Goal: Task Accomplishment & Management: Complete application form

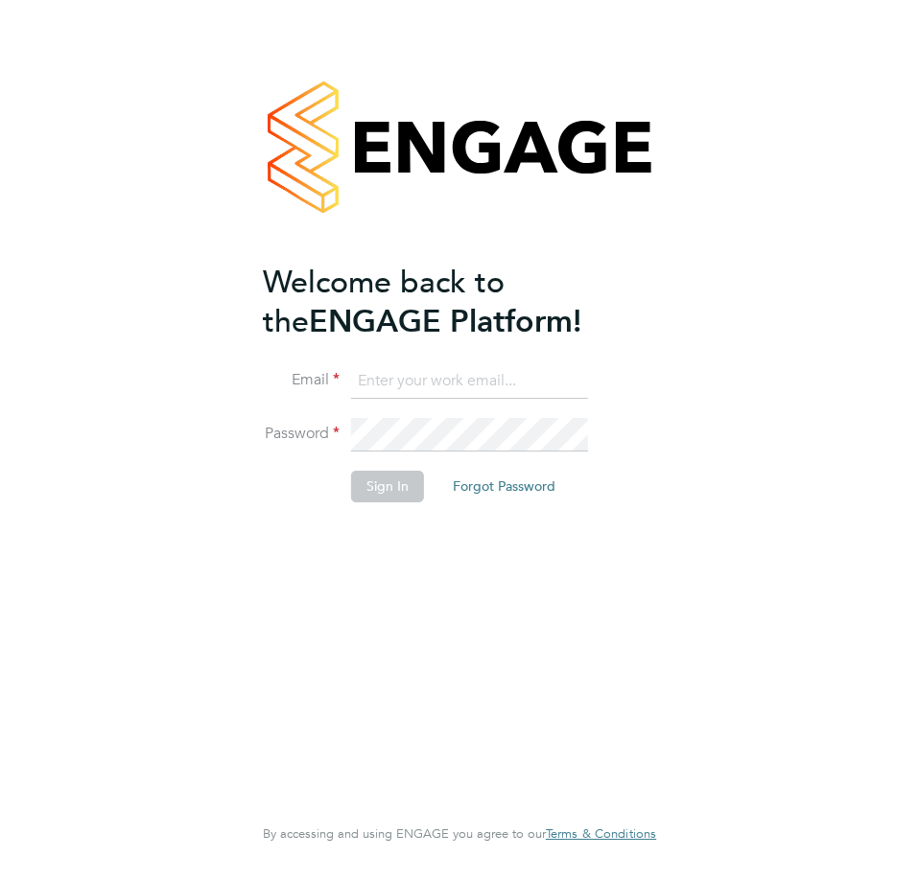
type input "l.moody@ionic.jobs"
click at [368, 487] on button "Sign In" at bounding box center [387, 486] width 73 height 31
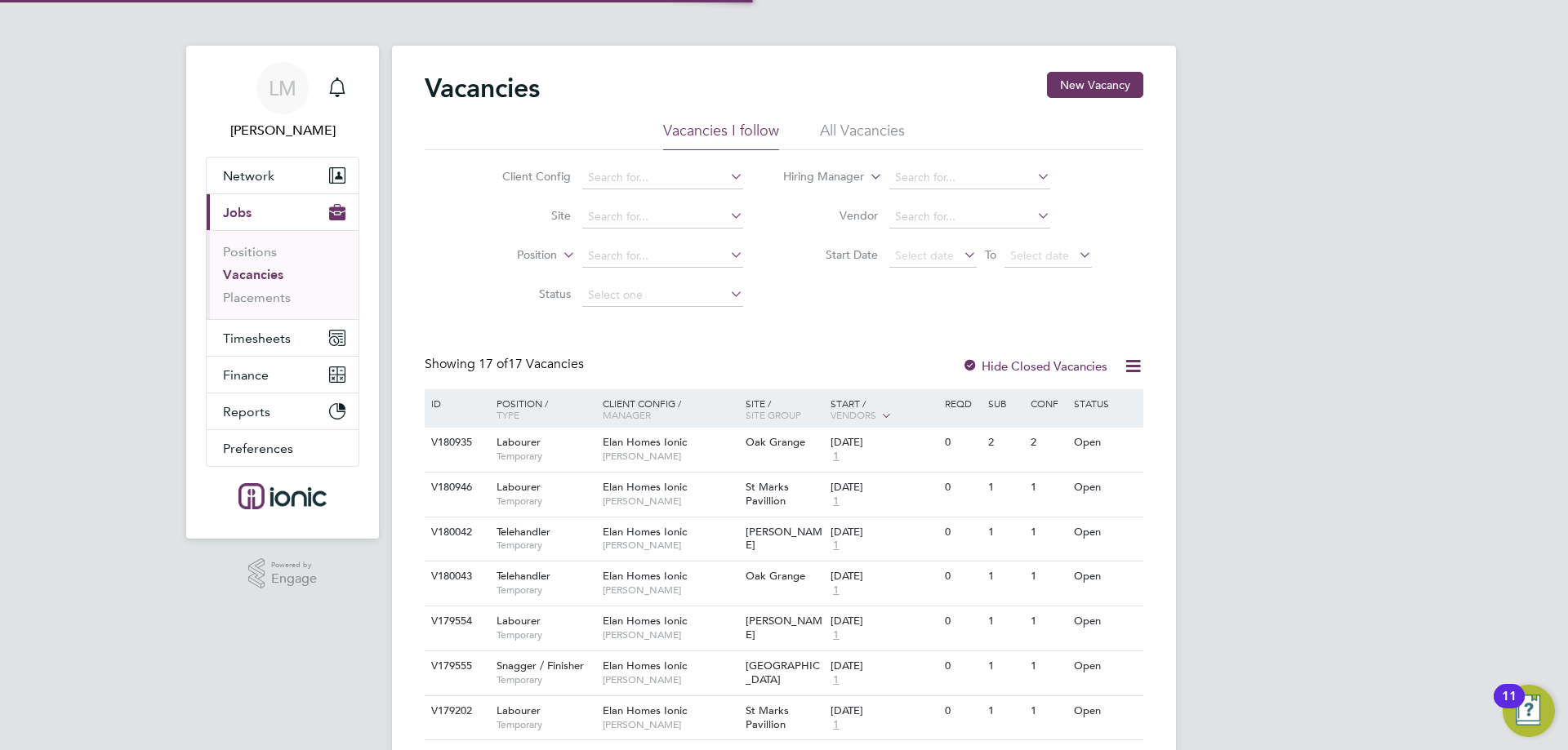
click at [782, 61] on div "Vacancies New Vacancy Vacancies I follow All Vacancies Client Config Site Posit…" at bounding box center [784, 633] width 784 height 1175
click at [273, 170] on span "Network" at bounding box center [249, 176] width 51 height 15
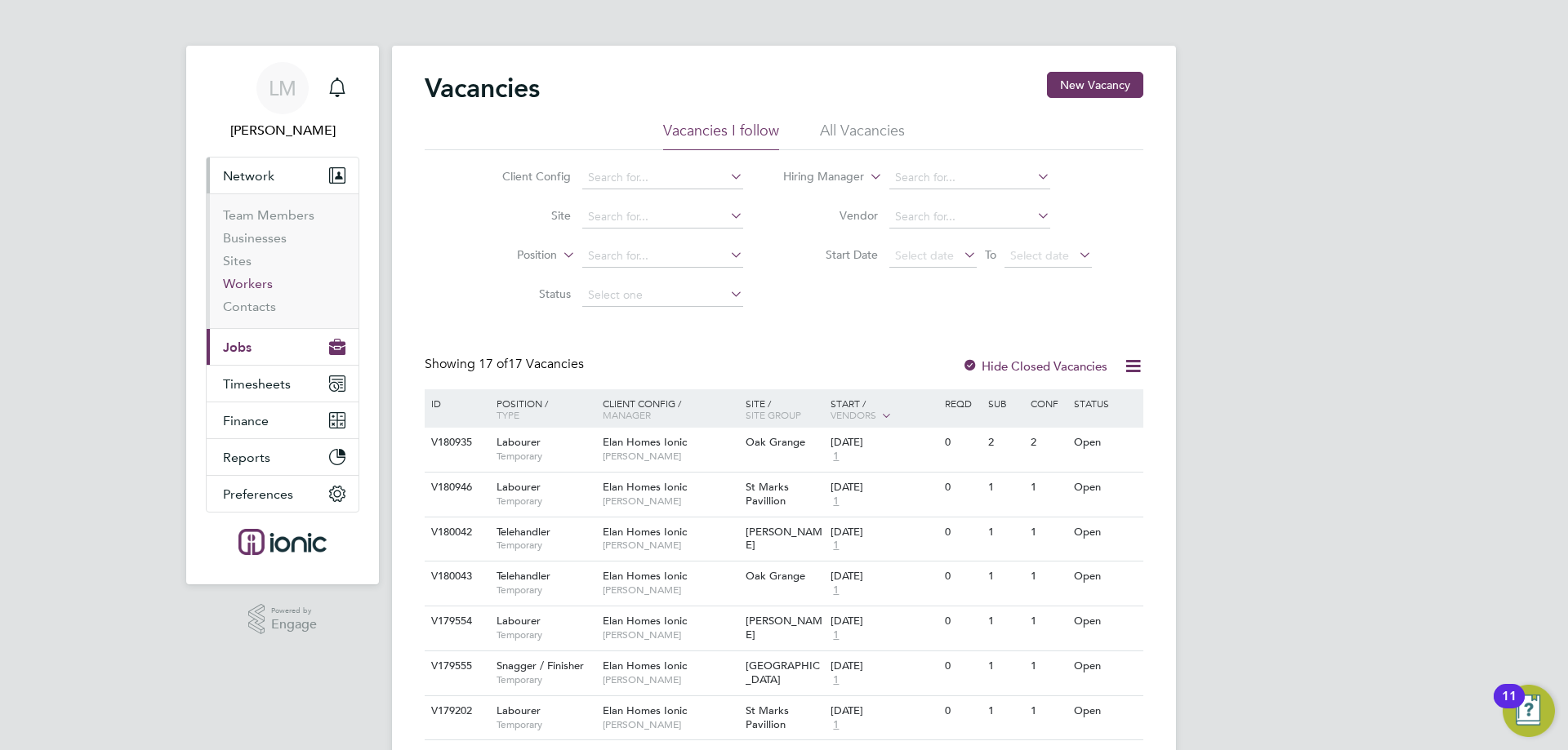
click at [242, 285] on link "Workers" at bounding box center [248, 283] width 49 height 15
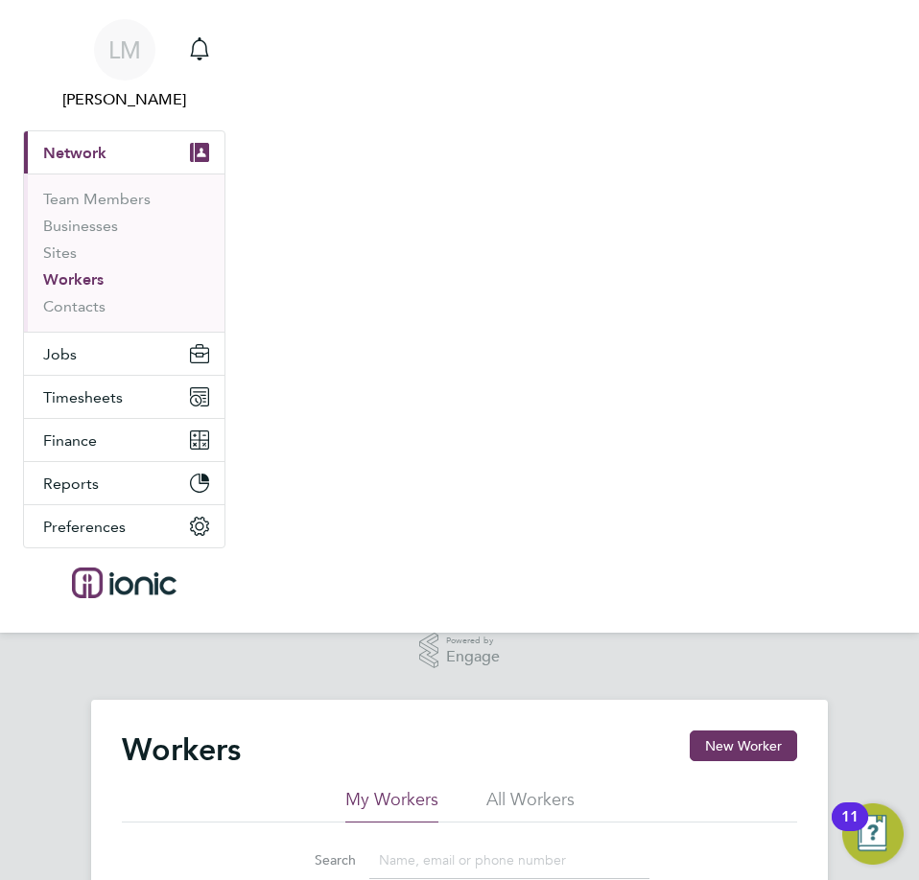
scroll to position [384, 0]
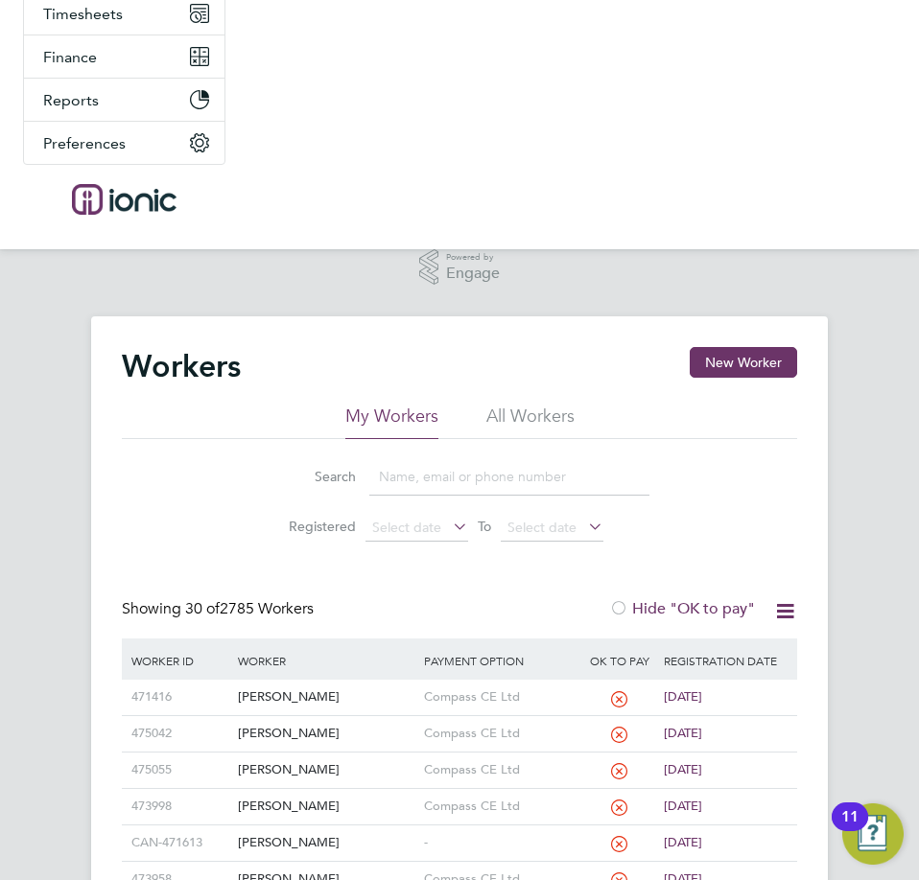
drag, startPoint x: 744, startPoint y: 358, endPoint x: 896, endPoint y: 354, distance: 152.5
click at [744, 358] on button "New Worker" at bounding box center [742, 362] width 107 height 31
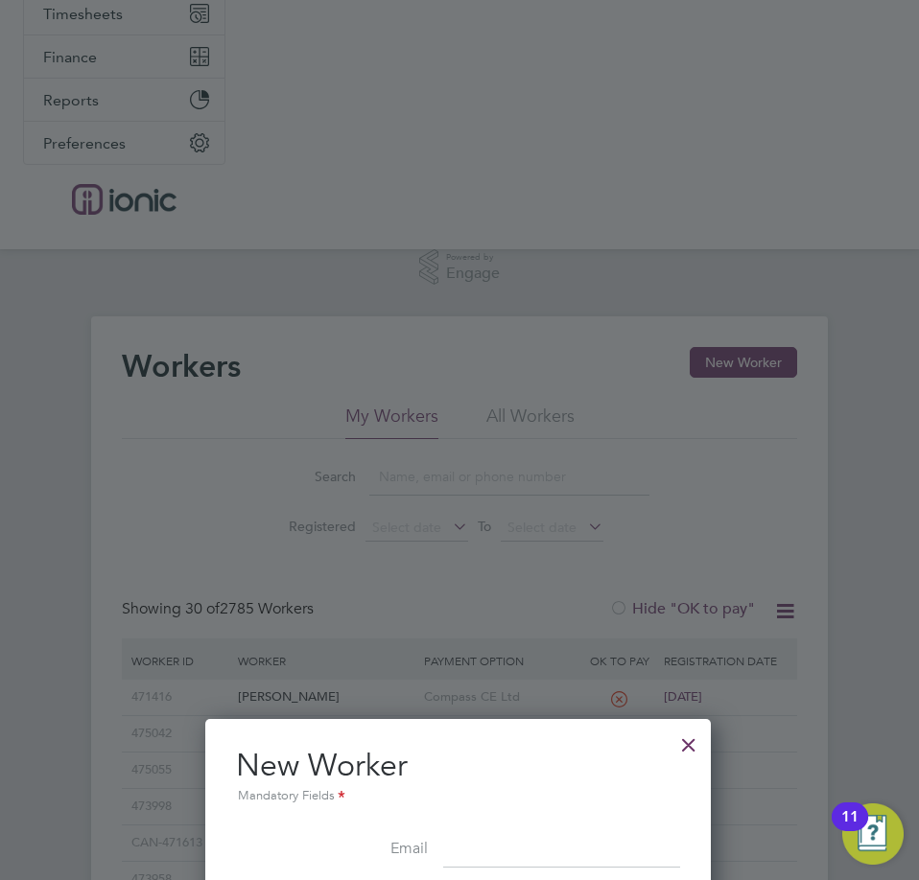
scroll to position [863, 0]
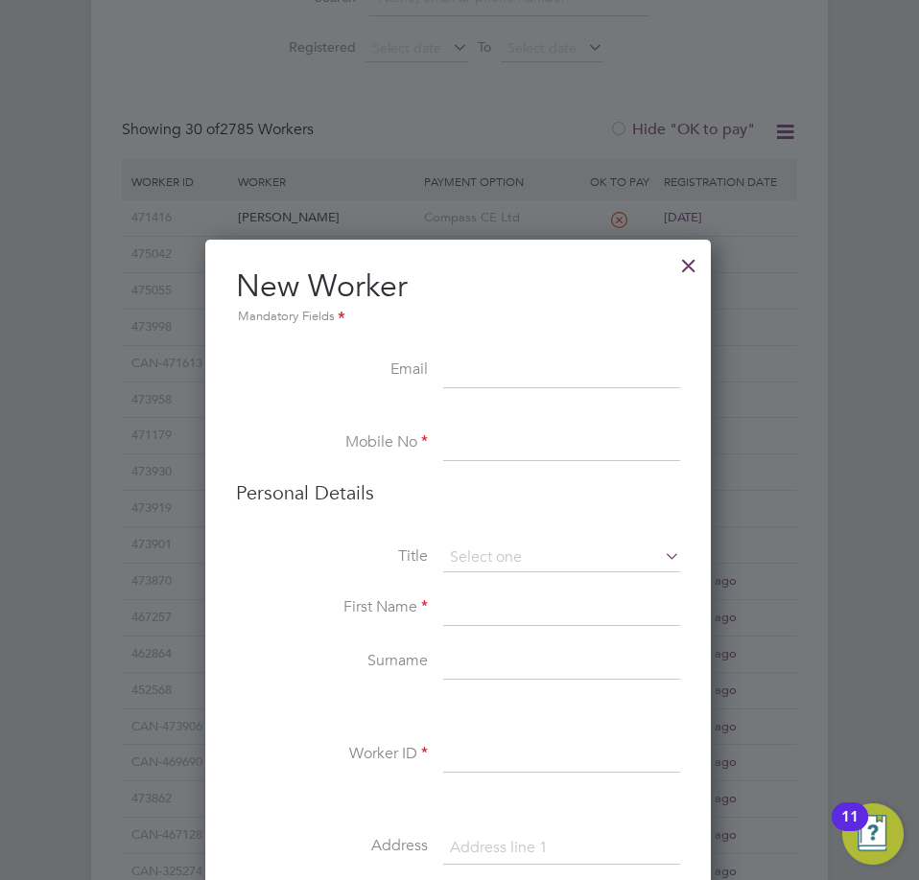
click at [525, 361] on input at bounding box center [561, 372] width 237 height 35
paste input "superslides@outlook.com"
type input "superslides@outlook.com"
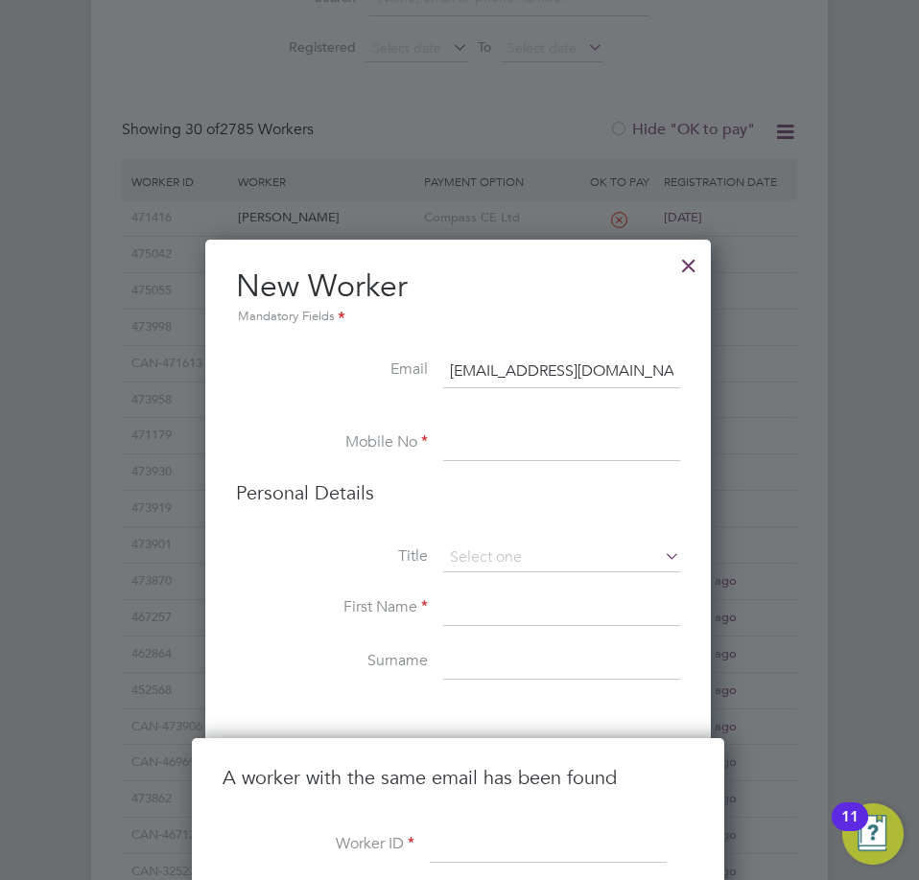
scroll to position [1151, 0]
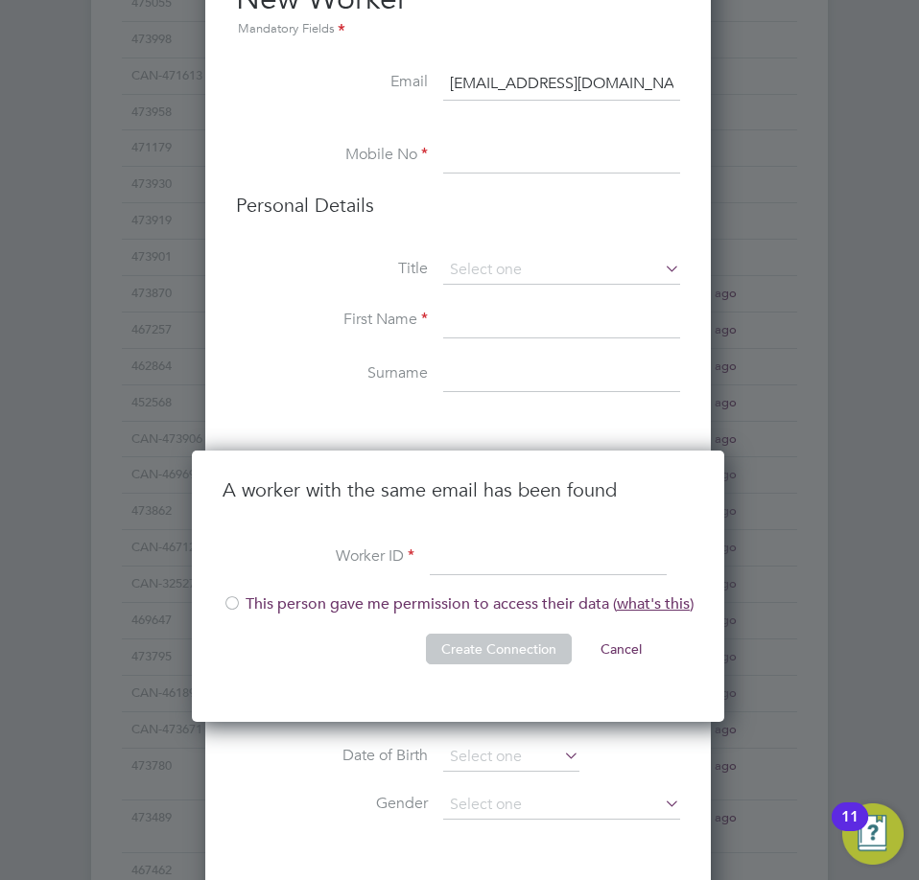
drag, startPoint x: 462, startPoint y: 557, endPoint x: 364, endPoint y: 580, distance: 100.5
click at [462, 557] on input at bounding box center [548, 558] width 237 height 35
paste input "408718"
type input "408718"
click at [230, 603] on div at bounding box center [231, 604] width 19 height 19
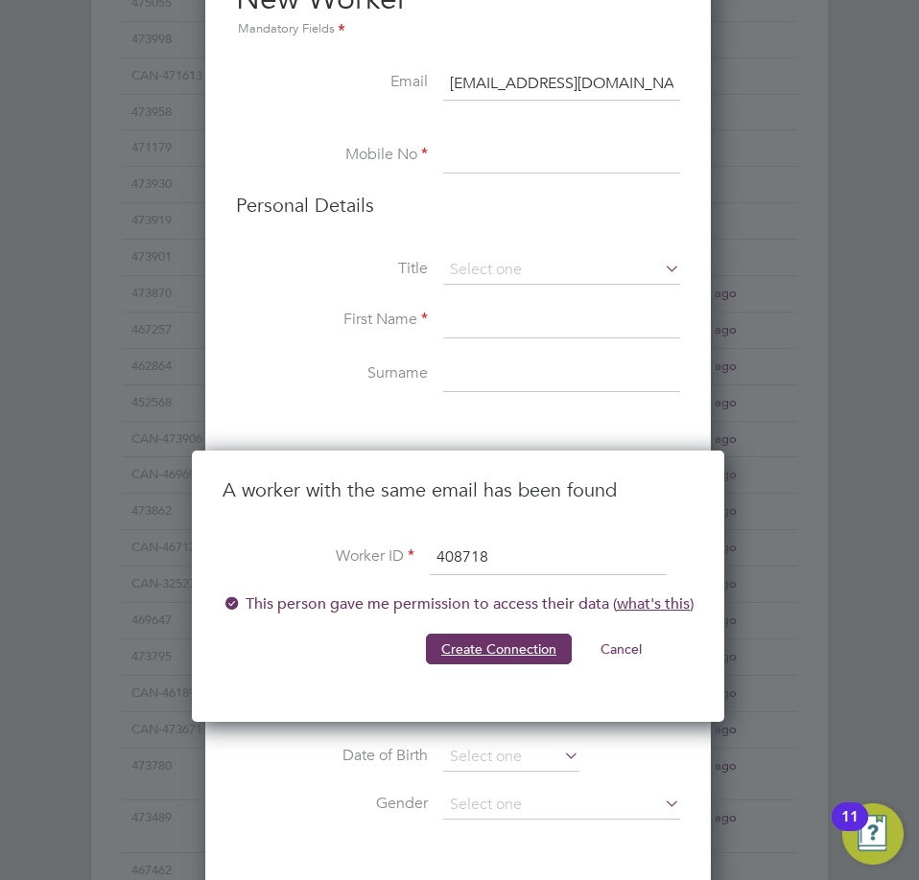
click at [483, 650] on button "Create Connection" at bounding box center [499, 649] width 146 height 31
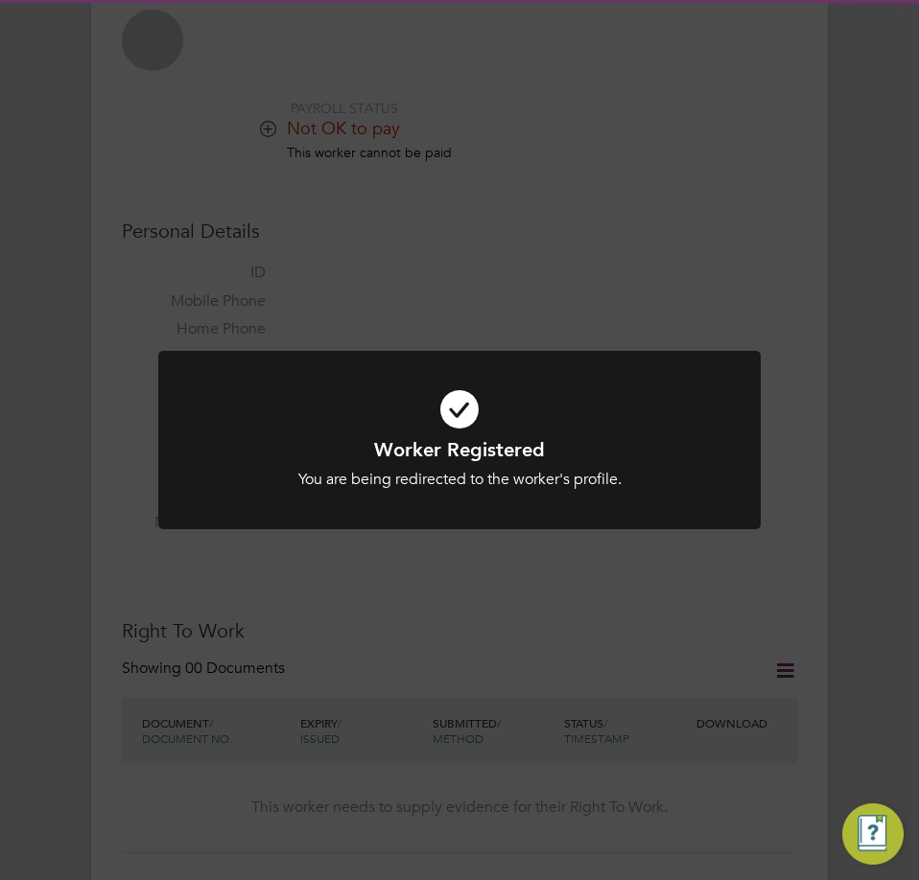
scroll to position [863, 0]
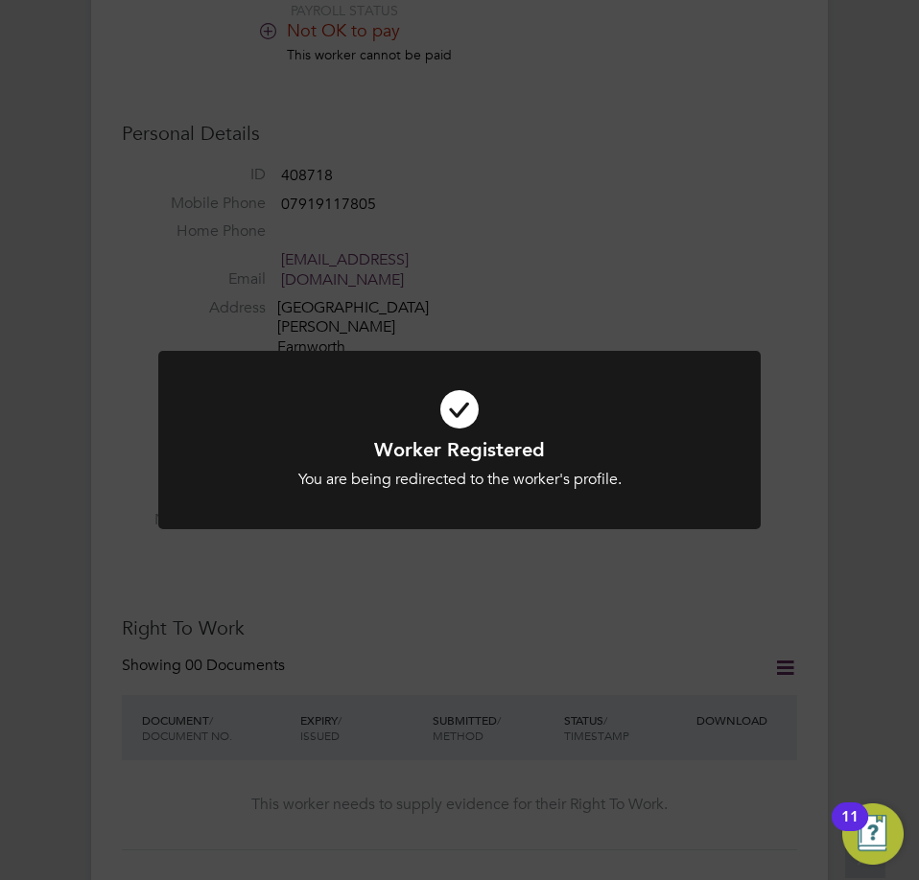
click at [484, 627] on div "Worker Registered You are being redirected to the worker's profile. Cancel Okay" at bounding box center [459, 440] width 919 height 880
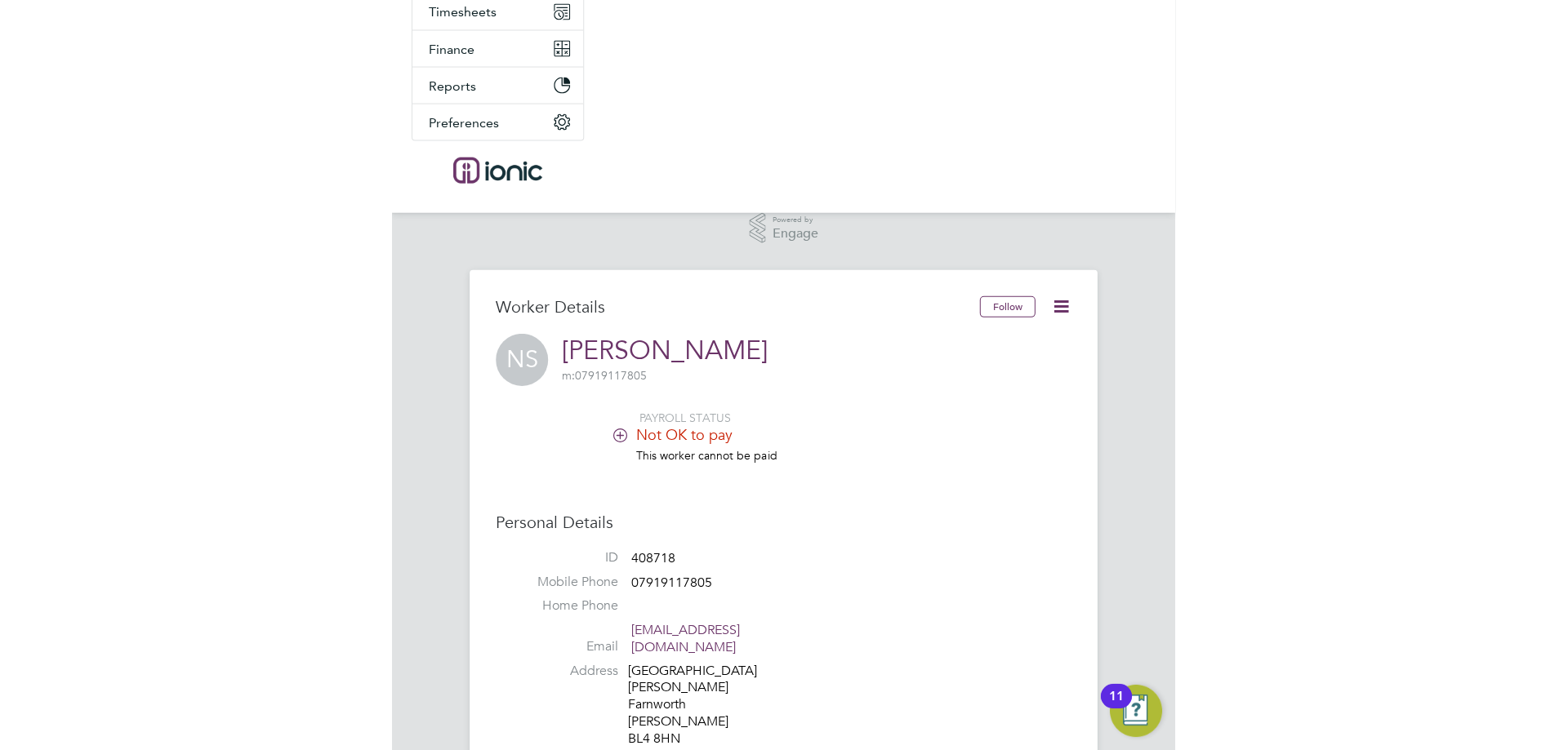
scroll to position [0, 0]
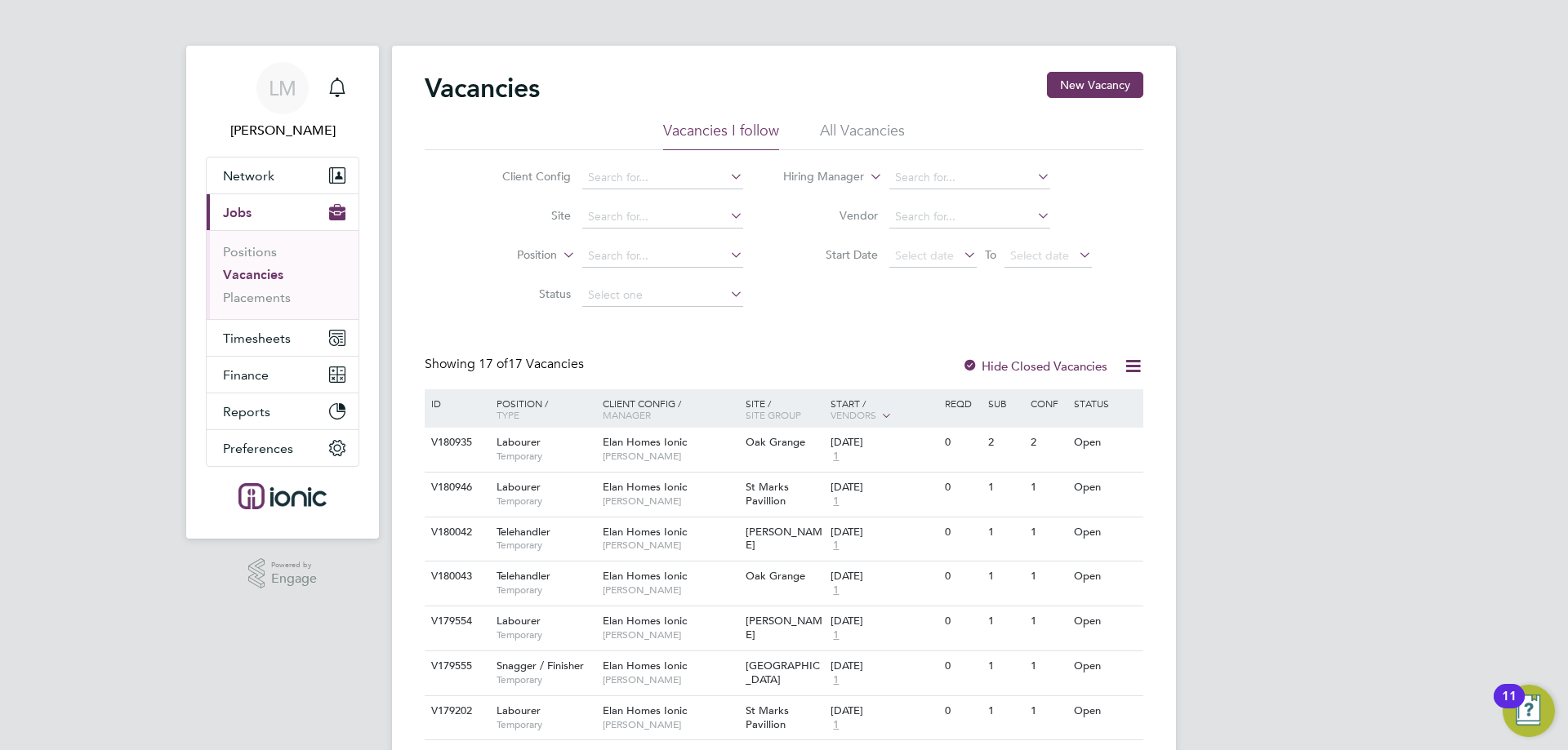
click at [782, 63] on div "Vacancies New Vacancy Vacancies I follow All Vacancies Client Config Site Posit…" at bounding box center [784, 633] width 784 height 1175
click at [782, 84] on button "New Vacancy" at bounding box center [1094, 84] width 96 height 26
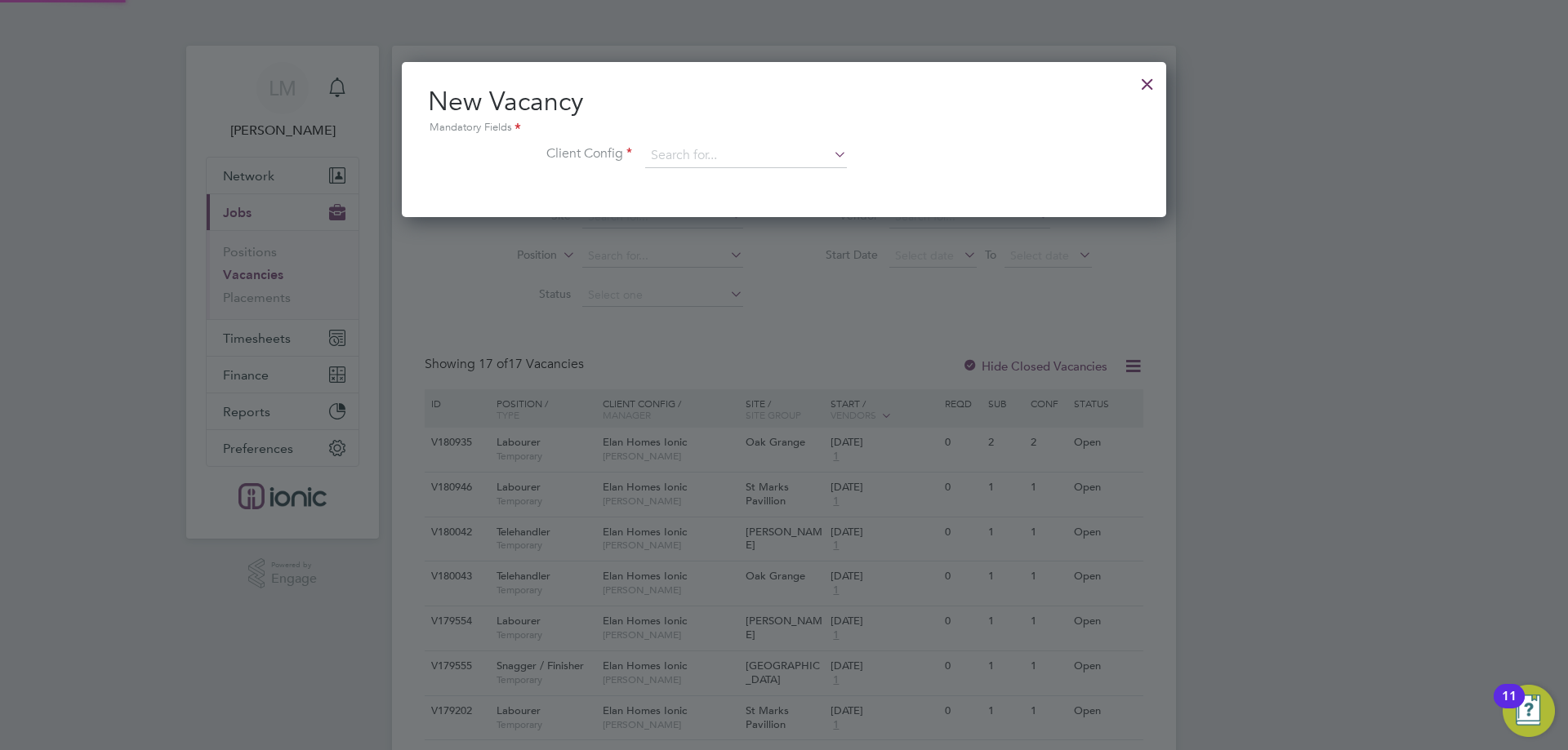
scroll to position [155, 765]
click at [700, 153] on input at bounding box center [745, 156] width 202 height 25
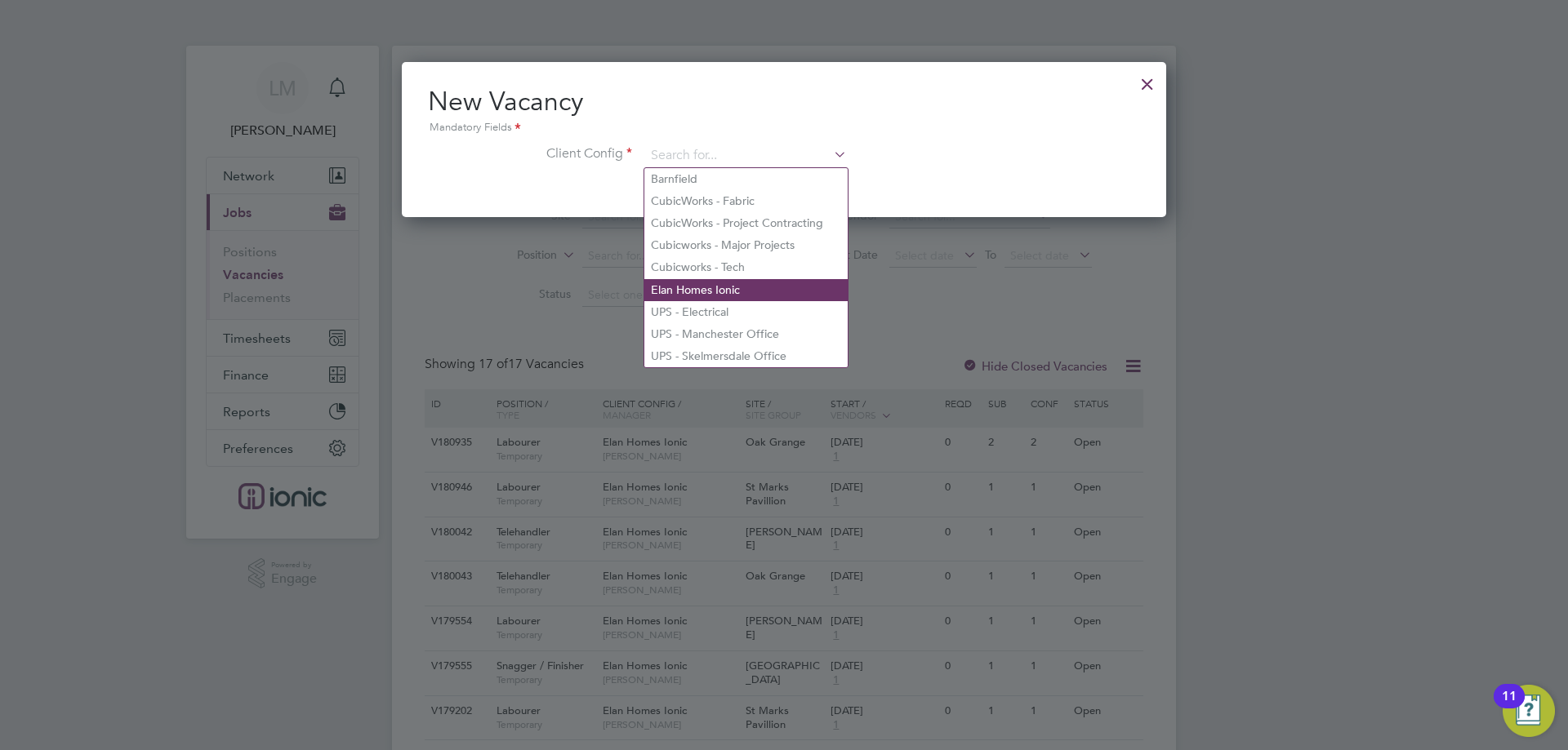
click at [714, 290] on li "Elan Homes Ionic" at bounding box center [745, 290] width 204 height 22
type input "Elan Homes Ionic"
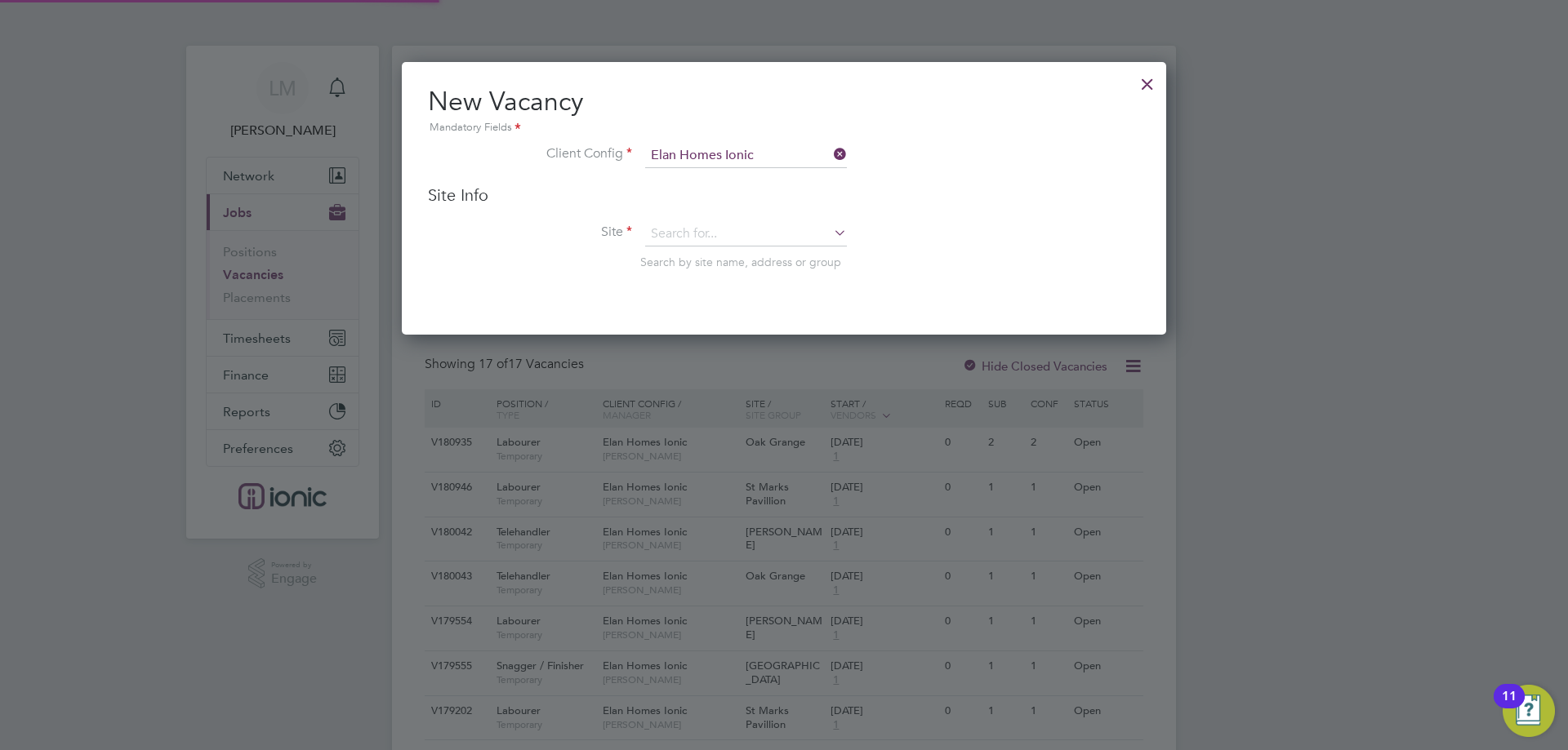
scroll to position [273, 765]
click at [704, 228] on input "g" at bounding box center [745, 234] width 202 height 25
click at [704, 264] on li "Garr ett Hall" at bounding box center [745, 258] width 204 height 22
type input "Garrett Hall"
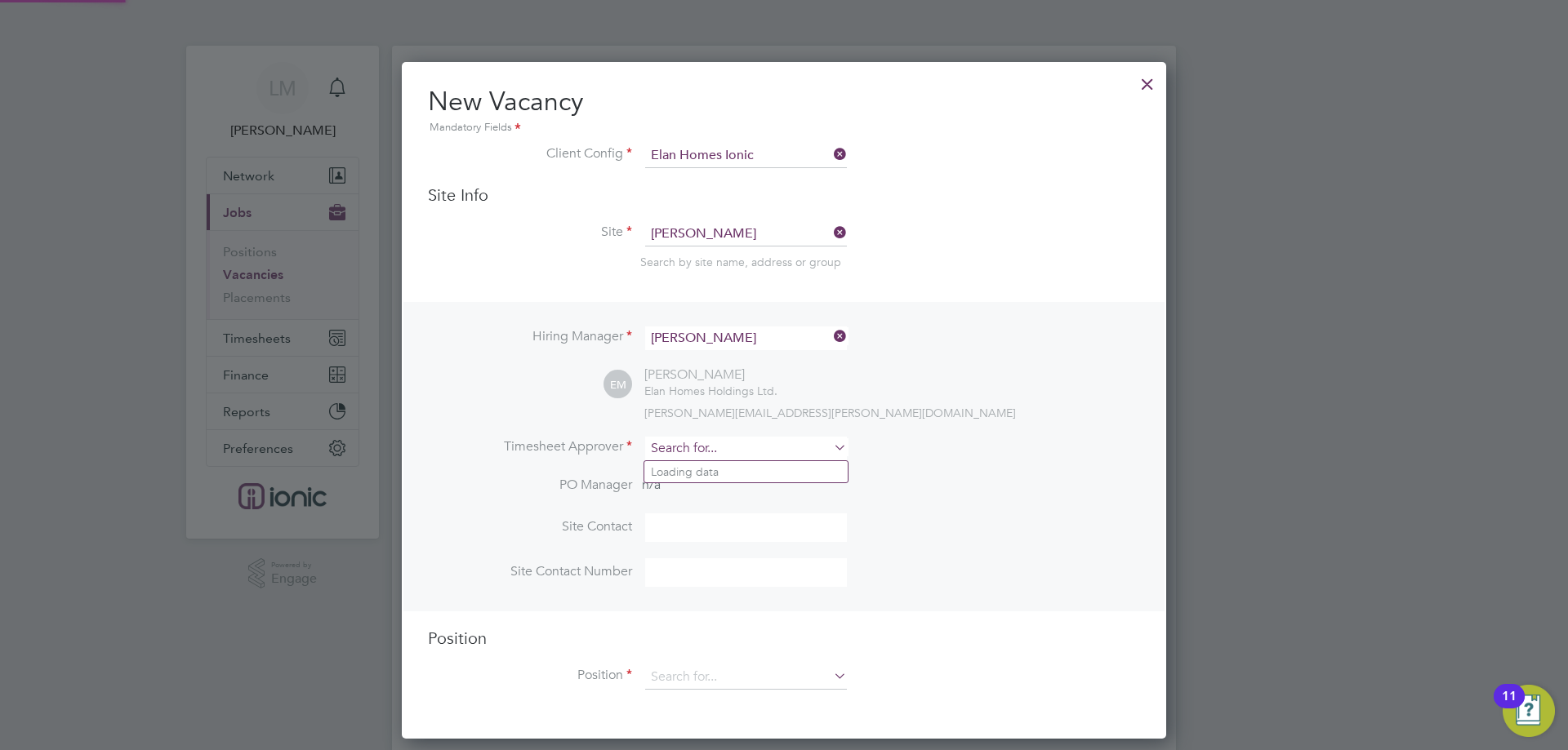
click at [695, 444] on input at bounding box center [745, 449] width 202 height 24
click at [698, 471] on li "Ell iot Murphy" at bounding box center [745, 472] width 204 height 22
type input "Elliot Murphy"
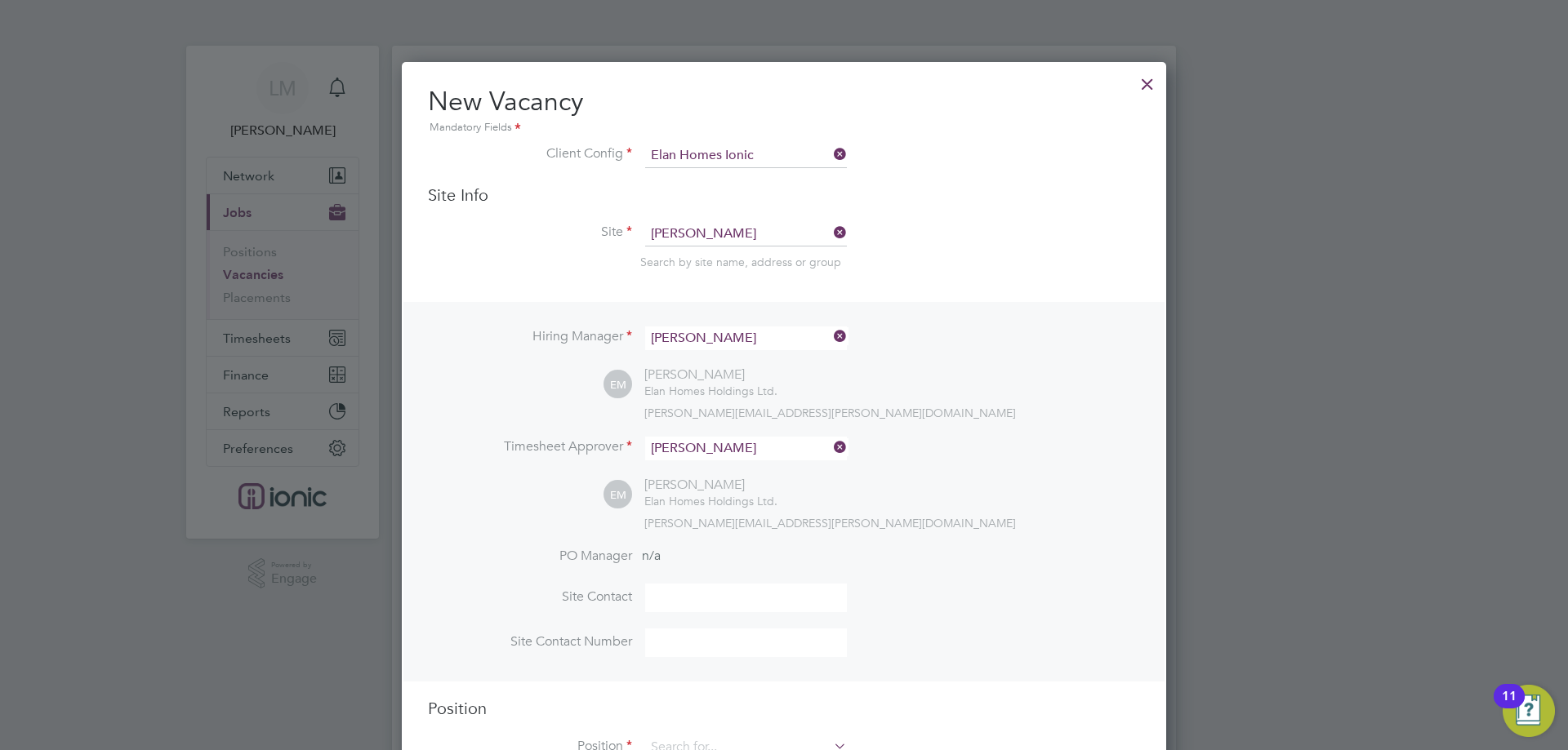
scroll to position [245, 0]
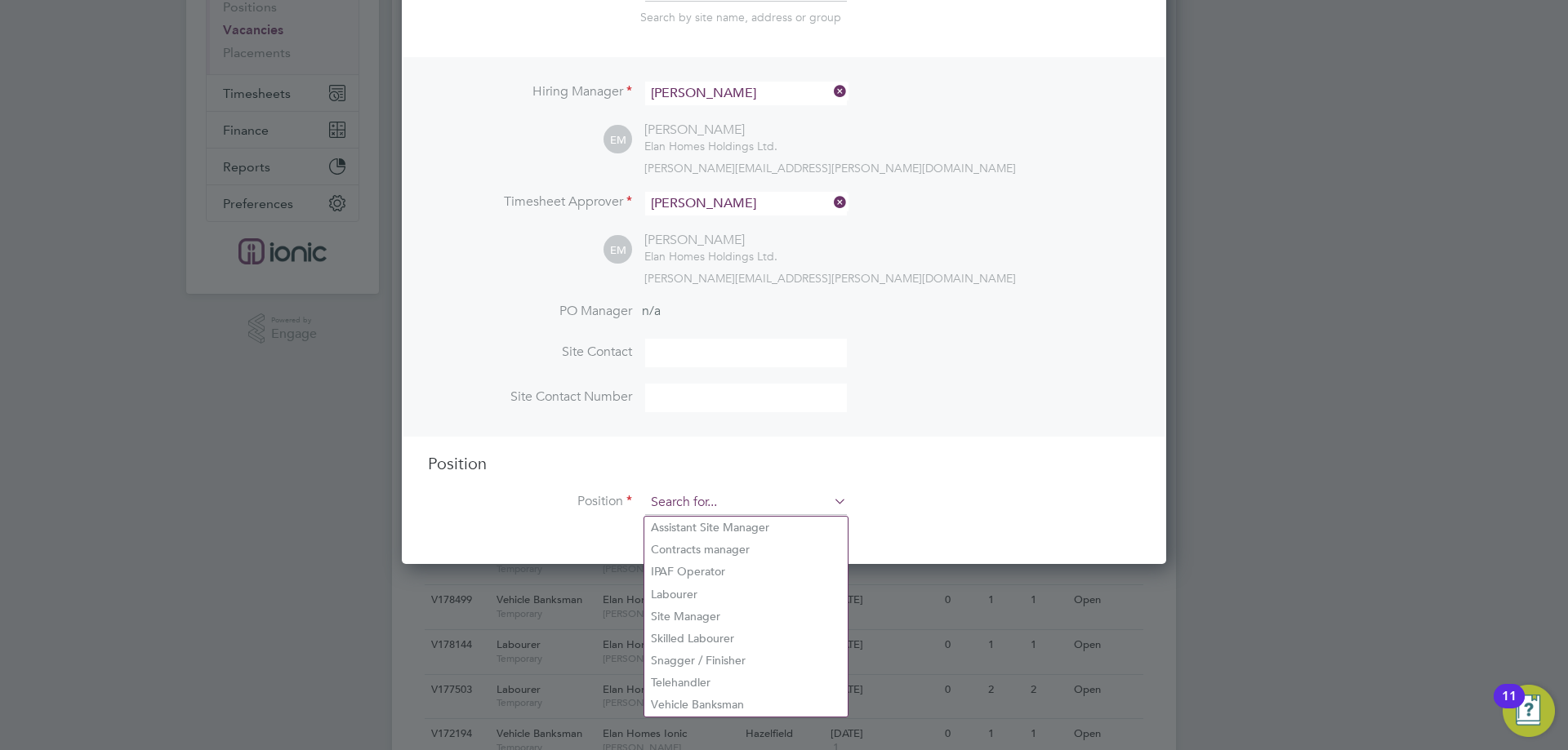
click at [701, 514] on input at bounding box center [745, 502] width 202 height 25
click at [691, 680] on li "Telehandler" at bounding box center [745, 683] width 204 height 22
type input "Telehandler"
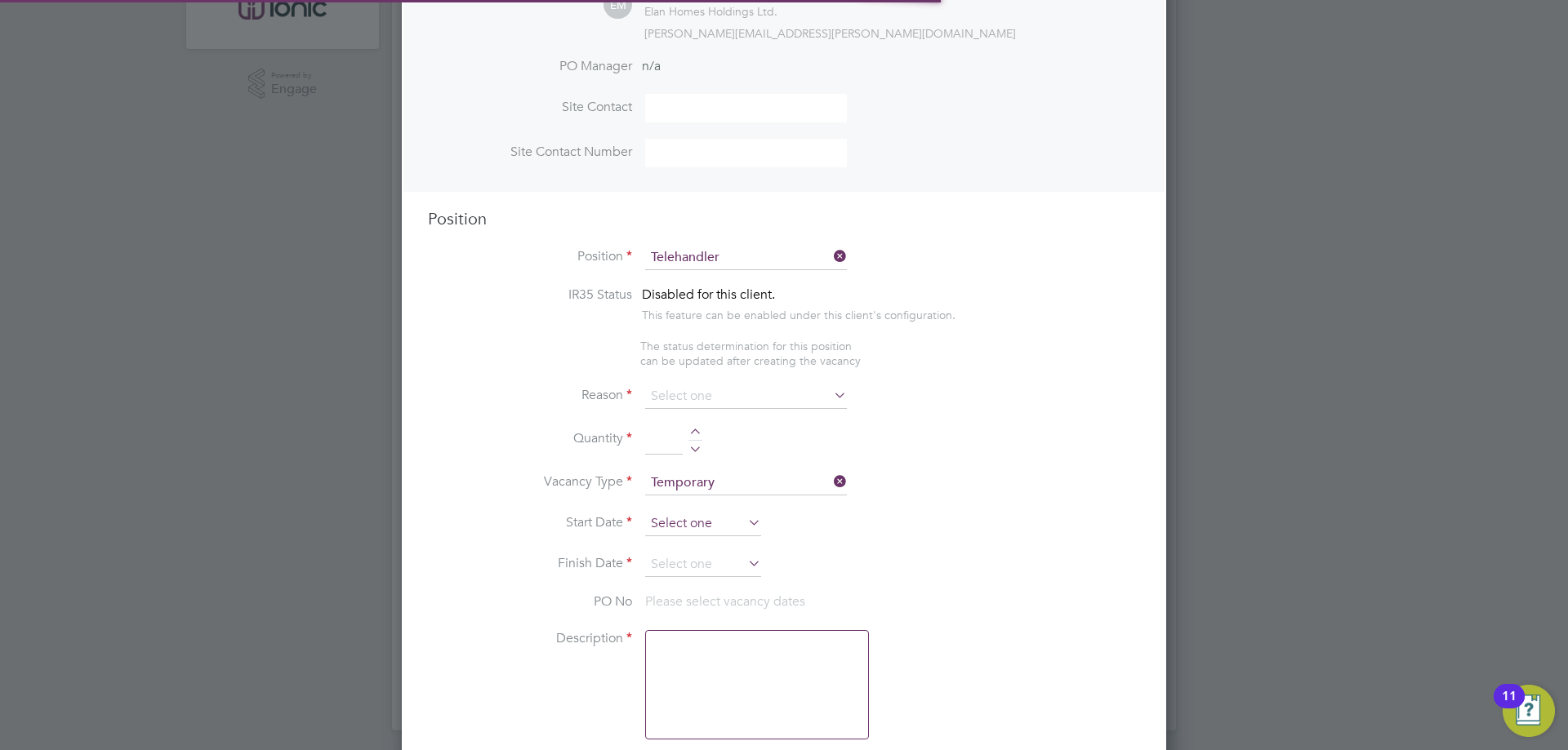
scroll to position [49, 86]
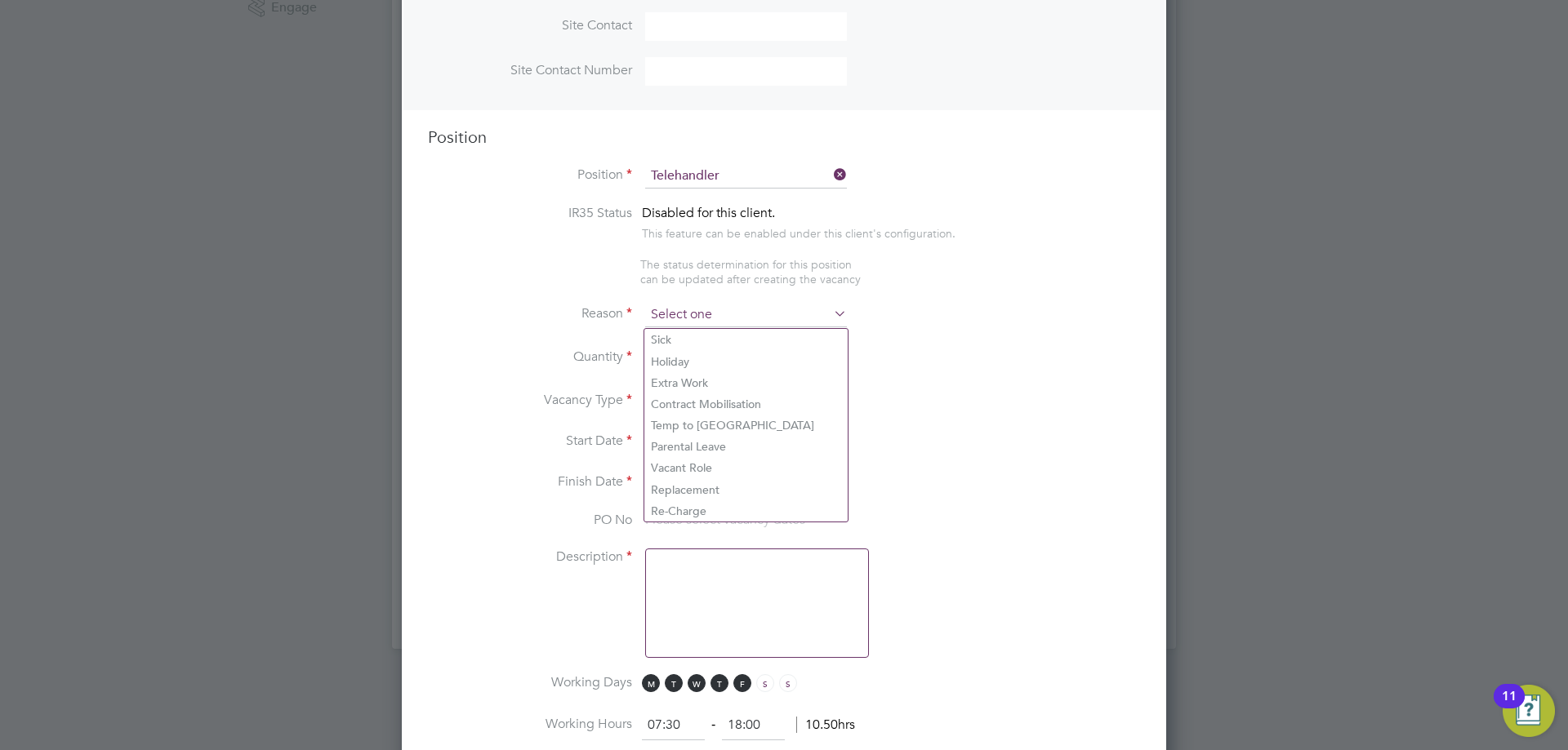
click at [723, 305] on input at bounding box center [745, 315] width 202 height 25
drag, startPoint x: 690, startPoint y: 459, endPoint x: 687, endPoint y: 427, distance: 32.1
click at [689, 459] on div "Vacancies New Vacancy Vacancies I follow All Vacancies Client Config Site Posit…" at bounding box center [784, 62] width 784 height 1175
click at [690, 323] on input at bounding box center [745, 315] width 202 height 25
click at [691, 356] on li "Holiday" at bounding box center [745, 361] width 204 height 21
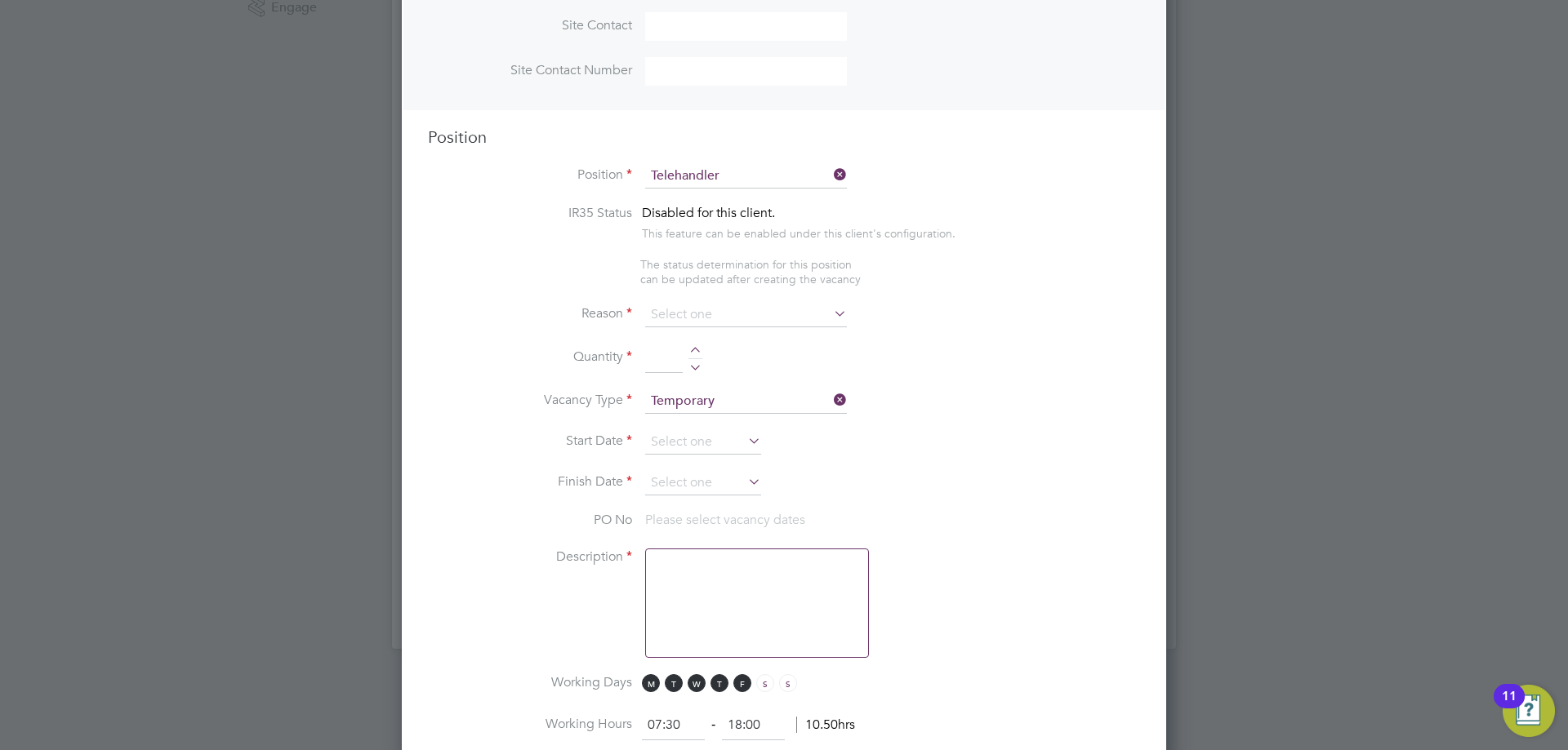
type input "Holiday"
click at [696, 350] on div at bounding box center [695, 352] width 14 height 11
type input "1"
click at [695, 435] on input at bounding box center [703, 442] width 116 height 25
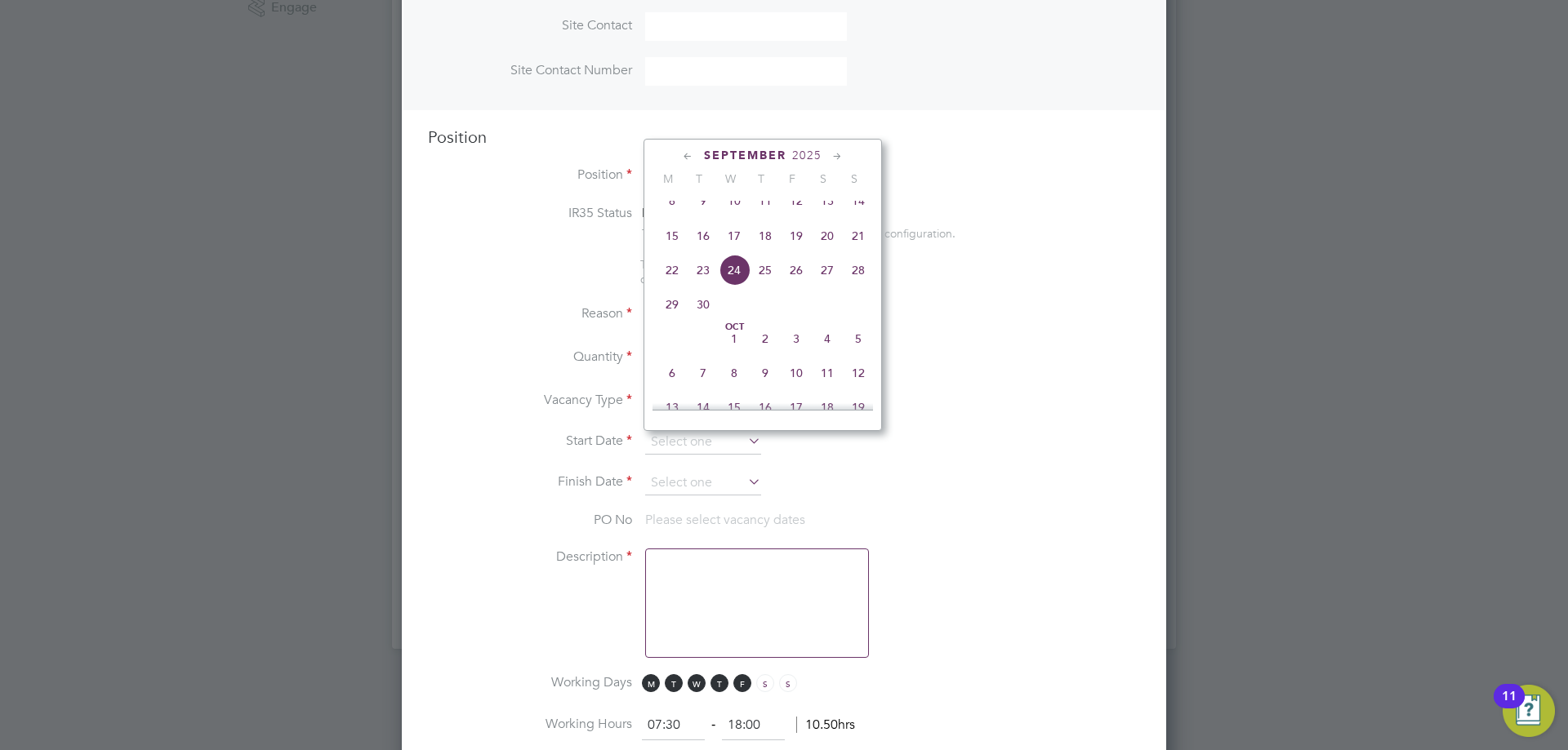
click at [735, 283] on span "24" at bounding box center [734, 270] width 31 height 31
type input "24 Sep 2025"
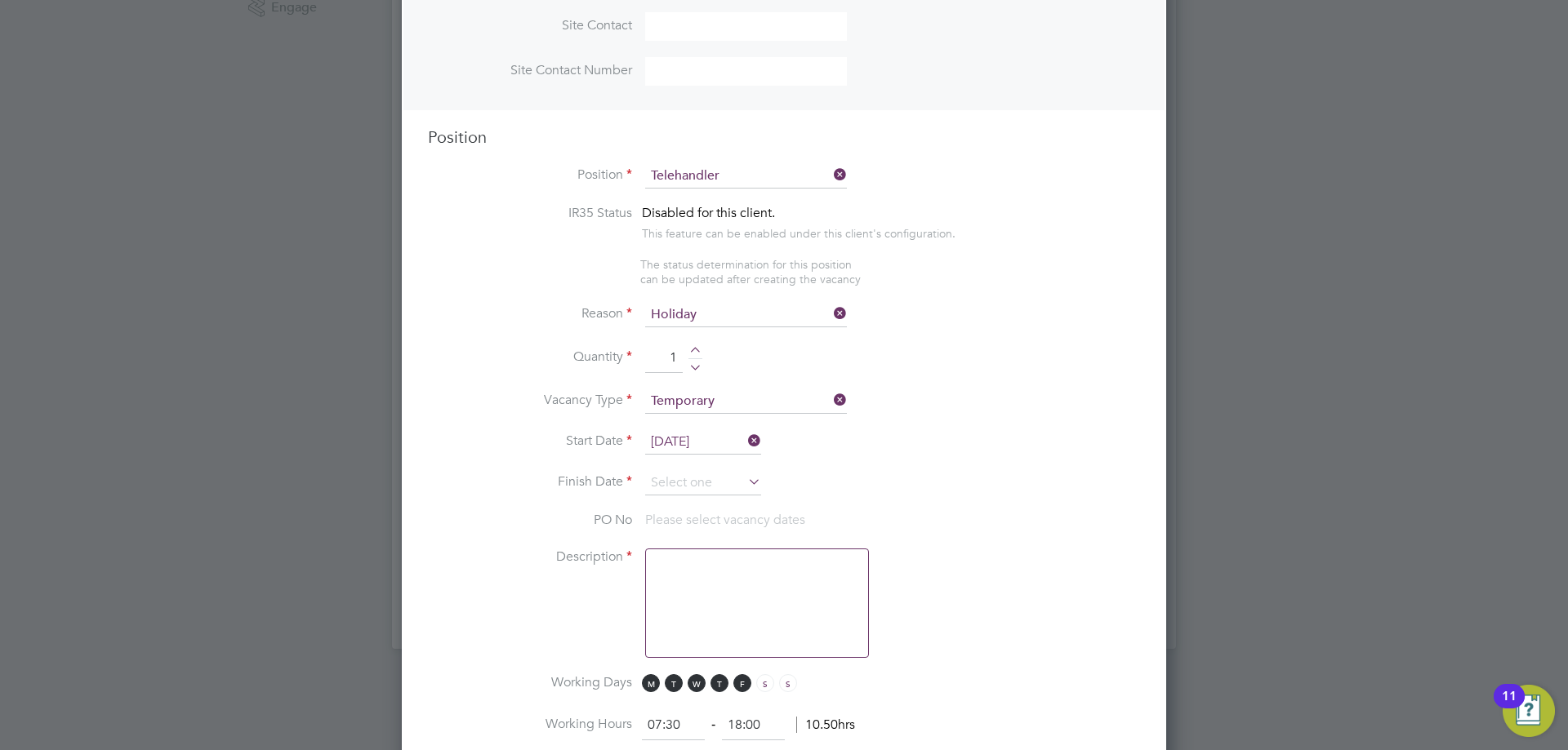
click at [706, 498] on li "Finish Date" at bounding box center [784, 491] width 712 height 41
drag, startPoint x: 705, startPoint y: 484, endPoint x: 709, endPoint y: 457, distance: 27.3
click at [706, 484] on input at bounding box center [703, 483] width 116 height 25
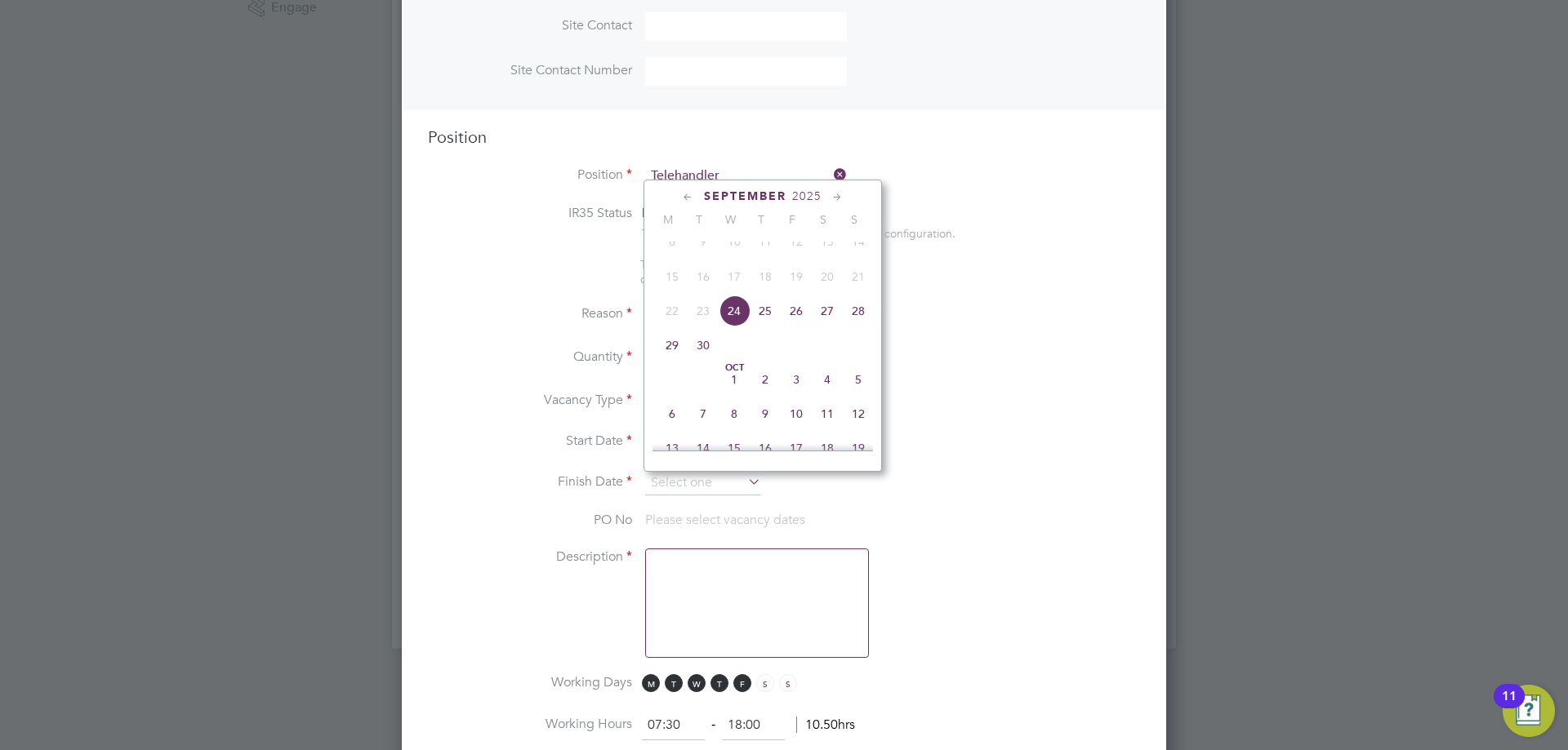
click at [733, 327] on span "24" at bounding box center [734, 311] width 31 height 31
type input "24 Sep 2025"
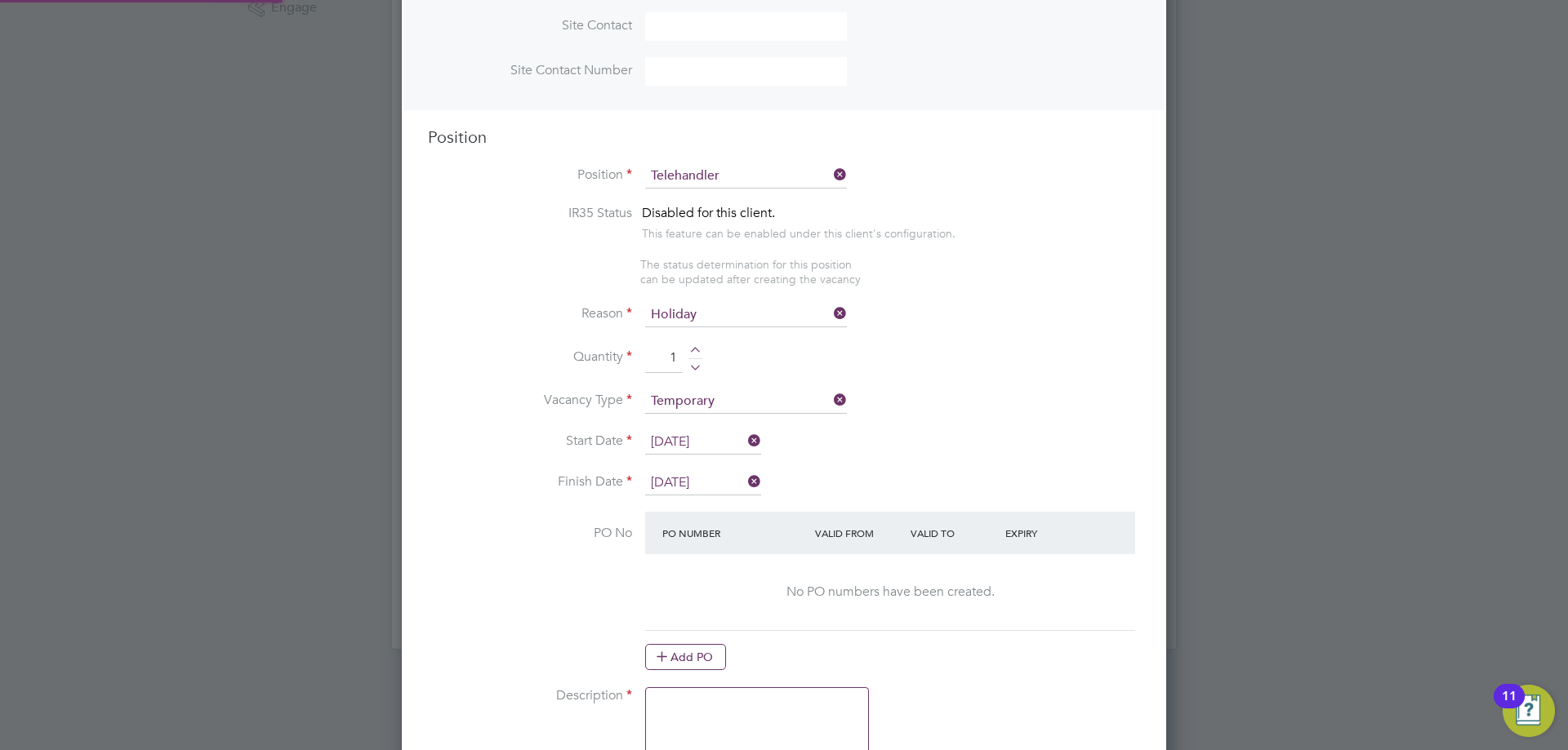
scroll to position [0, 0]
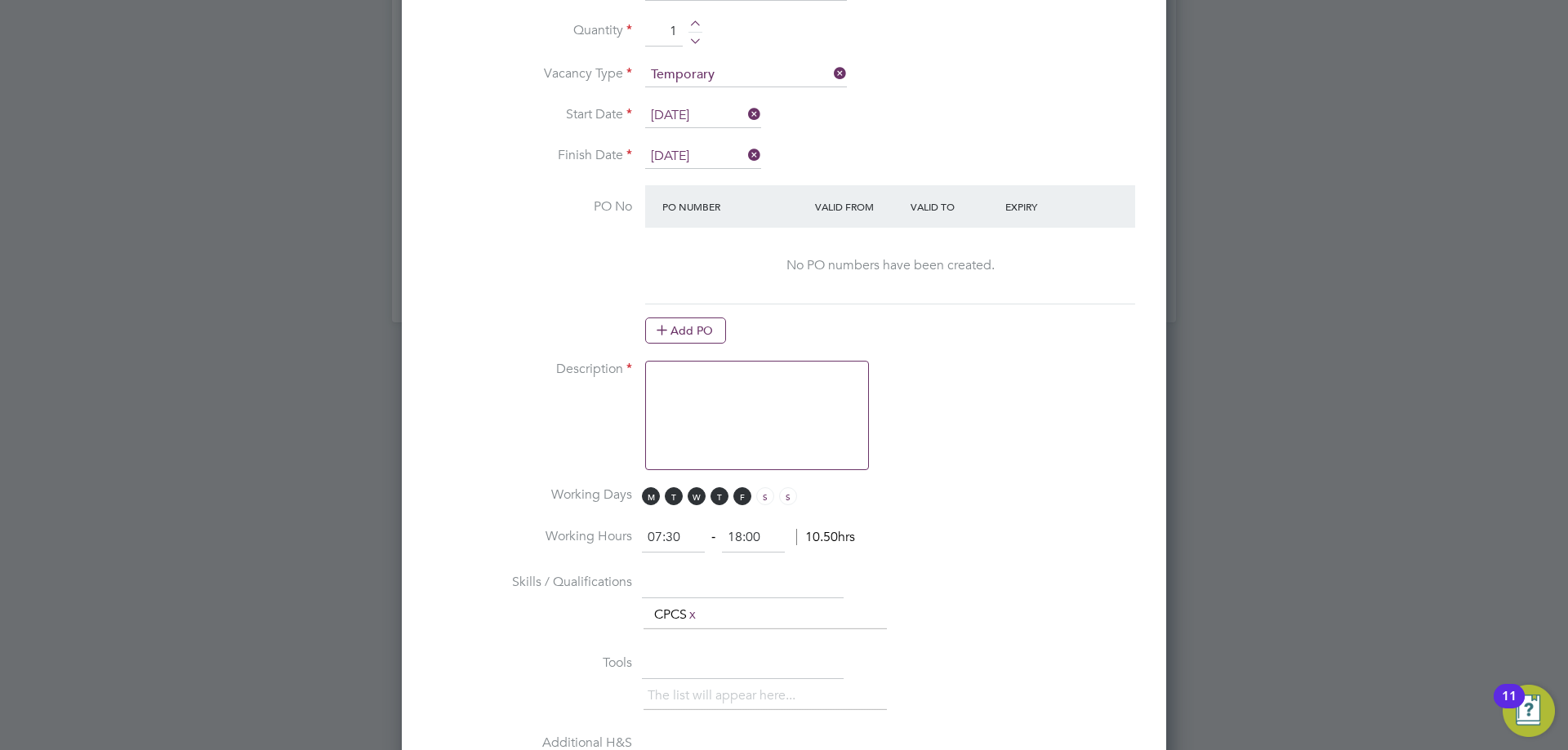
click at [760, 396] on textarea at bounding box center [756, 415] width 224 height 109
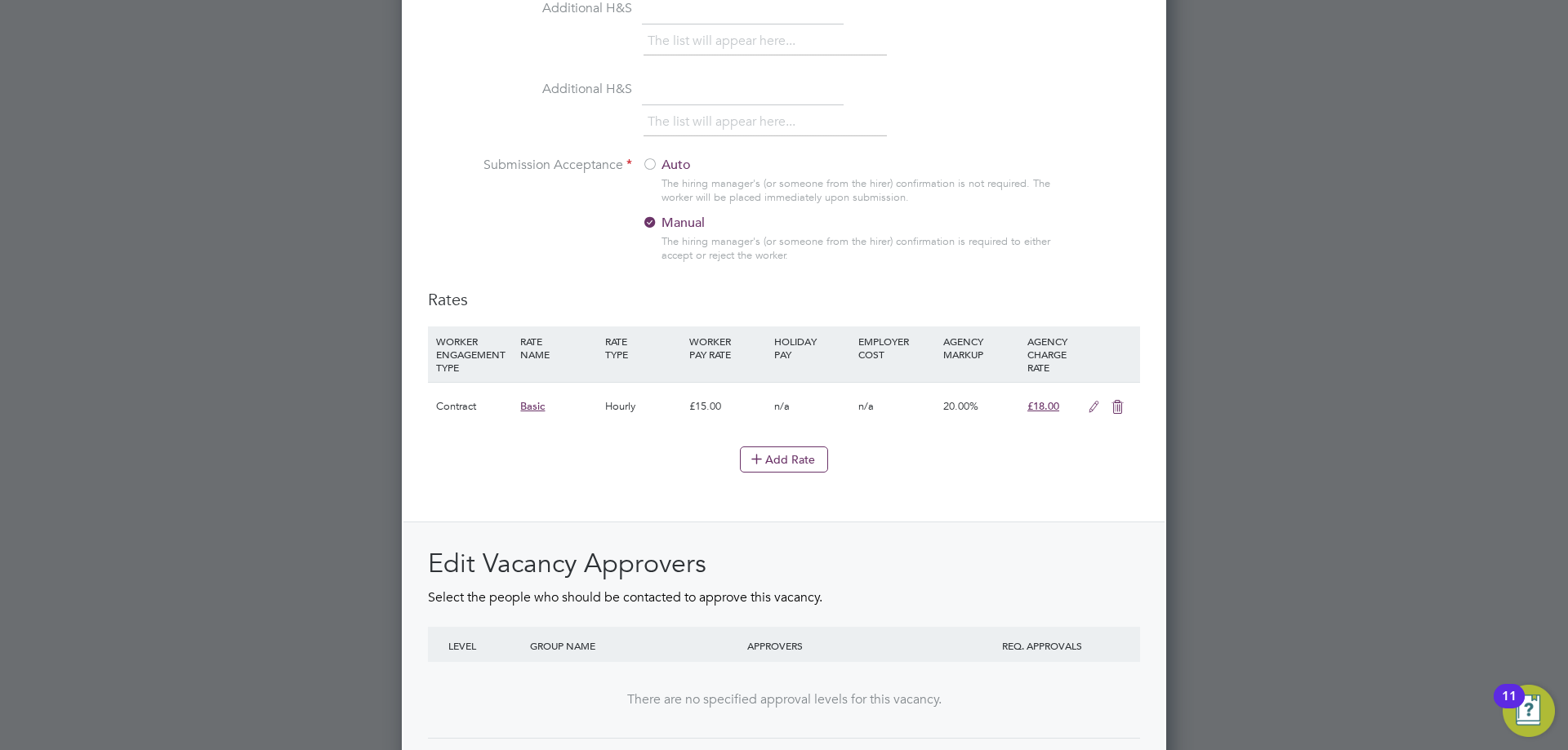
type textarea "cover"
click at [648, 162] on div at bounding box center [650, 165] width 16 height 16
click at [782, 404] on icon at bounding box center [1094, 407] width 20 height 13
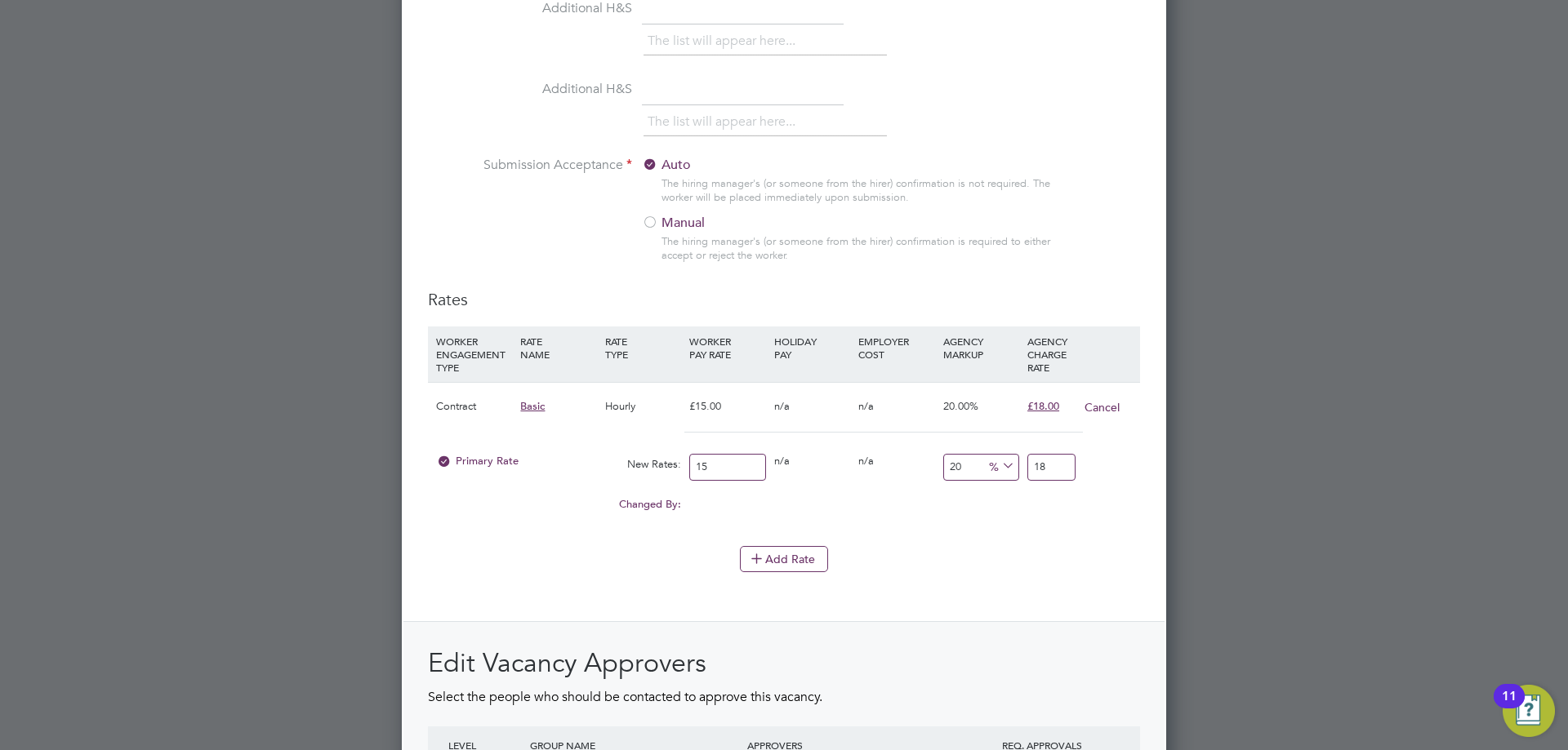
drag, startPoint x: 726, startPoint y: 466, endPoint x: 115, endPoint y: 419, distance: 612.8
type input "1"
type input "1.2"
type input "19"
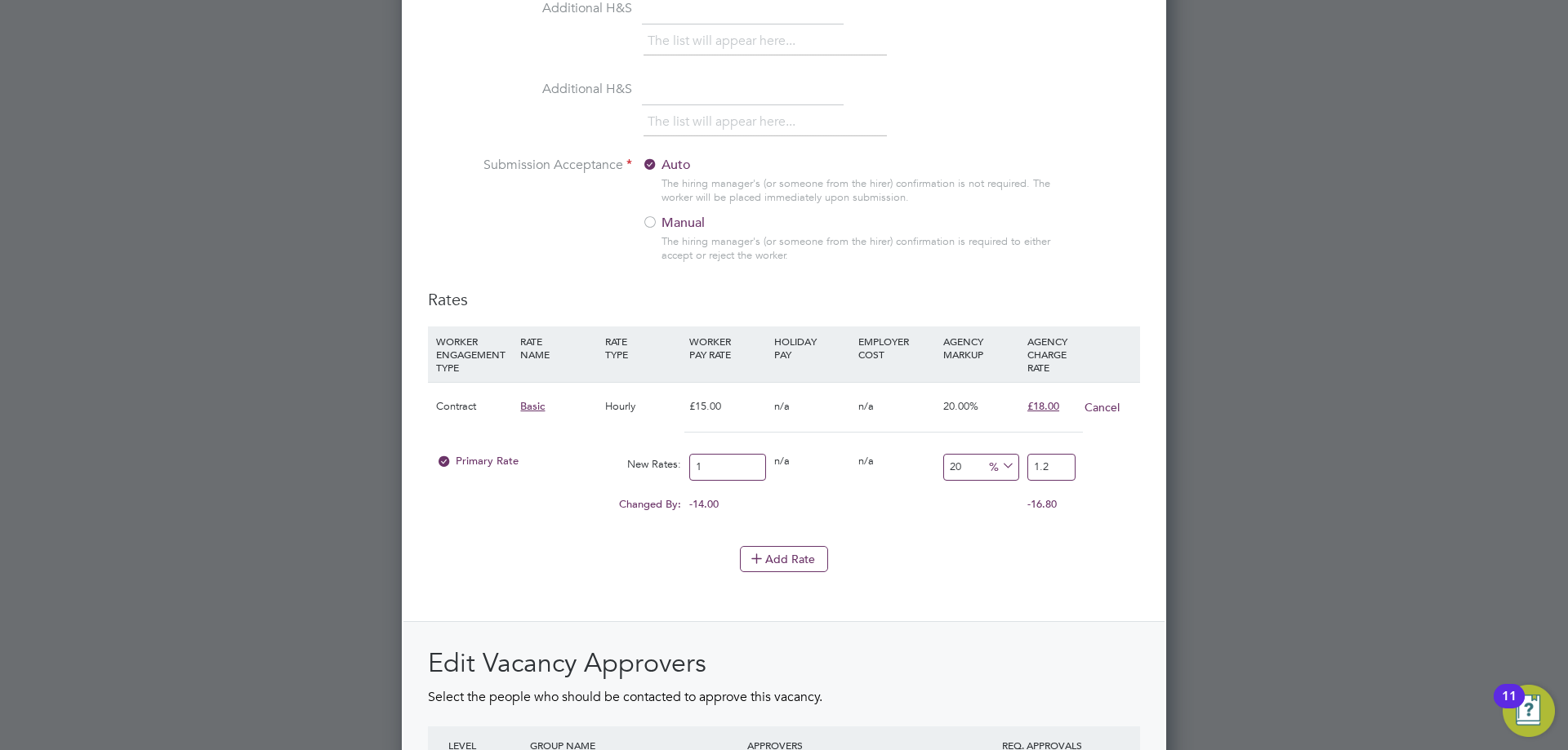
type input "22.8"
type input "19.00"
type input "-89.47368421052632"
type input "2"
type input "15.789473684210526"
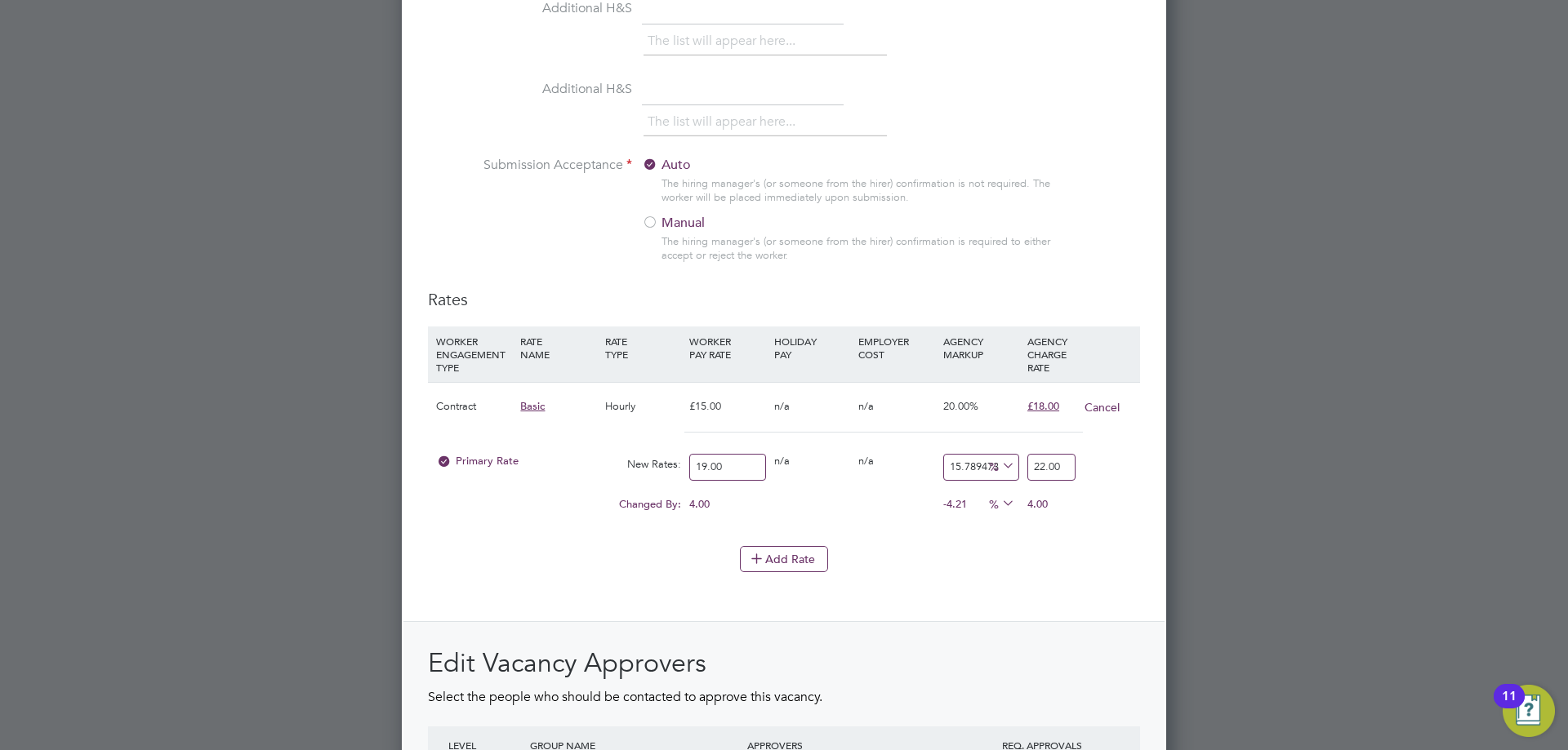
type input "22.00"
click at [583, 552] on div "Add Rate" at bounding box center [784, 558] width 712 height 26
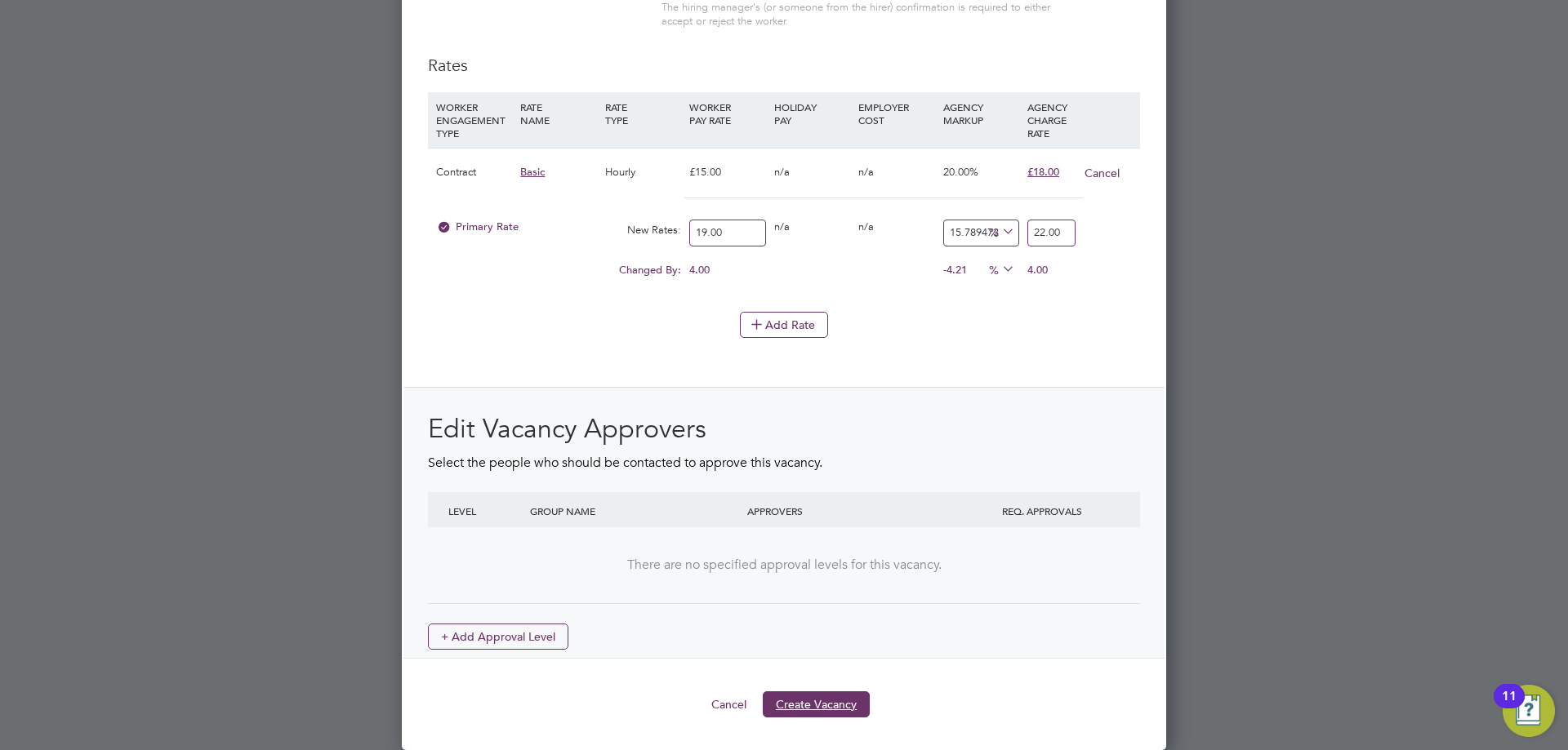
click at [782, 691] on button "Create Vacancy" at bounding box center [817, 704] width 107 height 26
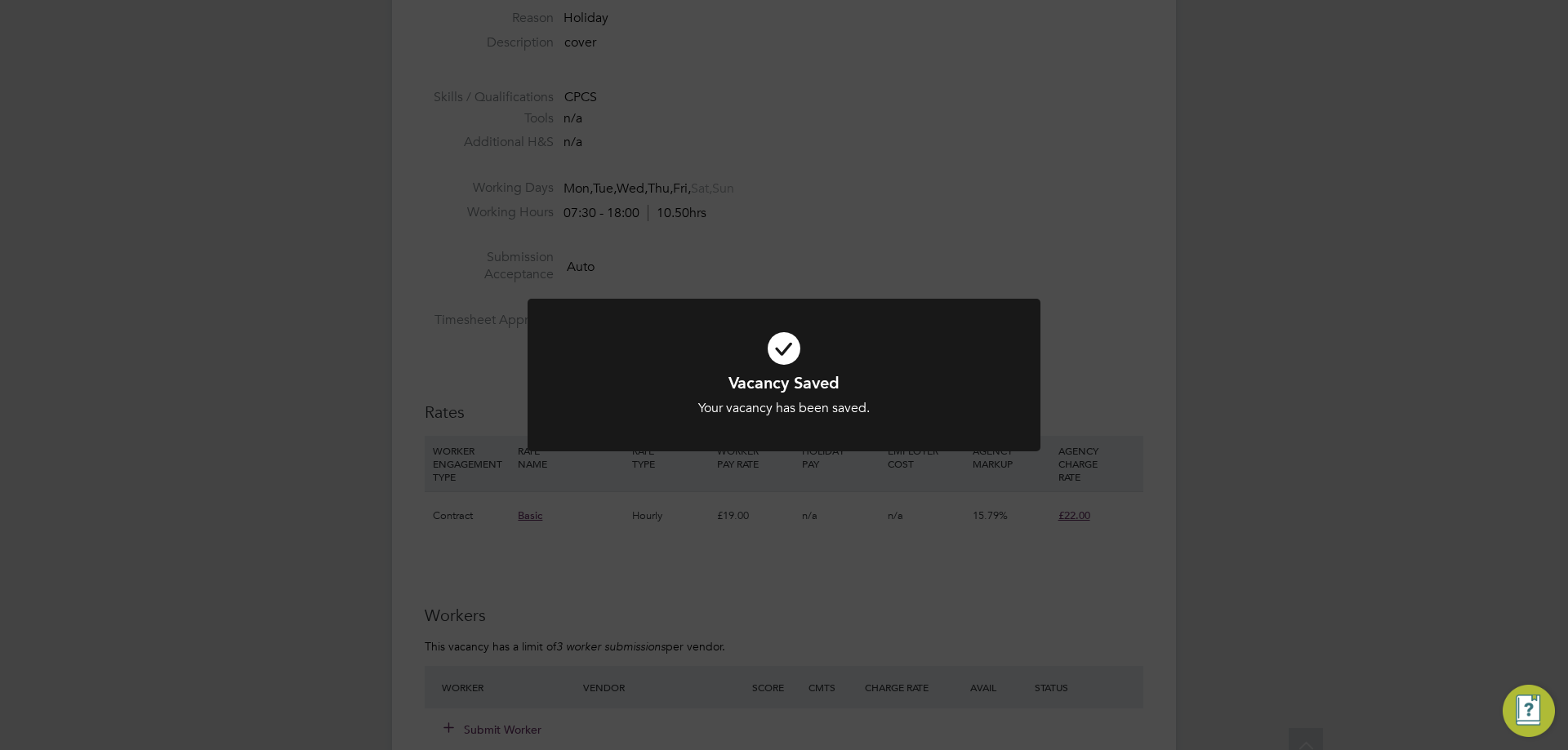
click at [560, 542] on div "Vacancy Saved Your vacancy has been saved. Cancel Okay" at bounding box center [784, 375] width 1568 height 750
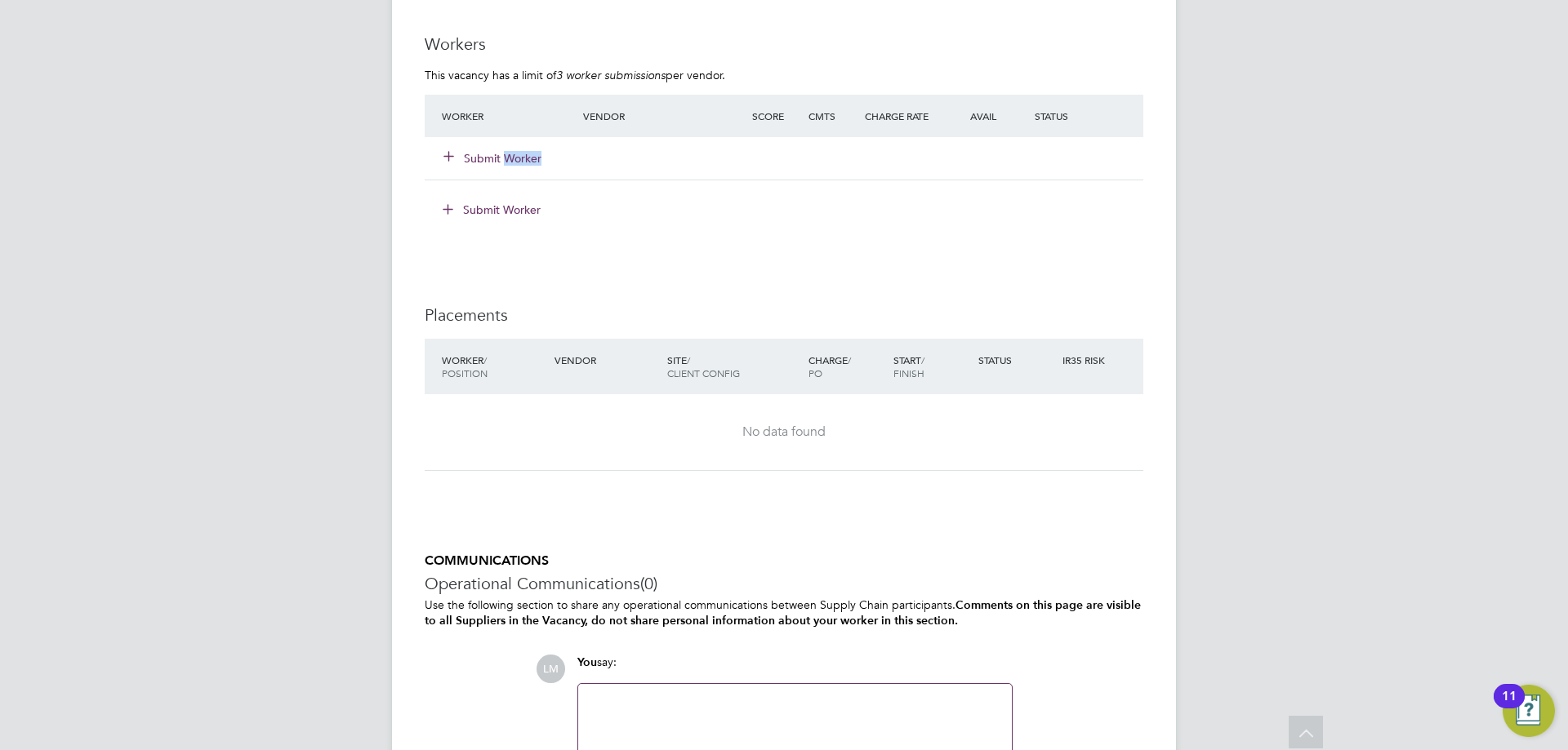
click at [503, 161] on div "Submit Worker" at bounding box center [522, 158] width 169 height 30
click at [505, 157] on button "Submit Worker" at bounding box center [493, 157] width 98 height 16
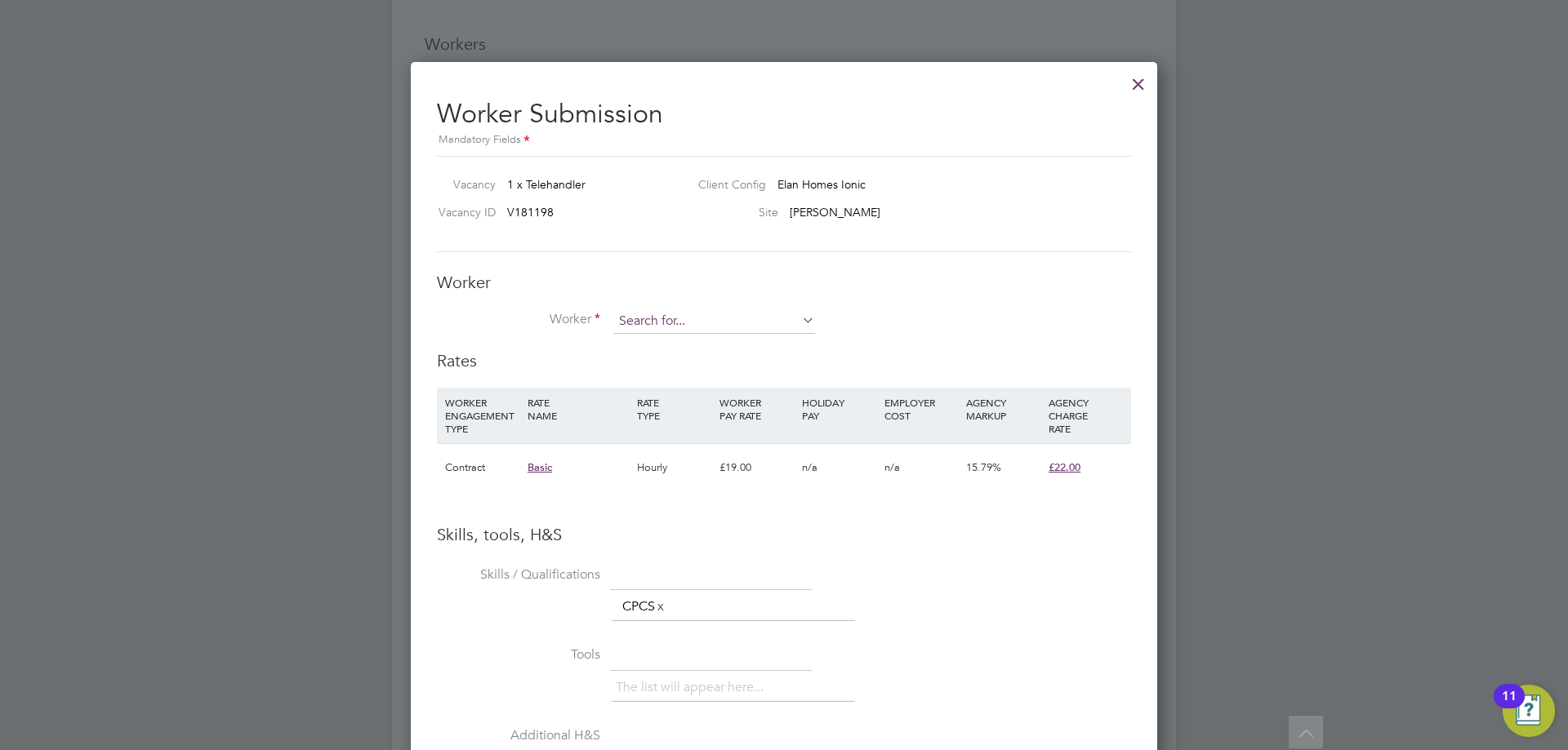
click at [700, 312] on input at bounding box center [714, 321] width 202 height 25
click at [713, 362] on b "Summer" at bounding box center [734, 367] width 43 height 14
type input "Nathan Summerfield (408718)"
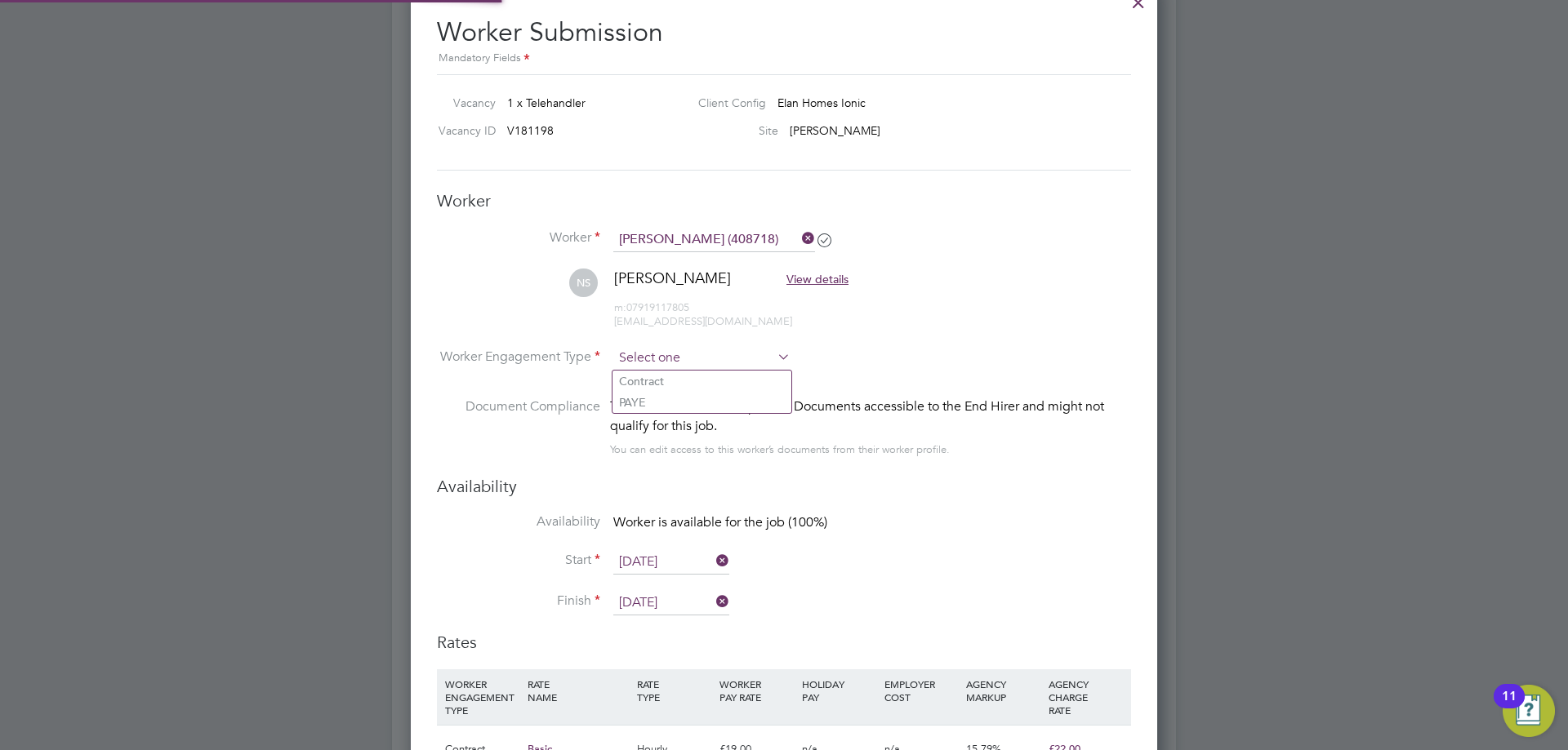
click at [682, 366] on input at bounding box center [702, 358] width 177 height 25
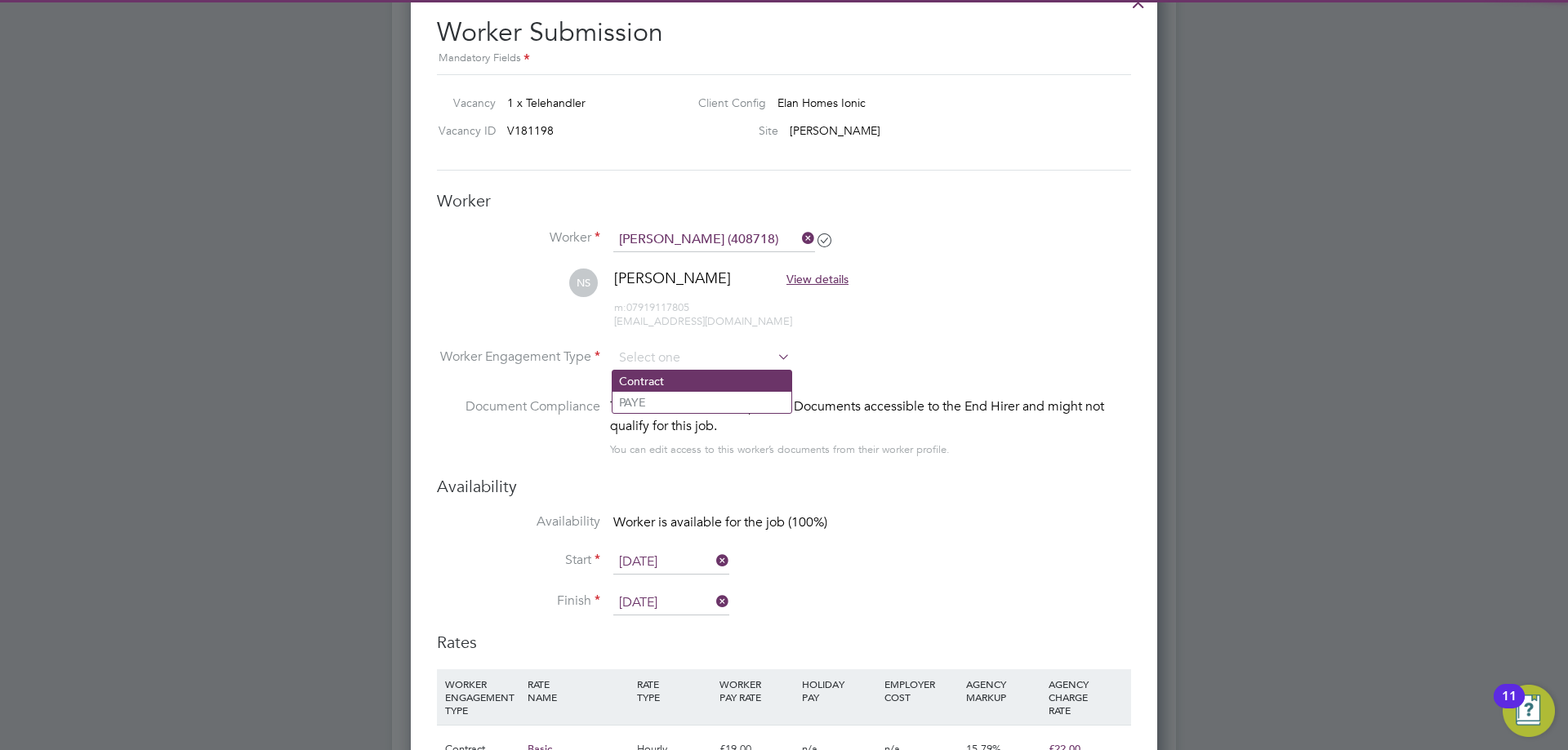
click at [680, 381] on li "Contract" at bounding box center [702, 381] width 179 height 21
type input "Contract"
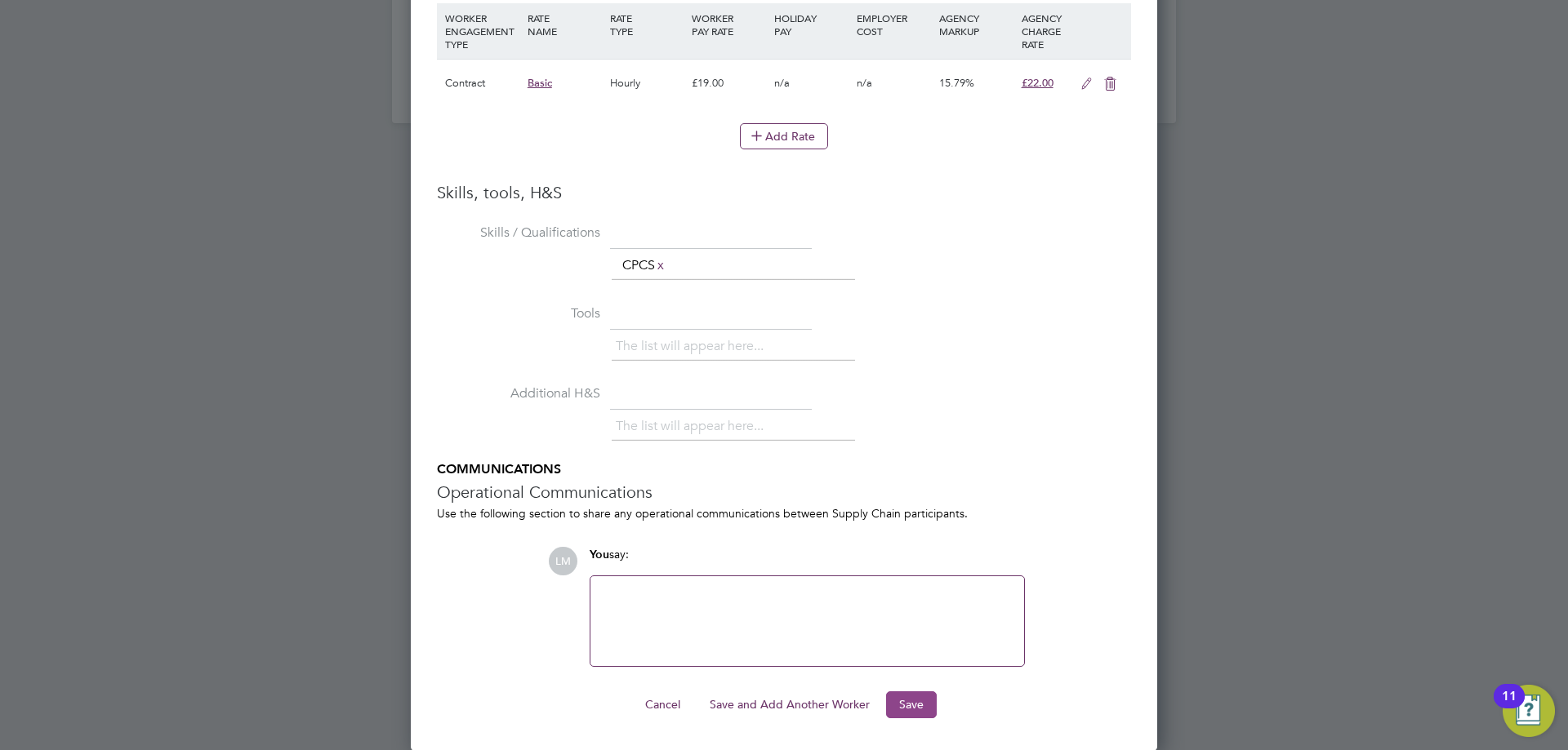
click at [782, 700] on button "Save" at bounding box center [910, 704] width 50 height 26
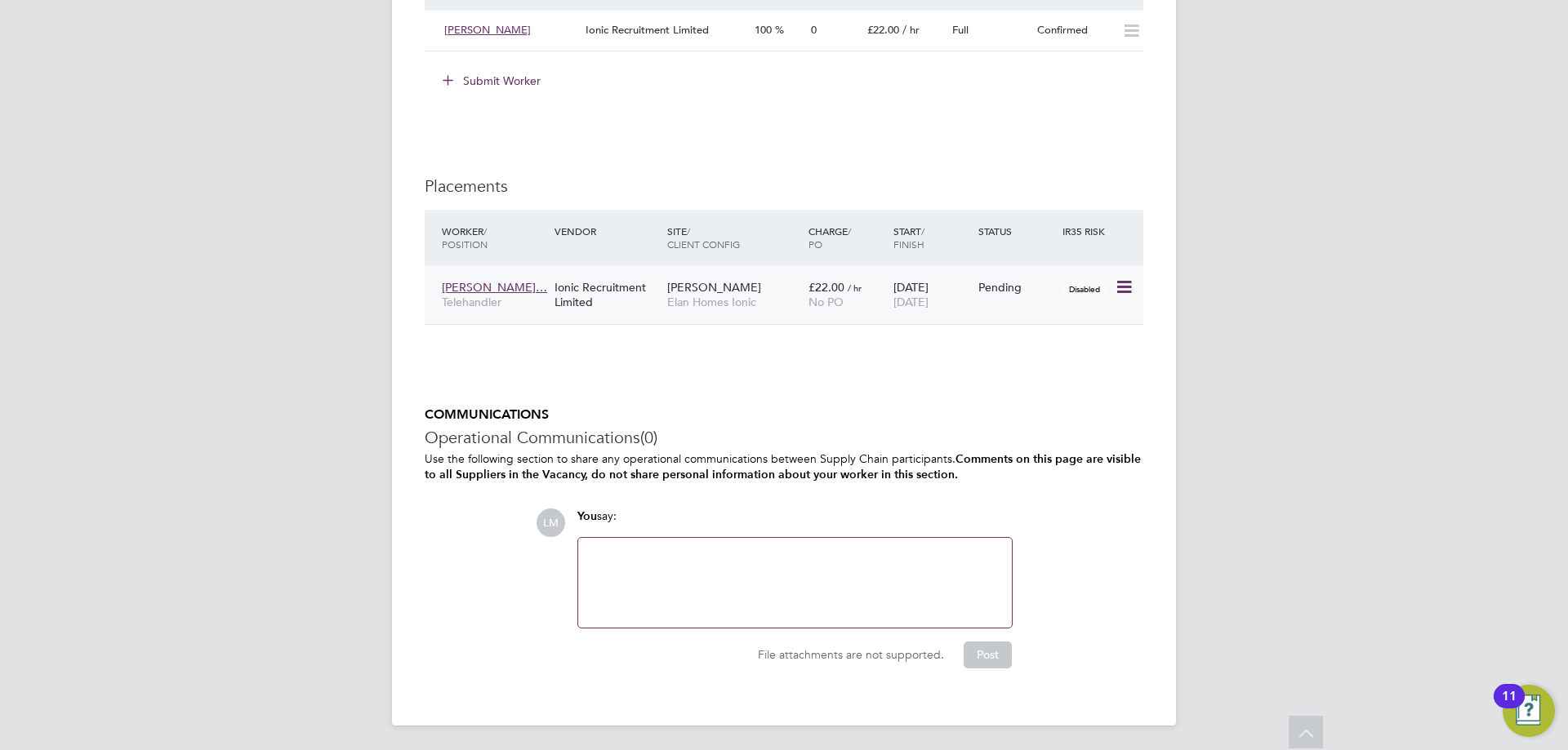
click at [1119, 284] on icon at bounding box center [1123, 287] width 16 height 20
click at [1039, 392] on li "Start" at bounding box center [1074, 388] width 116 height 23
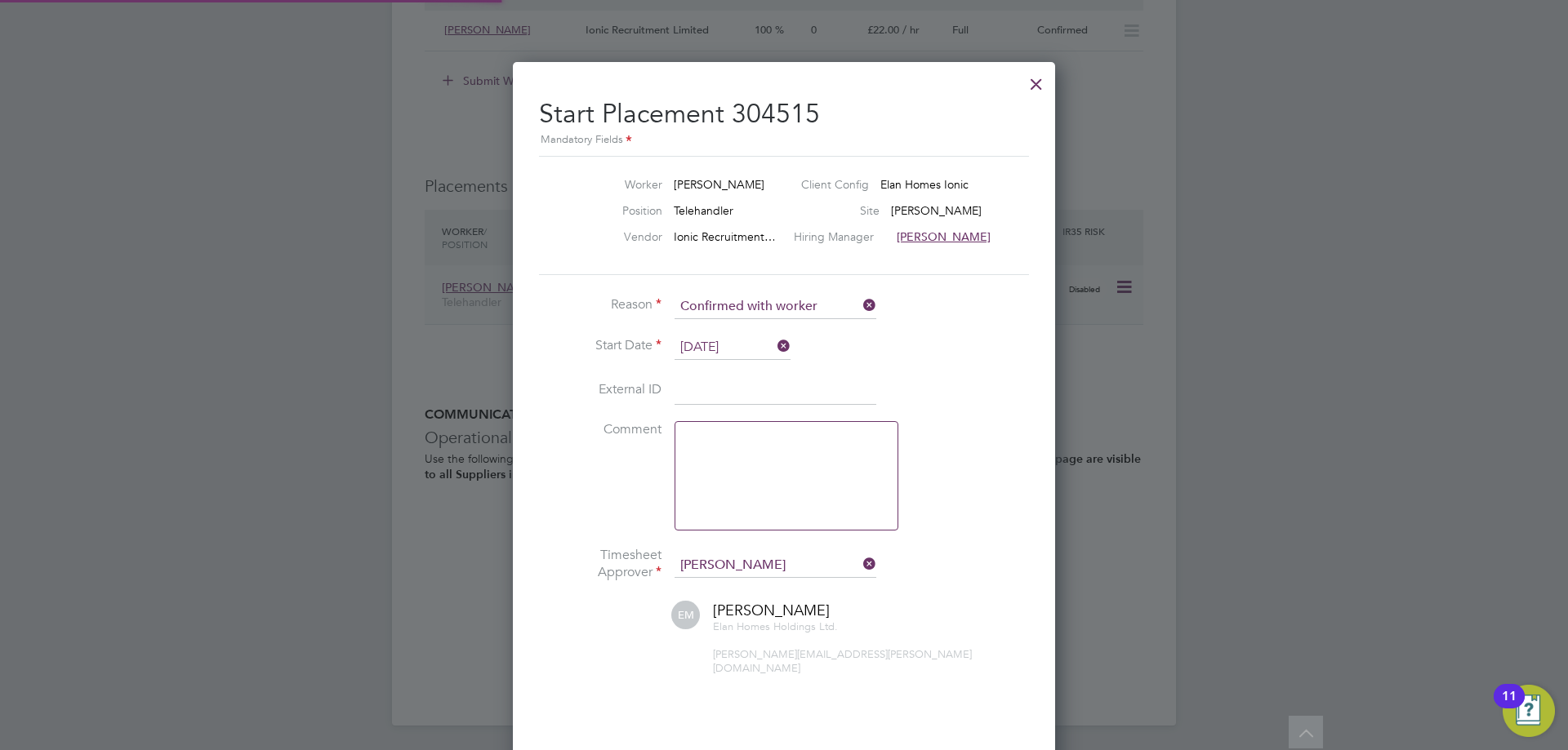
scroll to position [16, 203]
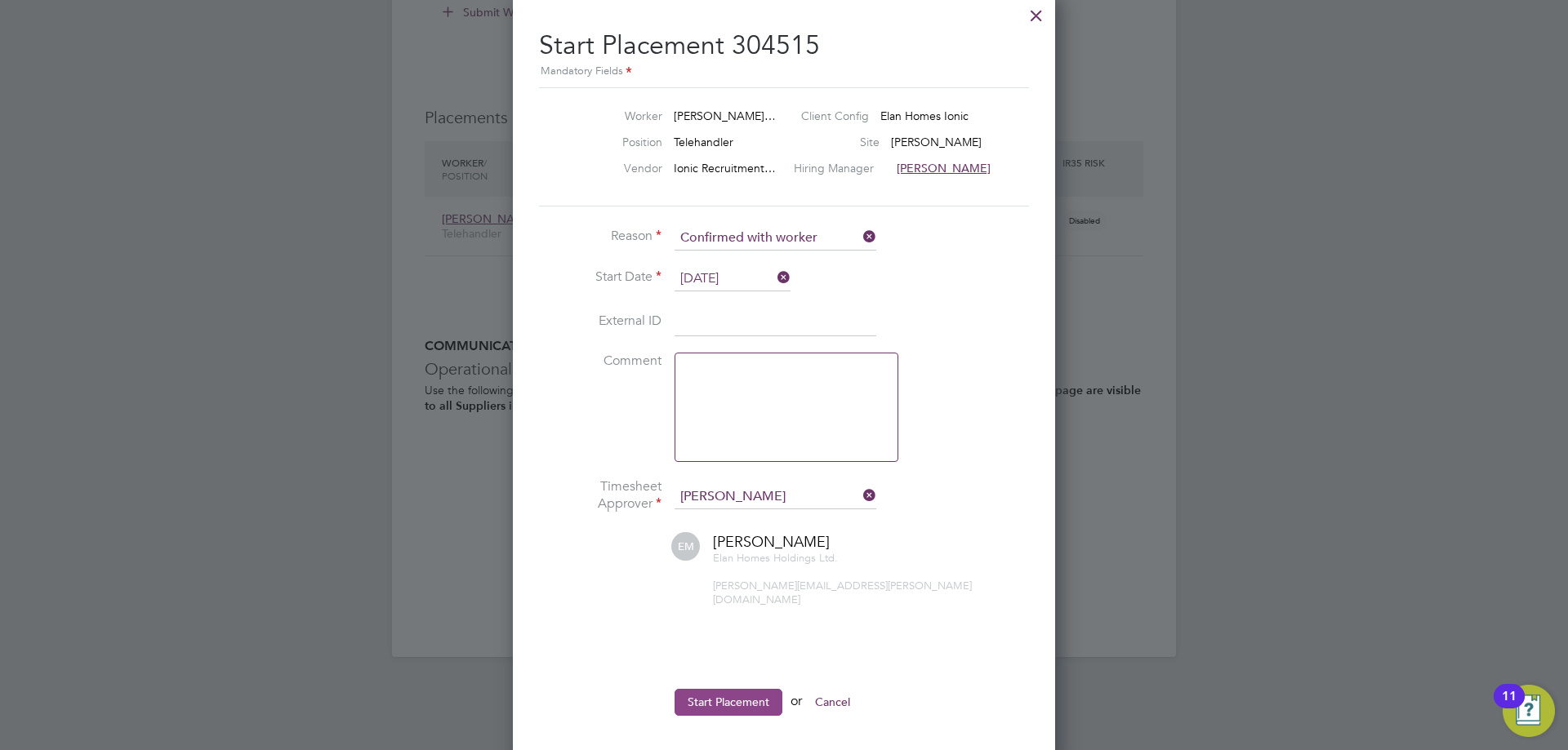
click at [701, 698] on button "Start Placement" at bounding box center [728, 701] width 108 height 26
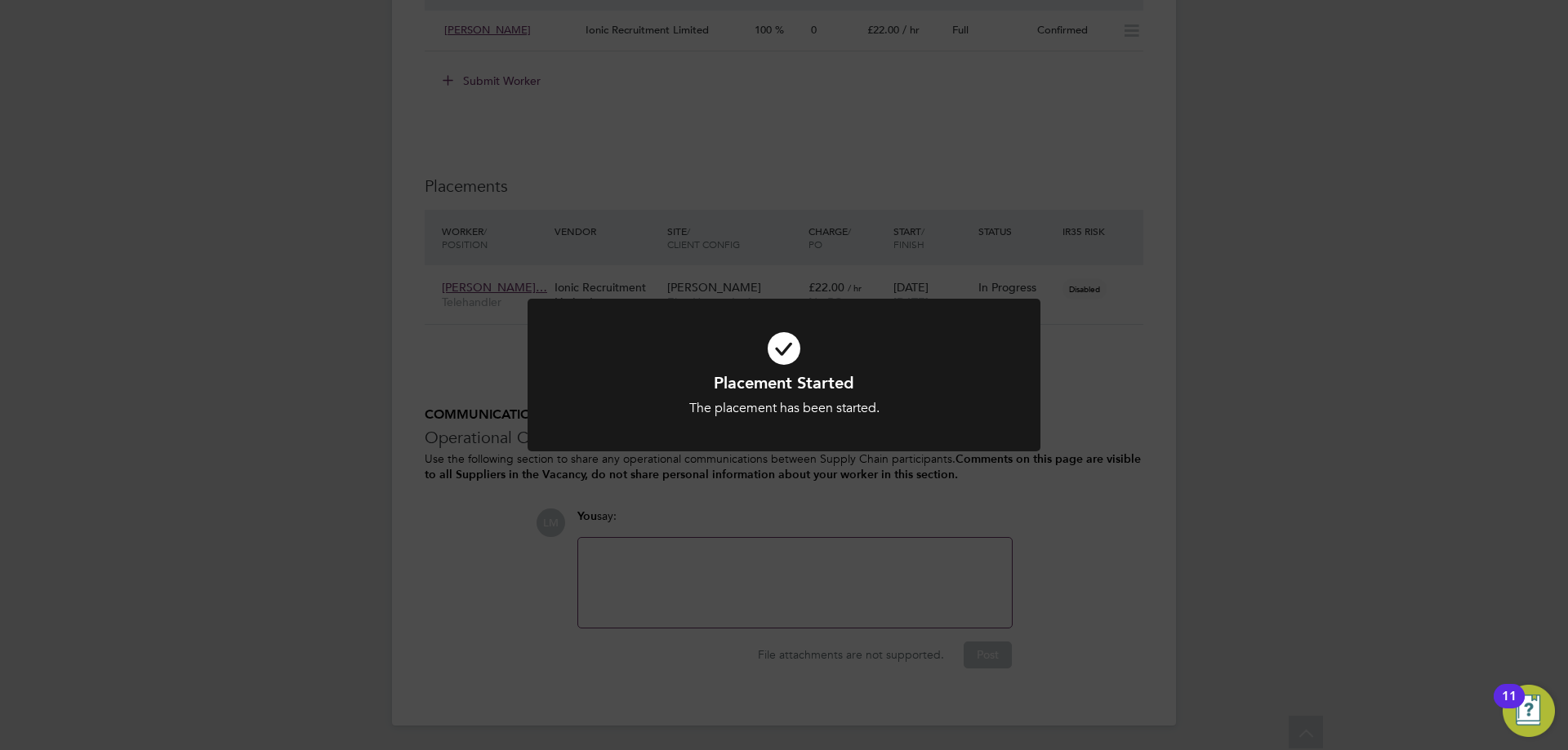
click at [299, 350] on div "Placement Started The placement has been started. Cancel Okay" at bounding box center [784, 375] width 1568 height 750
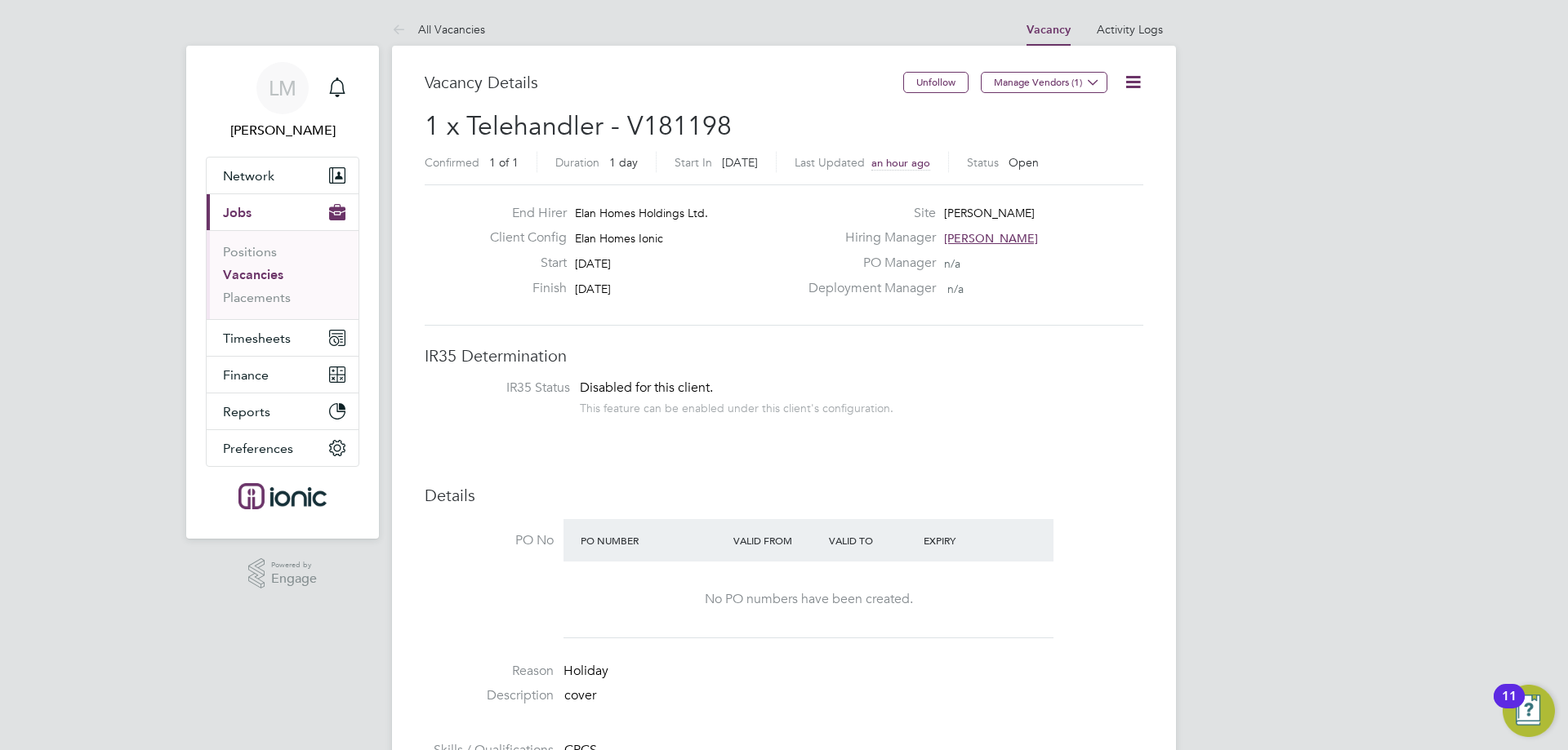
drag, startPoint x: 433, startPoint y: 355, endPoint x: 543, endPoint y: 363, distance: 110.3
click at [606, 354] on h3 "IR35 Determination" at bounding box center [784, 356] width 719 height 21
click at [543, 364] on h3 "IR35 Determination" at bounding box center [784, 356] width 719 height 21
click at [261, 346] on button "Timesheets" at bounding box center [283, 338] width 152 height 36
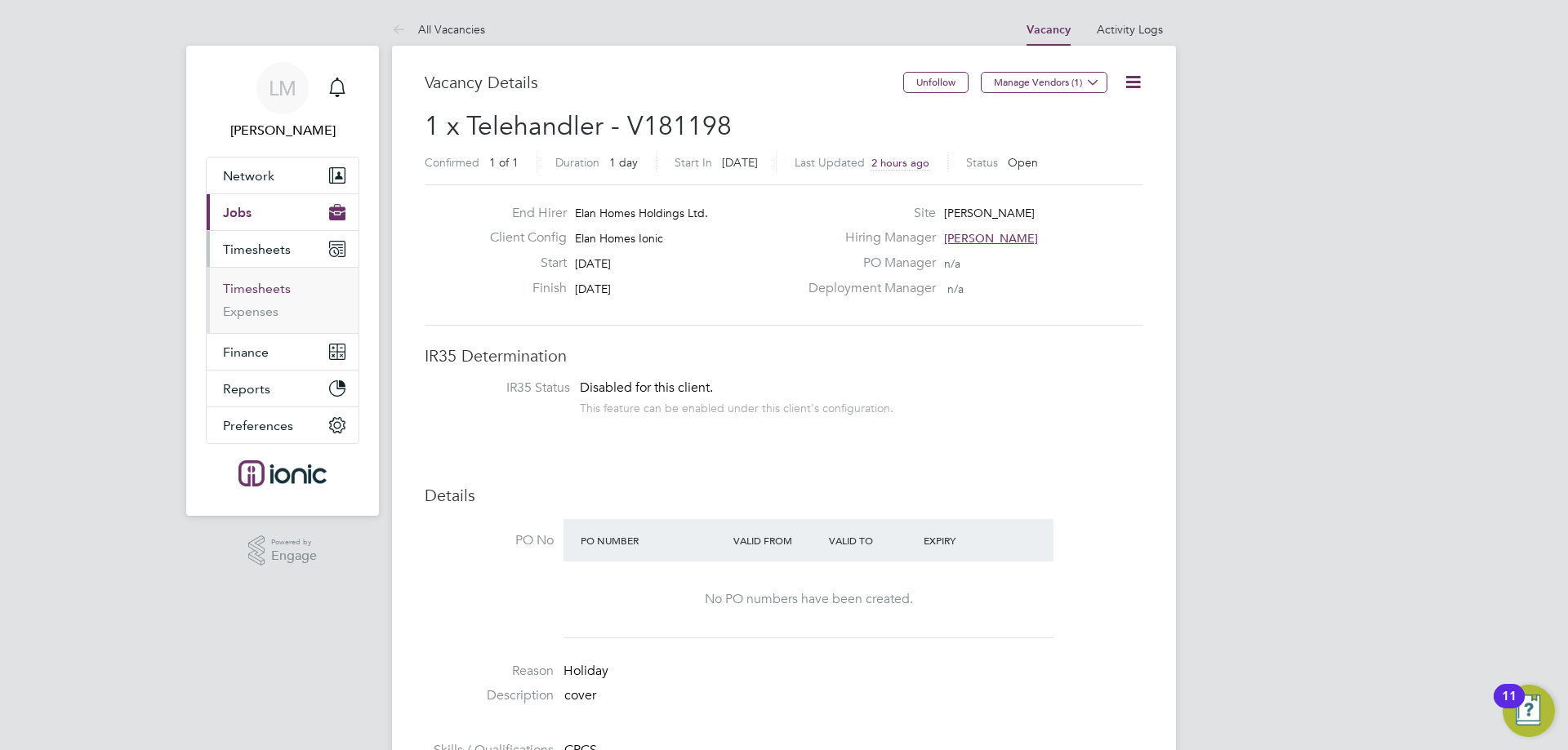
click at [264, 285] on link "Timesheets" at bounding box center [257, 289] width 68 height 15
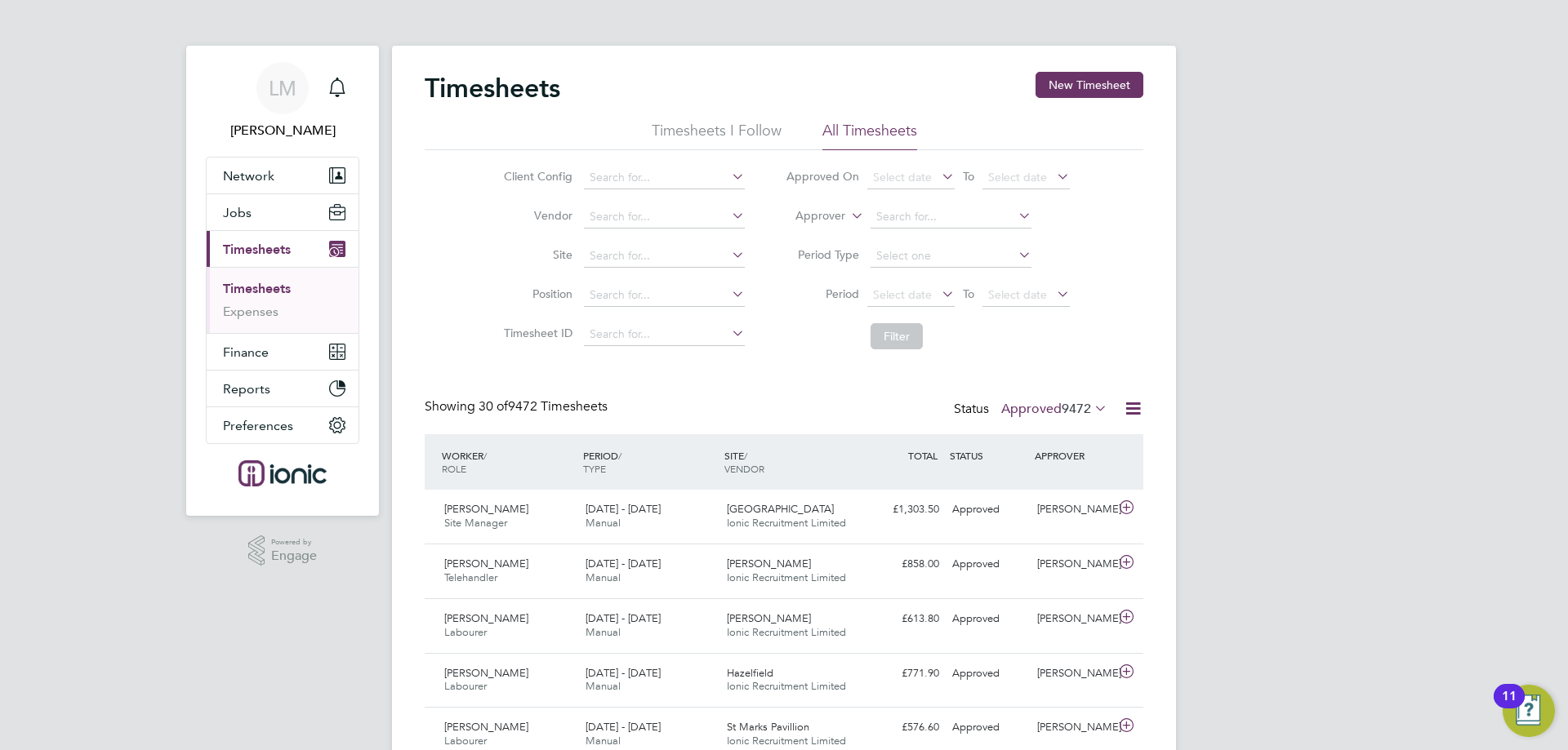
scroll to position [42, 142]
click at [900, 298] on span "Select date" at bounding box center [902, 294] width 59 height 14
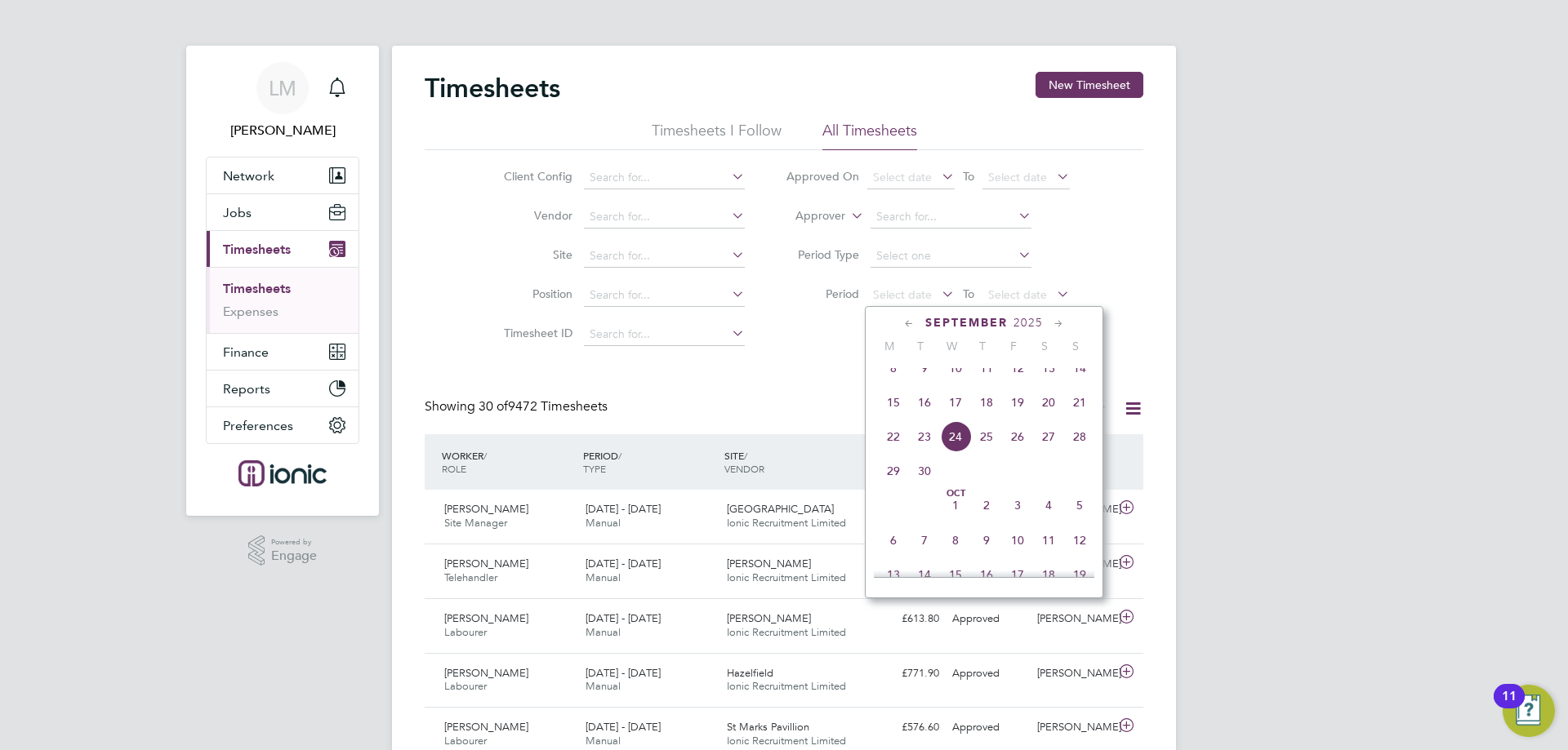
click at [890, 415] on span "15" at bounding box center [893, 402] width 31 height 31
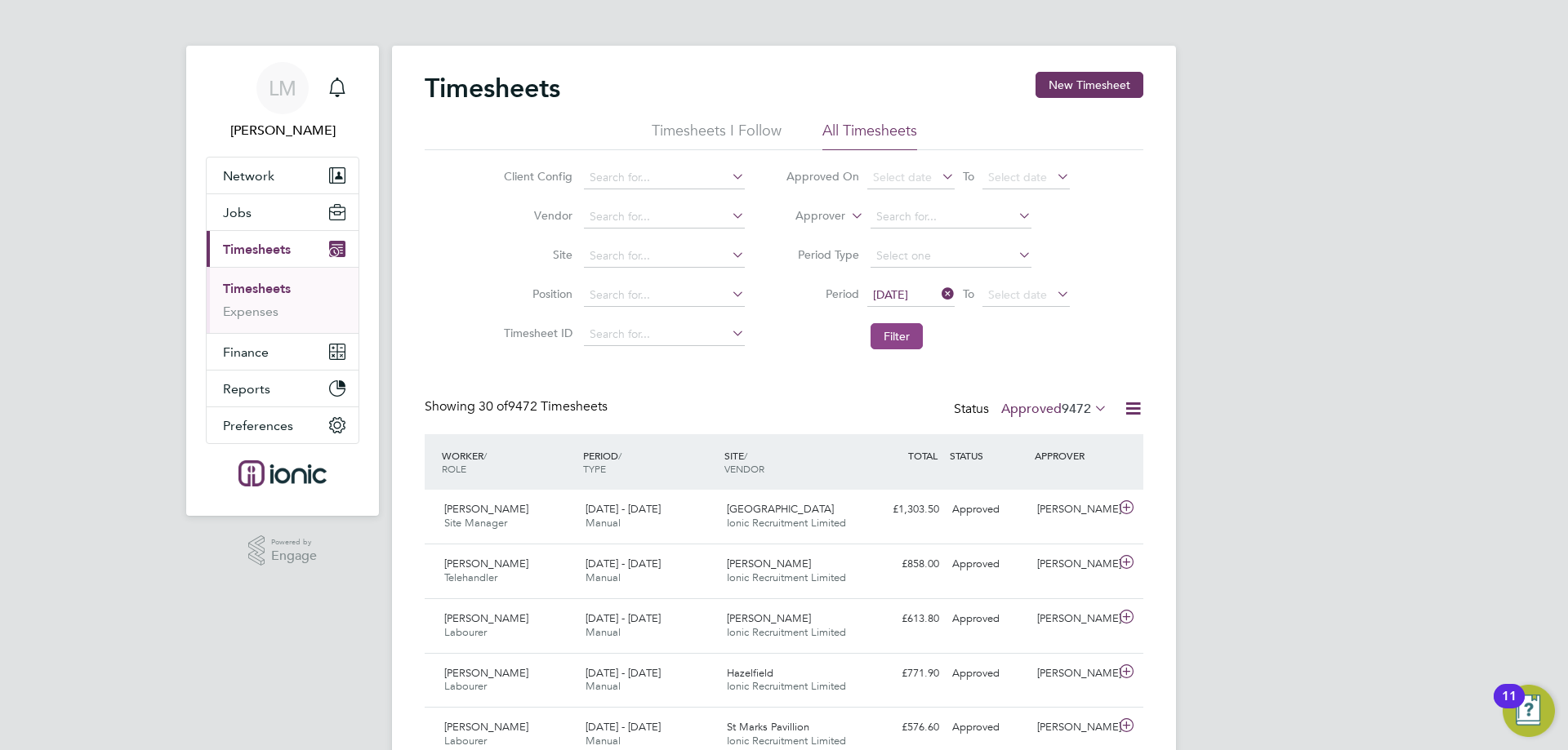
click at [887, 330] on button "Filter" at bounding box center [896, 336] width 52 height 26
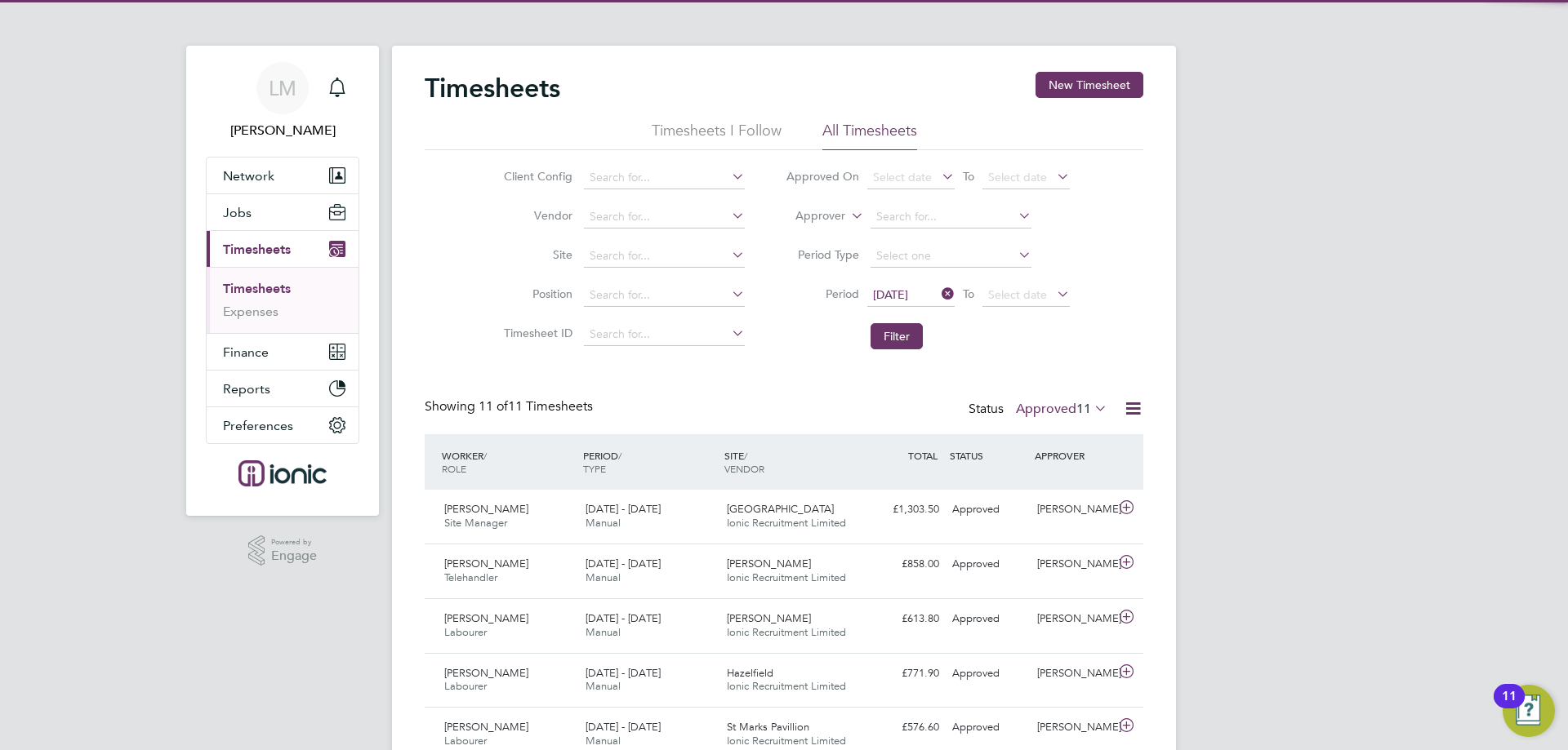
click at [1026, 405] on label "Approved 11" at bounding box center [1061, 409] width 91 height 16
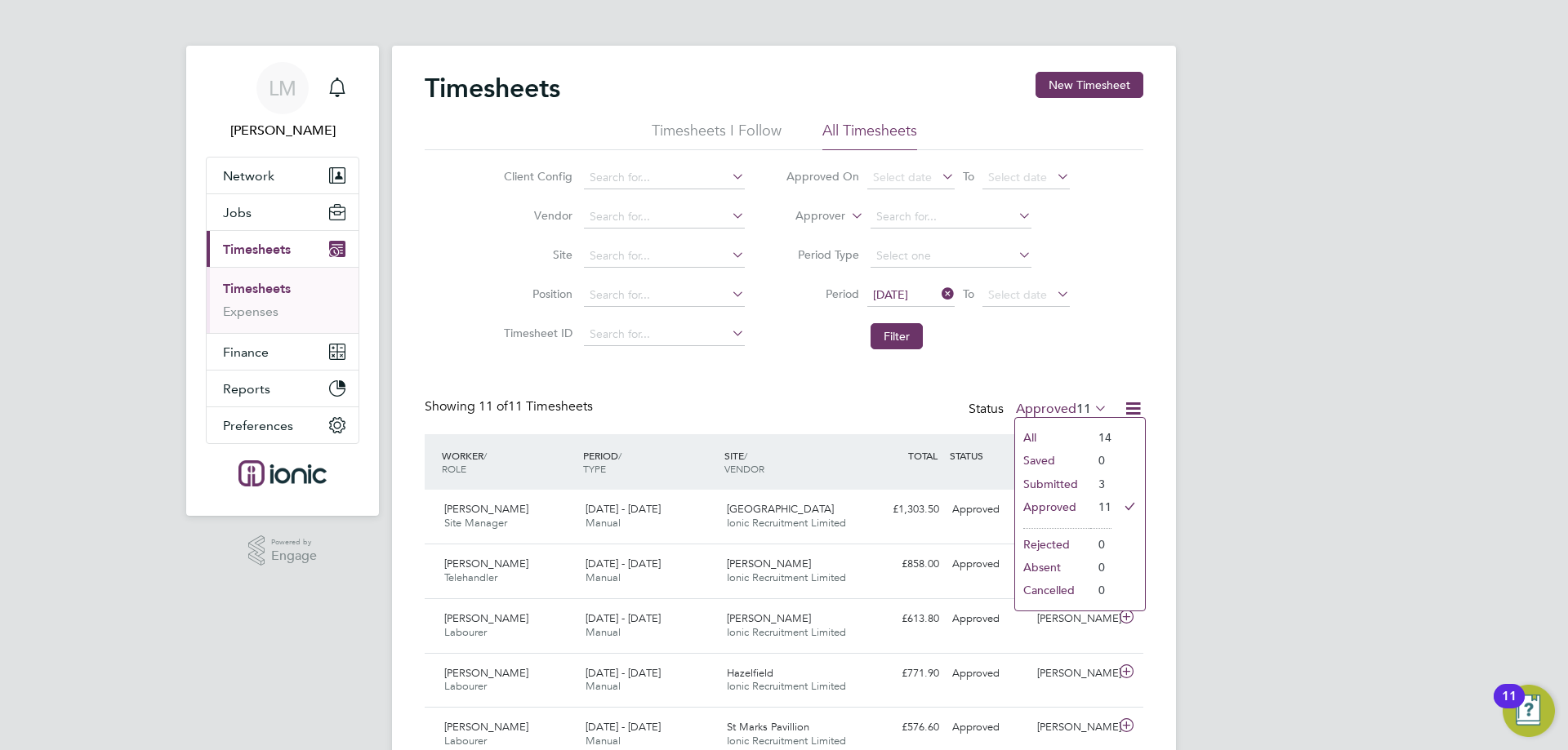
click at [1050, 469] on li "Saved" at bounding box center [1053, 460] width 75 height 23
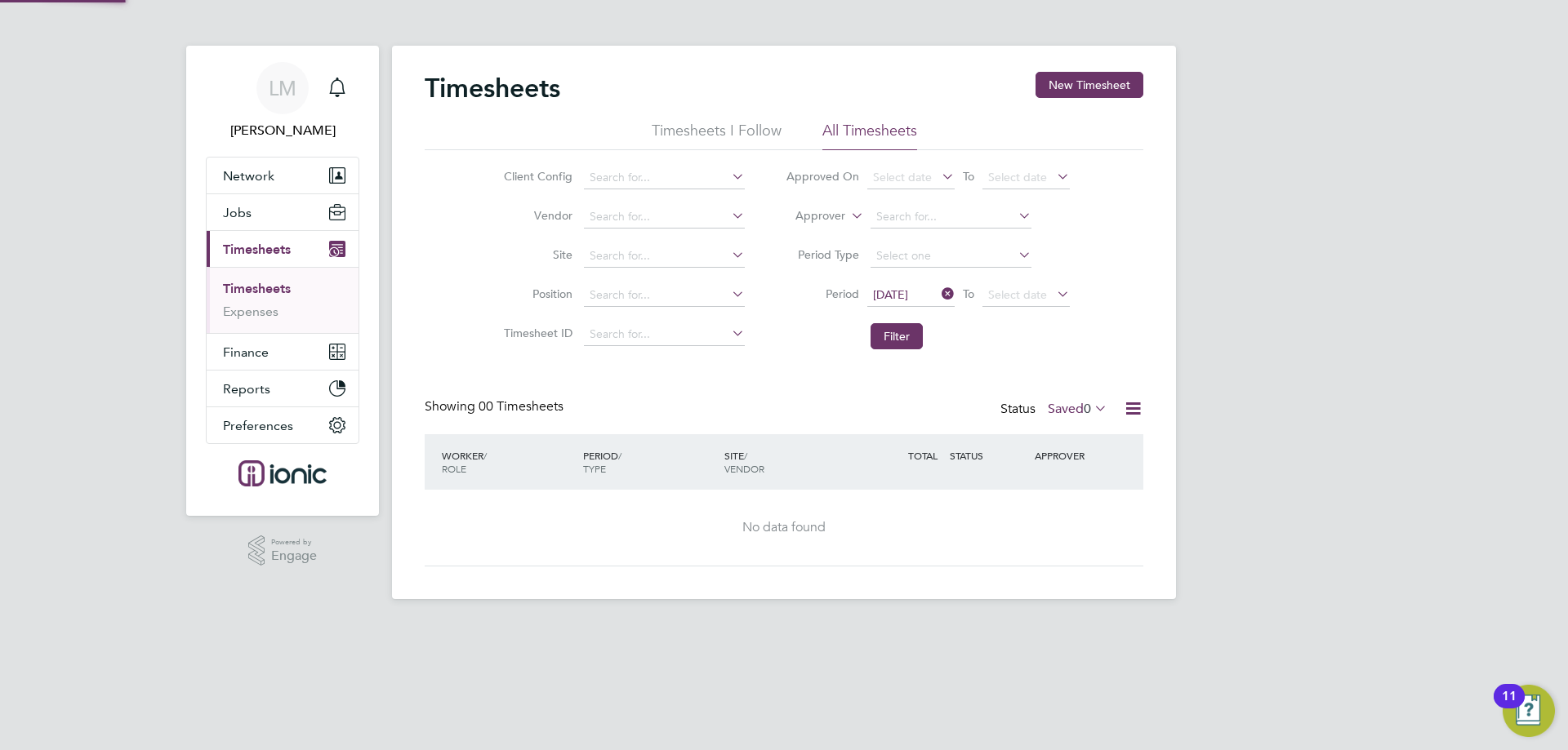
click at [1052, 401] on label "Saved 0" at bounding box center [1077, 409] width 60 height 16
click at [1060, 480] on li "Submitted" at bounding box center [1069, 484] width 75 height 23
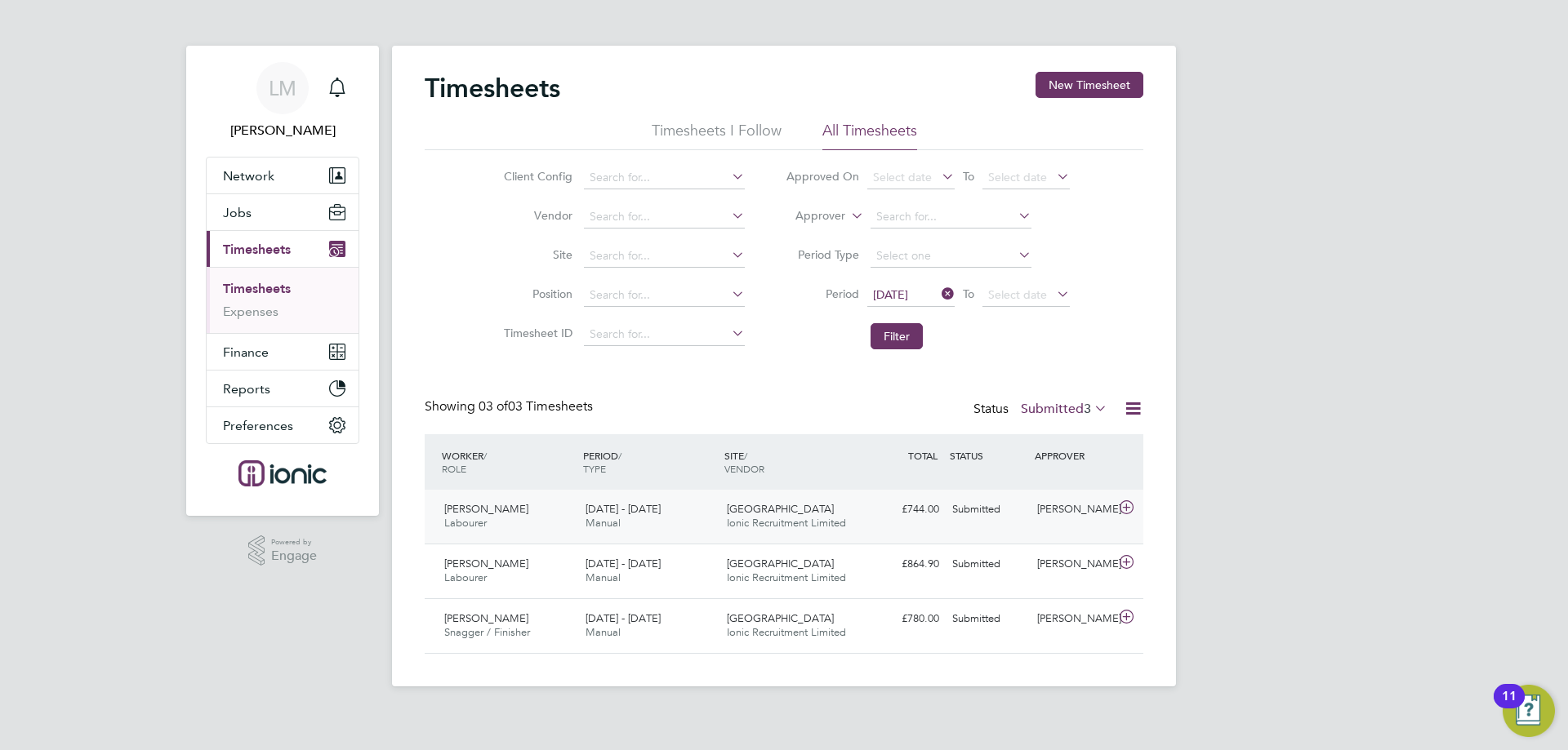
click at [643, 535] on div "15 - 21 Sep 2025 Manual" at bounding box center [650, 517] width 141 height 41
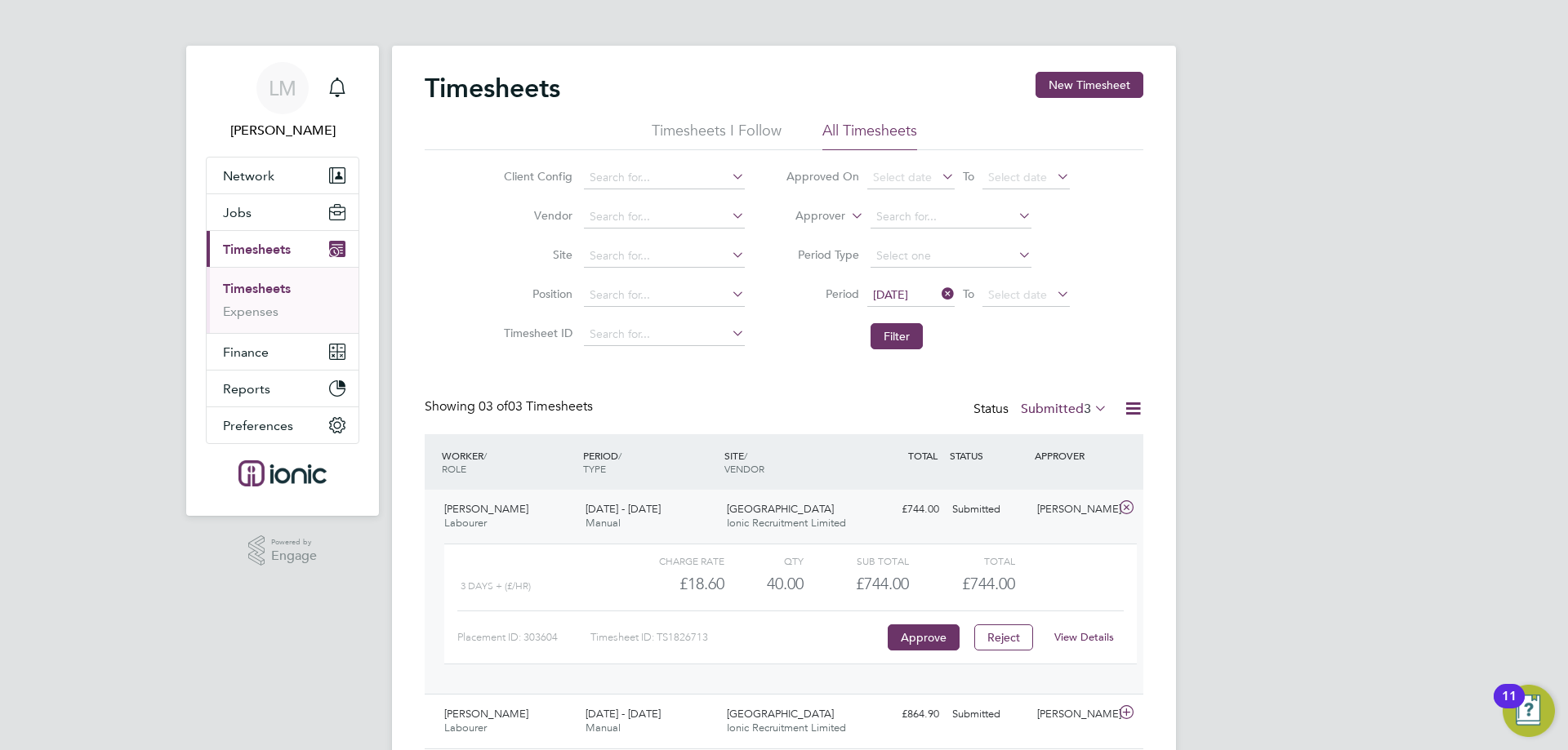
click at [1104, 643] on link "View Details" at bounding box center [1084, 637] width 60 height 14
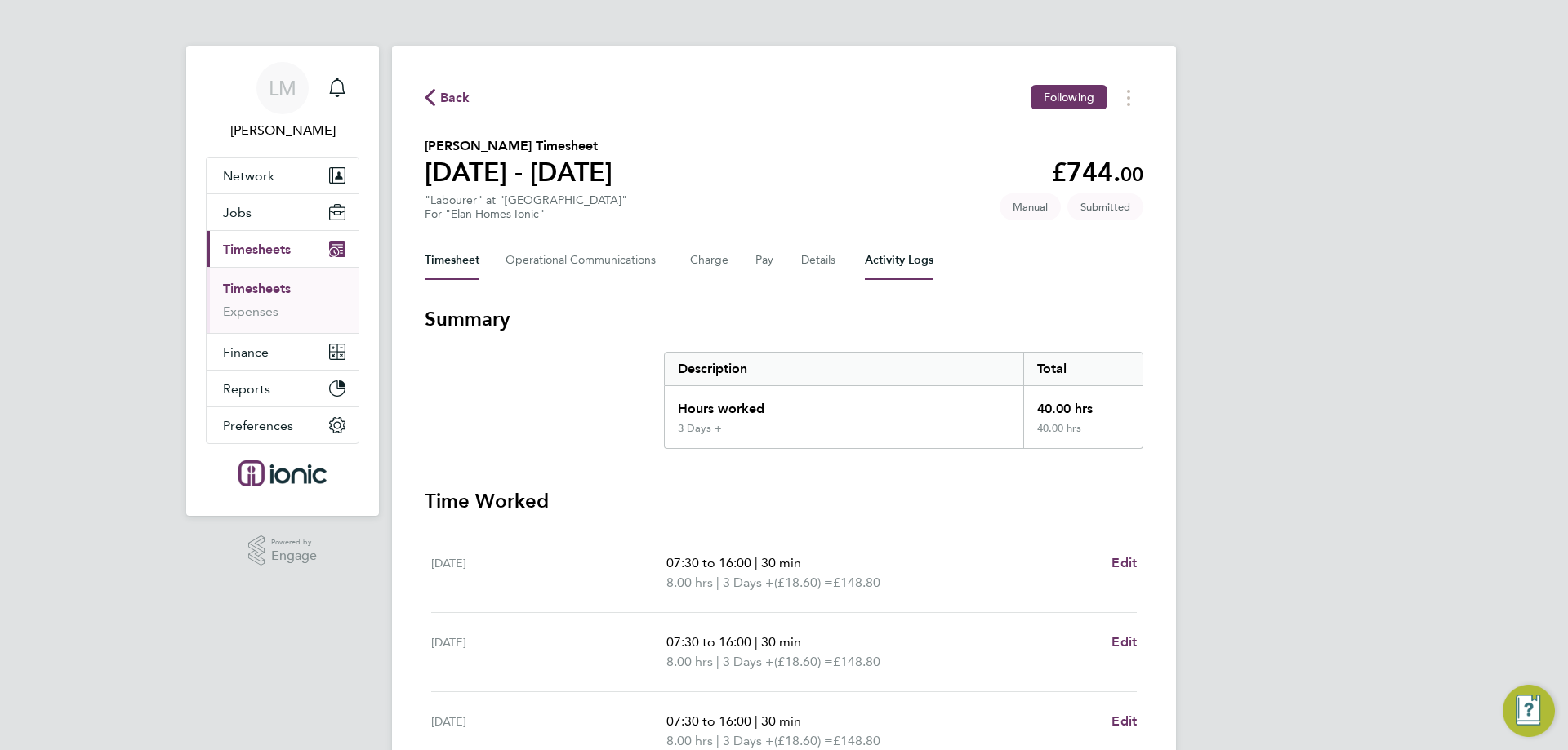
click at [873, 266] on Logs-tab "Activity Logs" at bounding box center [899, 260] width 69 height 39
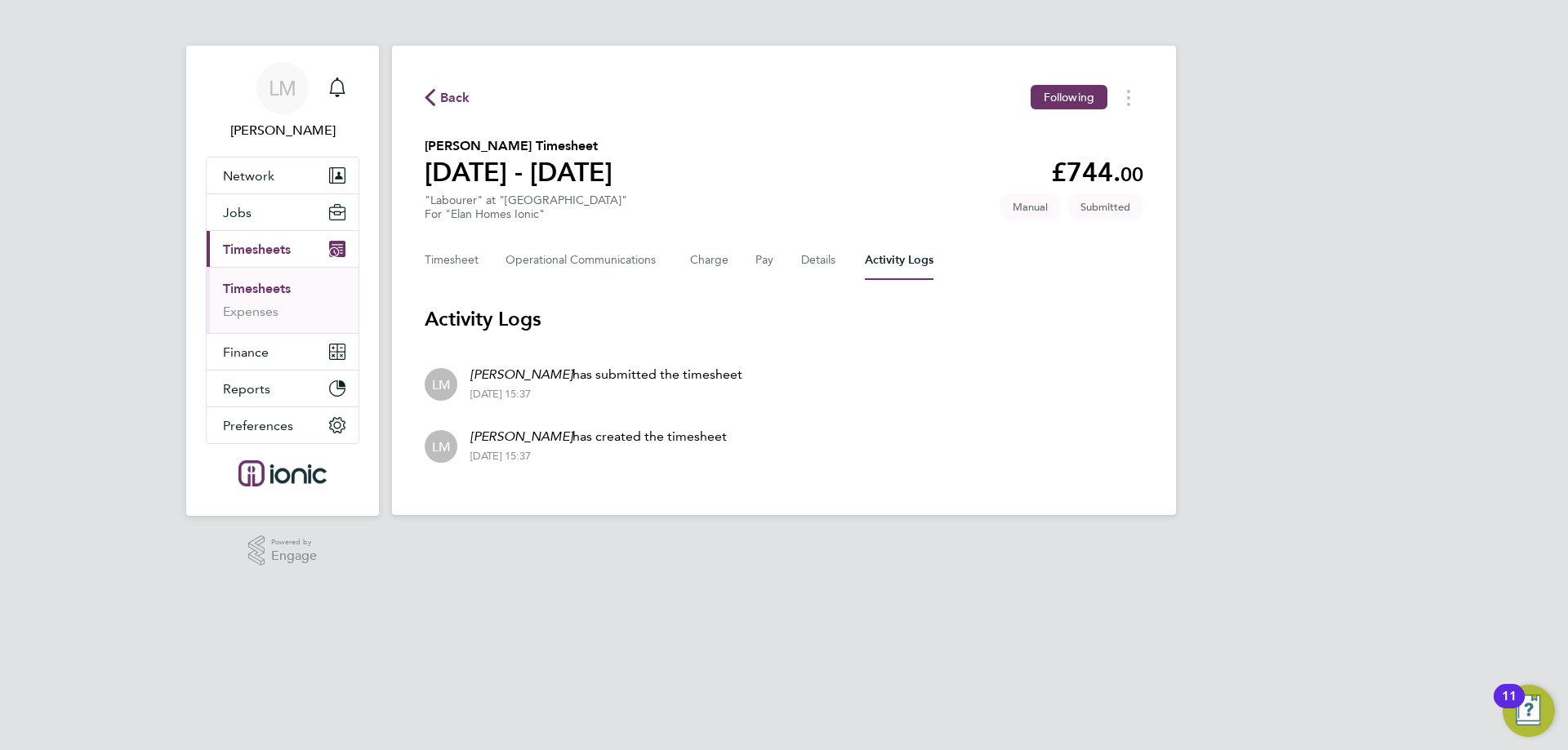
click at [431, 89] on icon "button" at bounding box center [430, 98] width 10 height 17
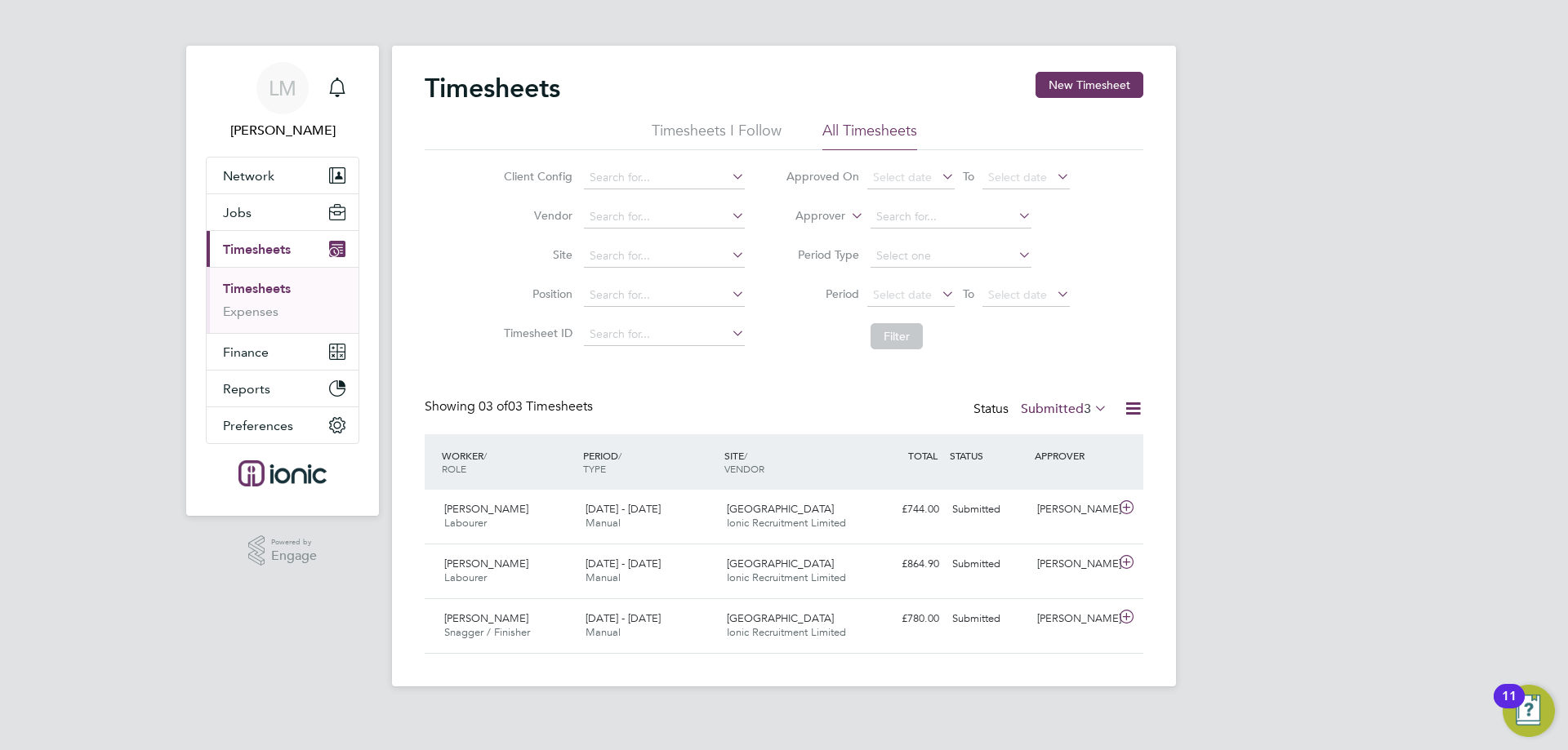
drag, startPoint x: 1049, startPoint y: 428, endPoint x: 1047, endPoint y: 418, distance: 10.2
click at [1049, 426] on div "Showing 03 of 03 Timesheets Status Submitted 3" at bounding box center [784, 416] width 719 height 36
click at [1048, 417] on div "Status Submitted 3" at bounding box center [1042, 409] width 137 height 23
click at [1048, 408] on label "Submitted 3" at bounding box center [1064, 409] width 87 height 16
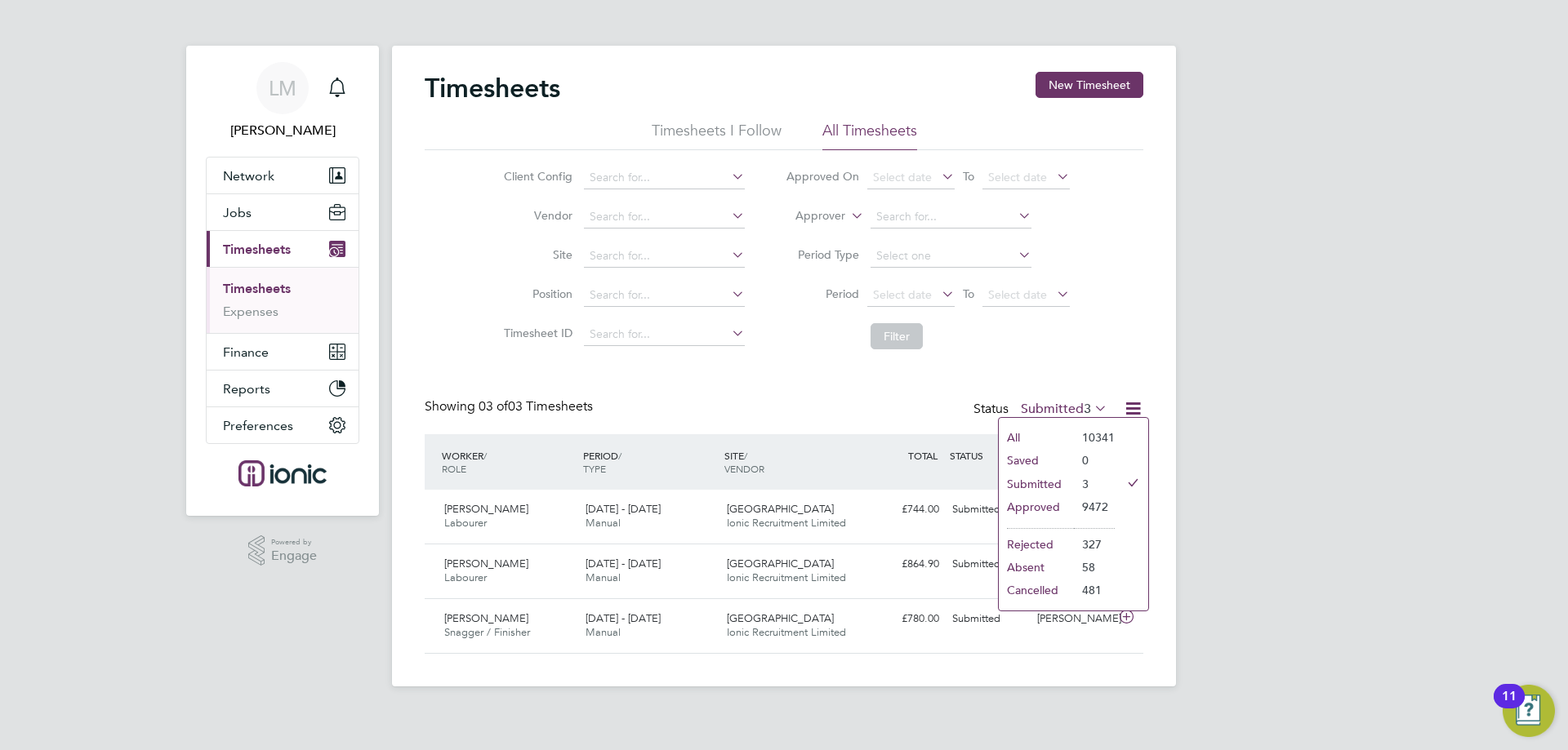
click at [1060, 500] on li "Approved" at bounding box center [1037, 507] width 75 height 23
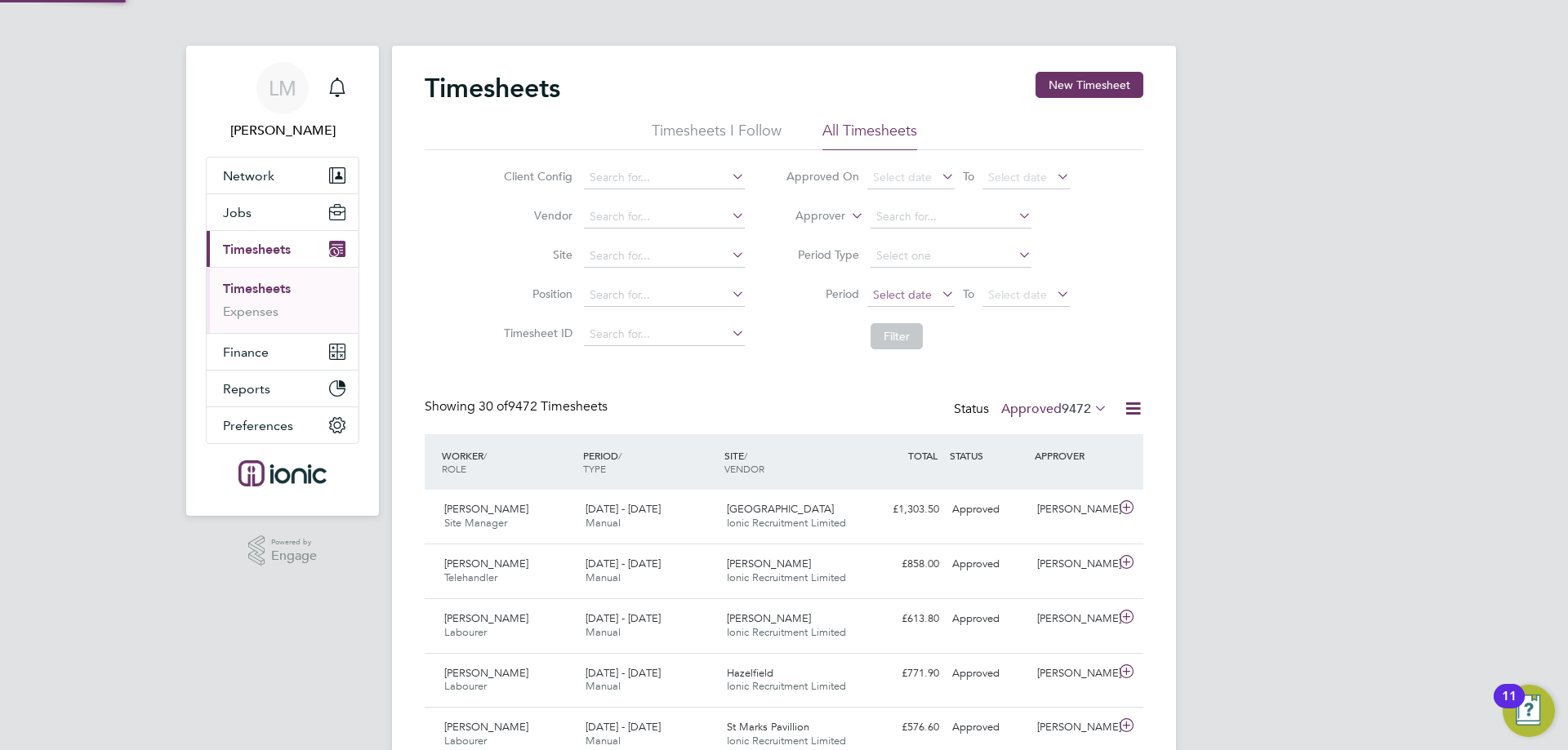
click at [898, 296] on span "Select date" at bounding box center [902, 294] width 59 height 14
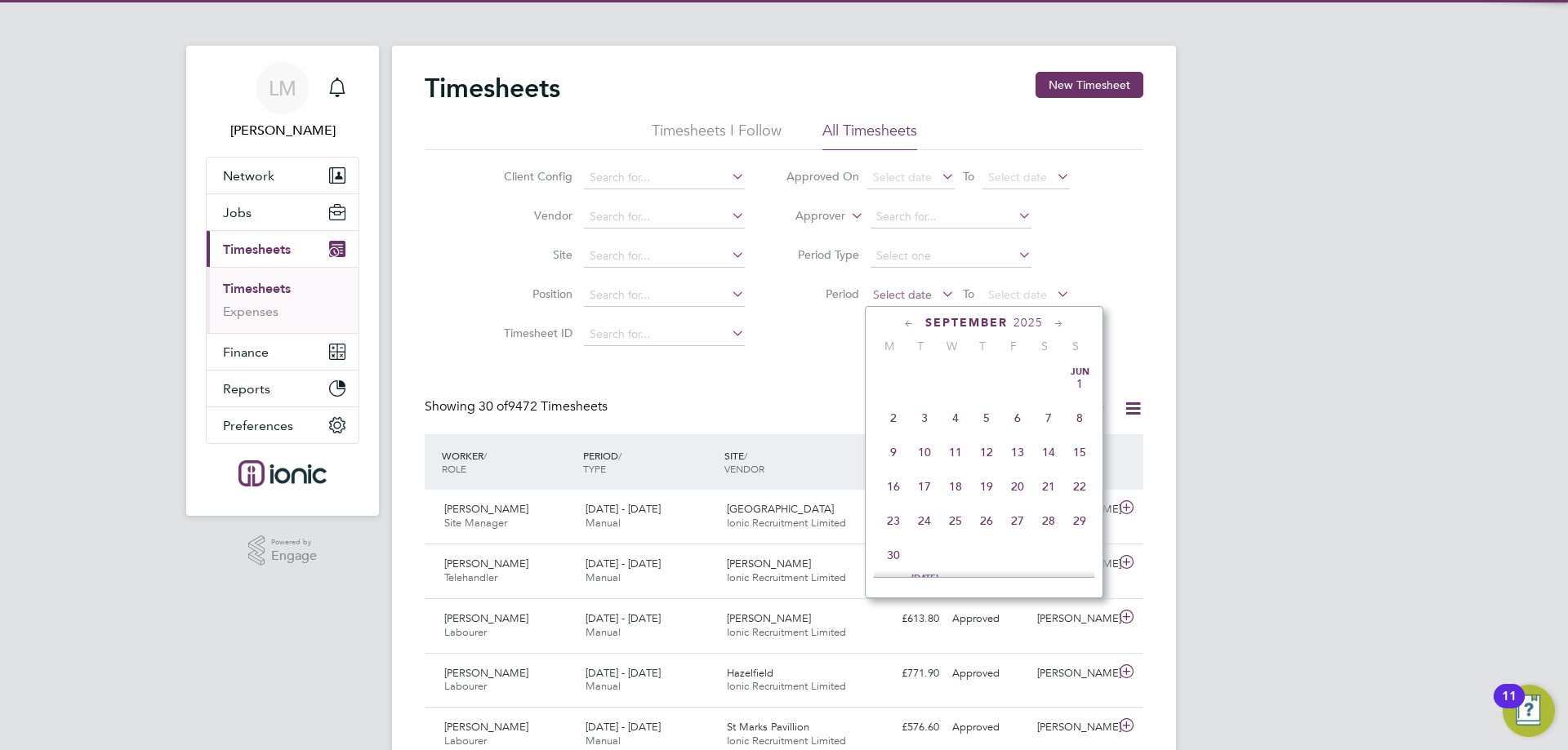
scroll to position [9, 9]
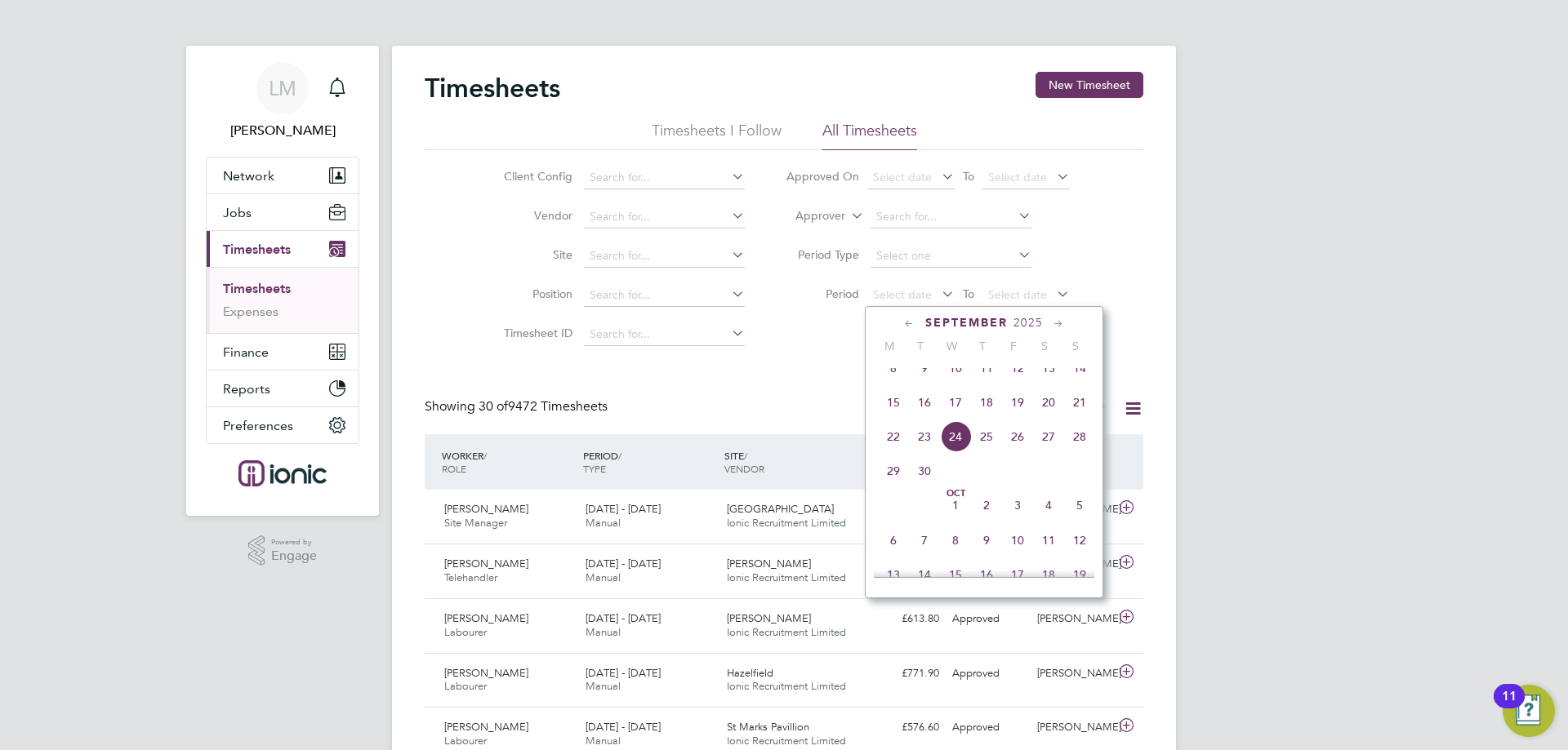
click at [893, 418] on span "15" at bounding box center [893, 402] width 31 height 31
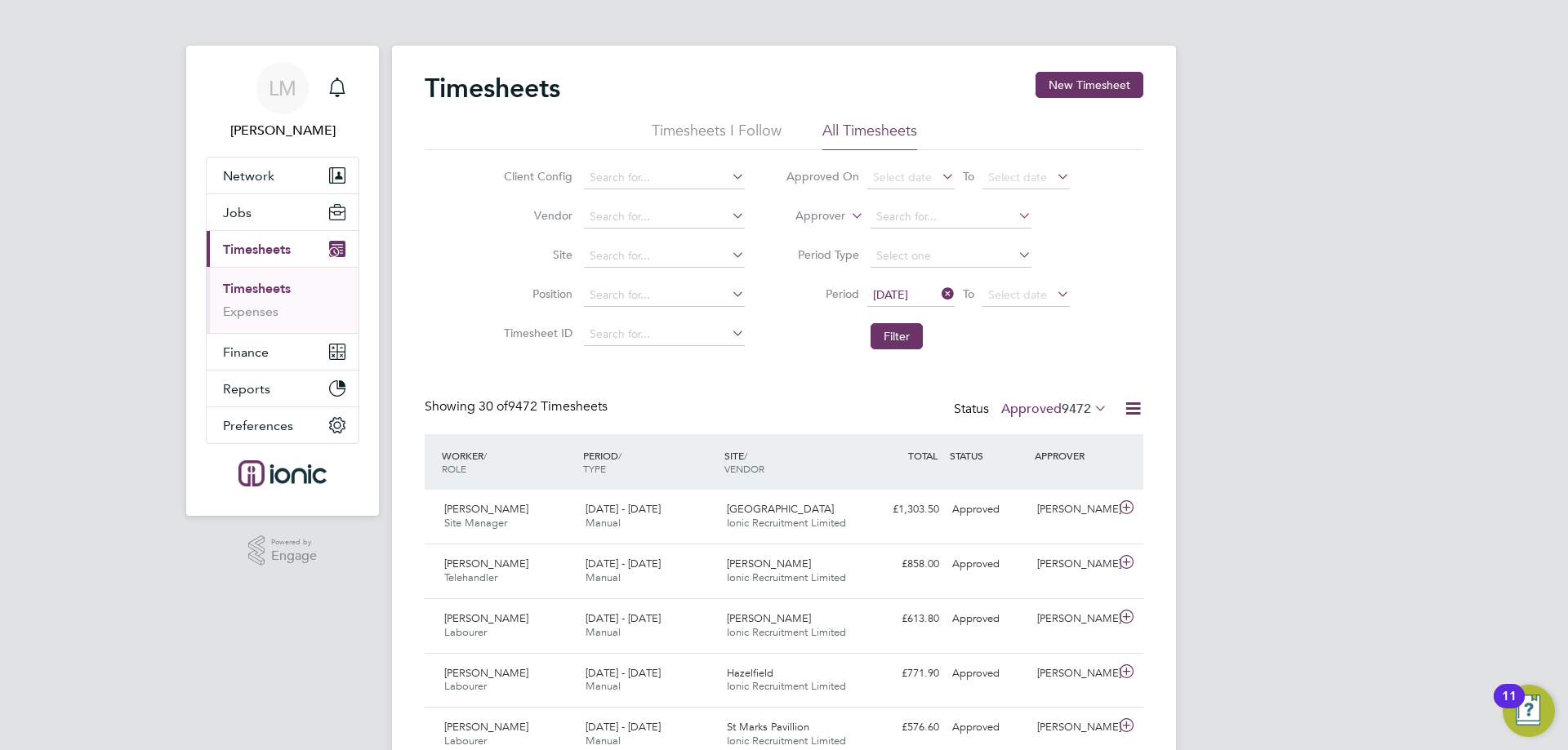
click at [892, 345] on button "Filter" at bounding box center [896, 336] width 52 height 26
click at [1061, 402] on label "Approved 11" at bounding box center [1061, 409] width 91 height 16
drag, startPoint x: 1057, startPoint y: 484, endPoint x: 823, endPoint y: 454, distance: 235.9
click at [1056, 484] on li "Submitted" at bounding box center [1053, 484] width 75 height 23
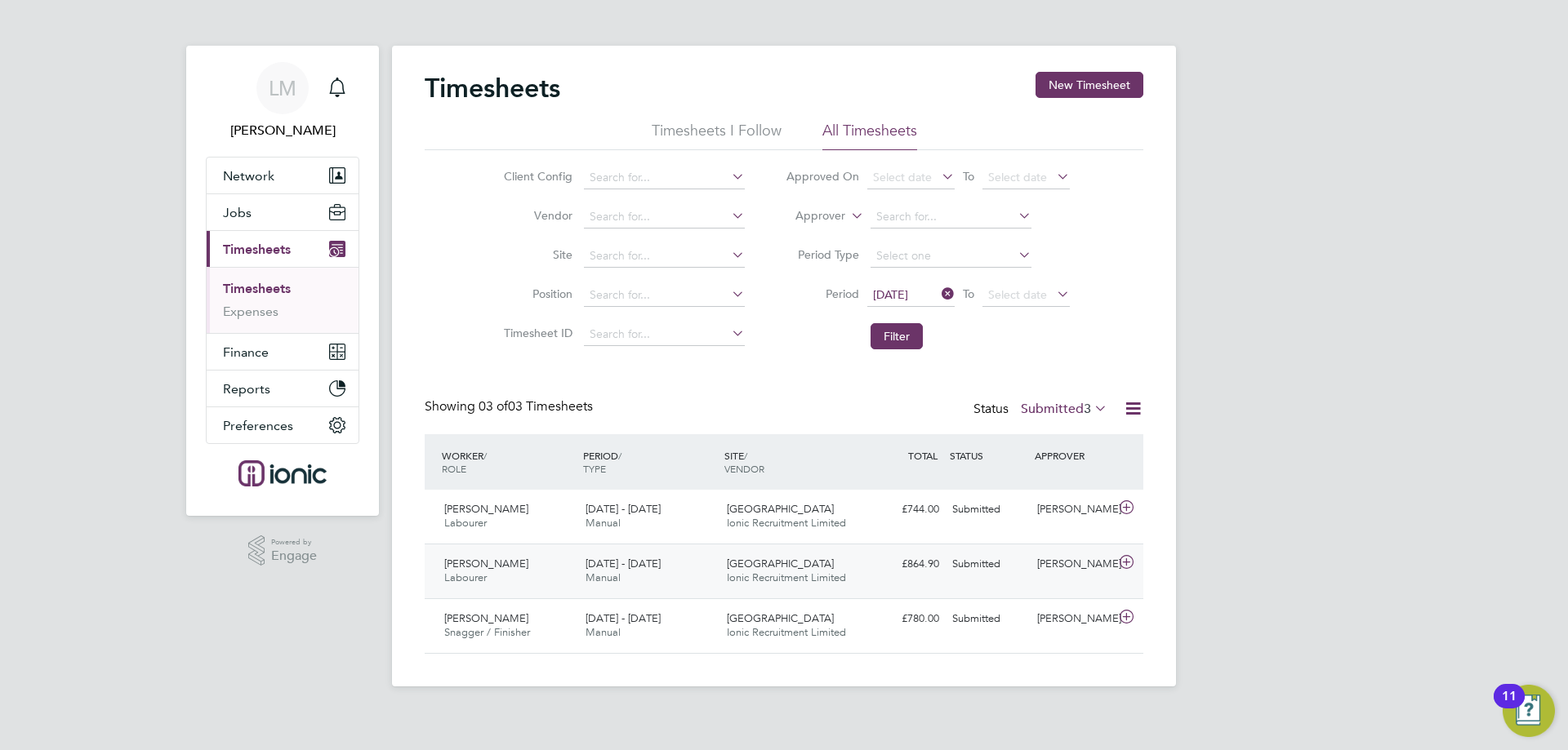
click at [581, 566] on div "15 - 21 Sep 2025 Manual" at bounding box center [650, 571] width 141 height 41
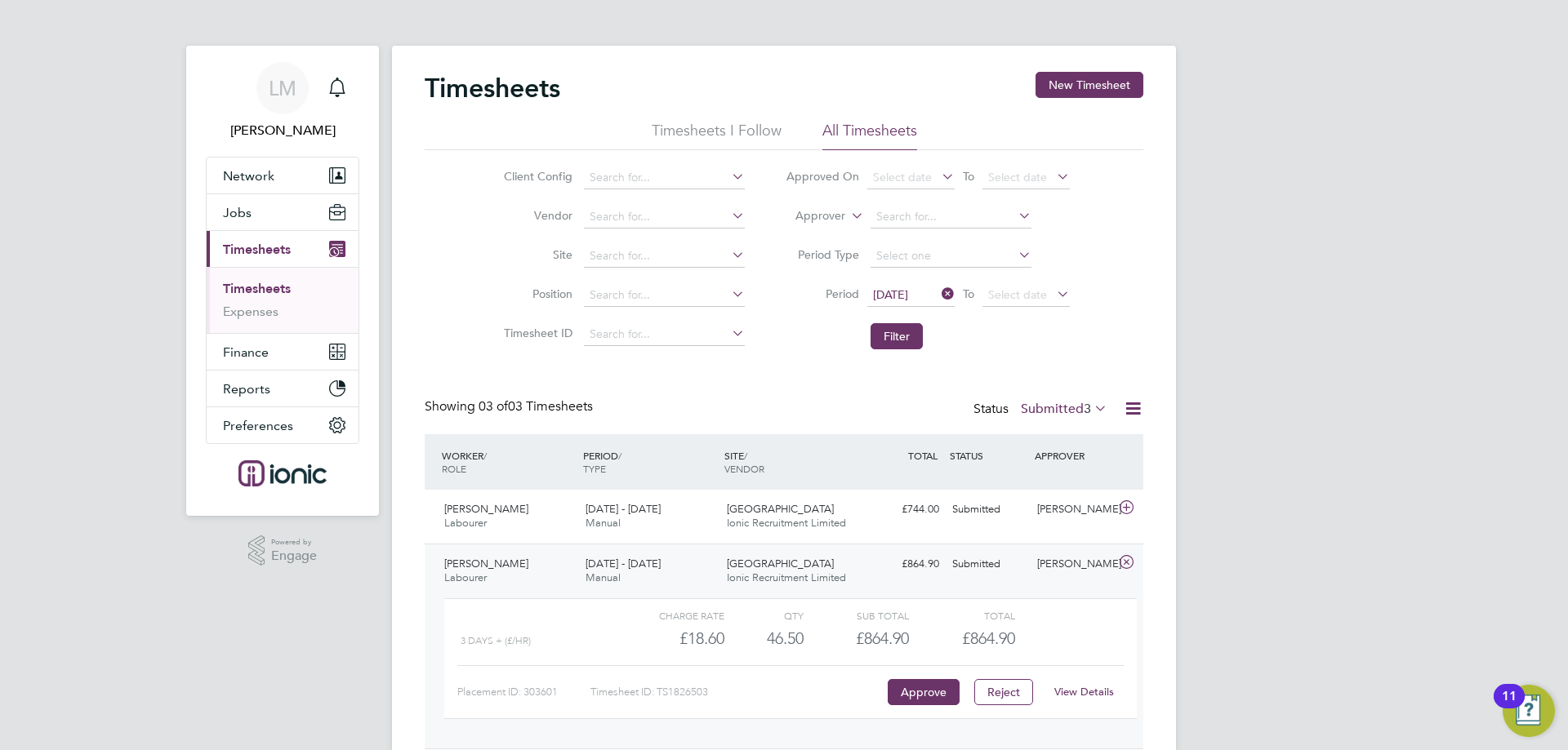
click at [1104, 689] on link "View Details" at bounding box center [1084, 691] width 60 height 14
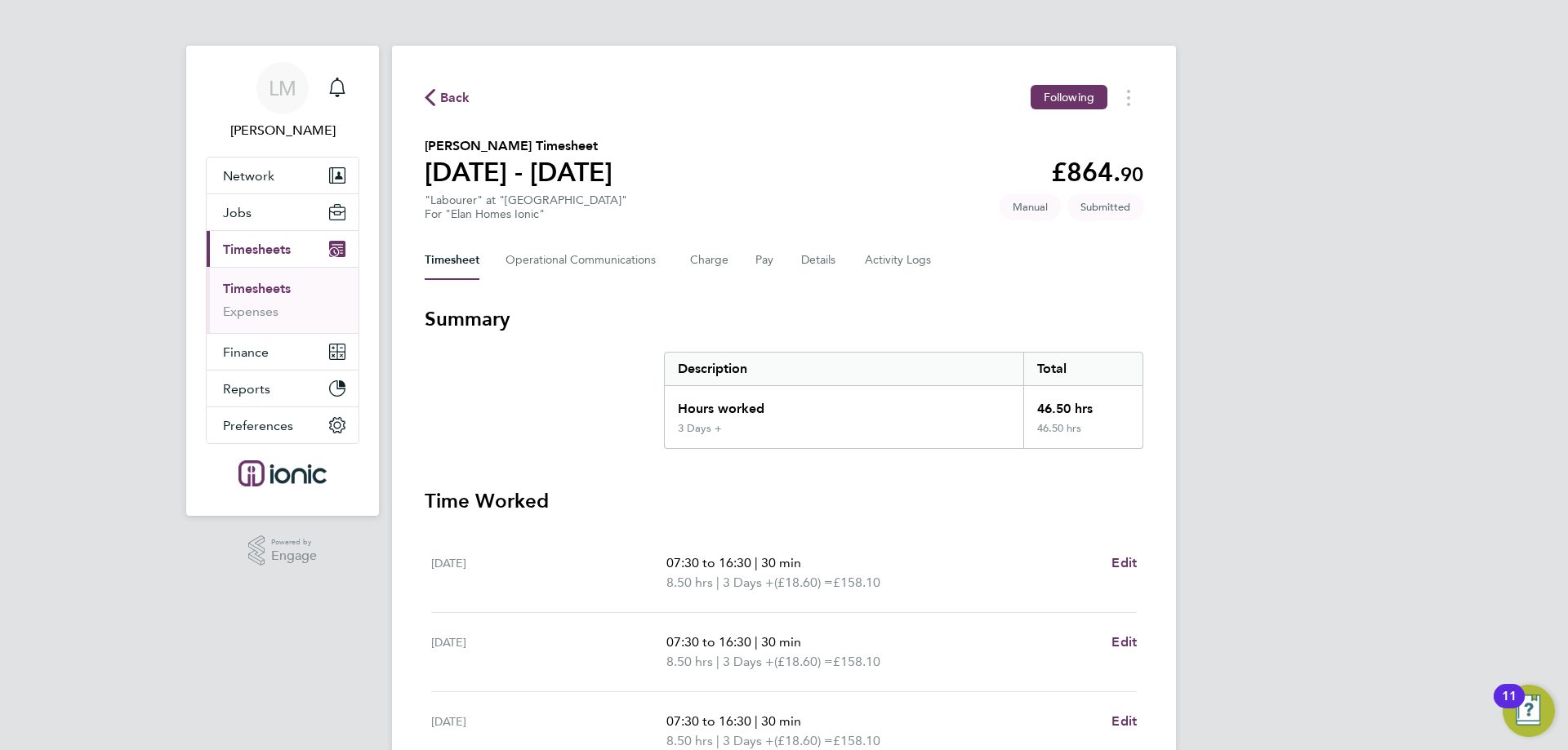
click at [612, 169] on h1 "[DATE] - [DATE]" at bounding box center [519, 172] width 188 height 32
drag, startPoint x: 643, startPoint y: 167, endPoint x: 419, endPoint y: 169, distance: 224.0
click at [419, 169] on div "Back Following [PERSON_NAME] Timesheet [DATE] - [DATE] £864. 90 "Labourer" at "…" at bounding box center [784, 615] width 784 height 1140
click at [489, 174] on h1 "[DATE] - [DATE]" at bounding box center [519, 172] width 188 height 32
drag, startPoint x: 428, startPoint y: 175, endPoint x: 508, endPoint y: 177, distance: 80.0
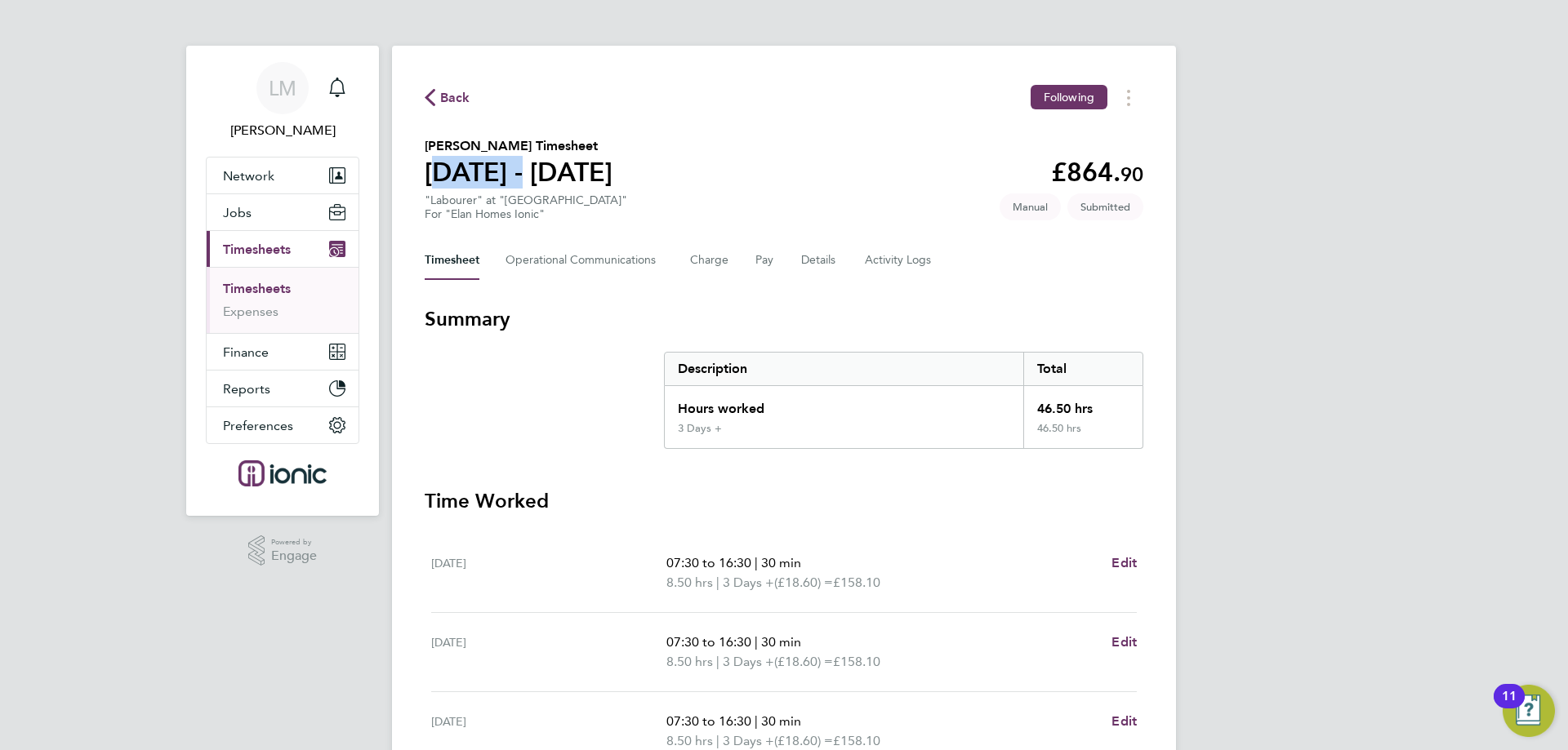
click at [508, 177] on h1 "[DATE] - [DATE]" at bounding box center [519, 172] width 188 height 32
drag, startPoint x: 485, startPoint y: 83, endPoint x: 482, endPoint y: 109, distance: 26.2
click at [486, 83] on div "Back Following [PERSON_NAME] Timesheet [DATE] - [DATE] £864. 90 "Labourer" at "…" at bounding box center [784, 615] width 784 height 1140
